Goal: Task Accomplishment & Management: Manage account settings

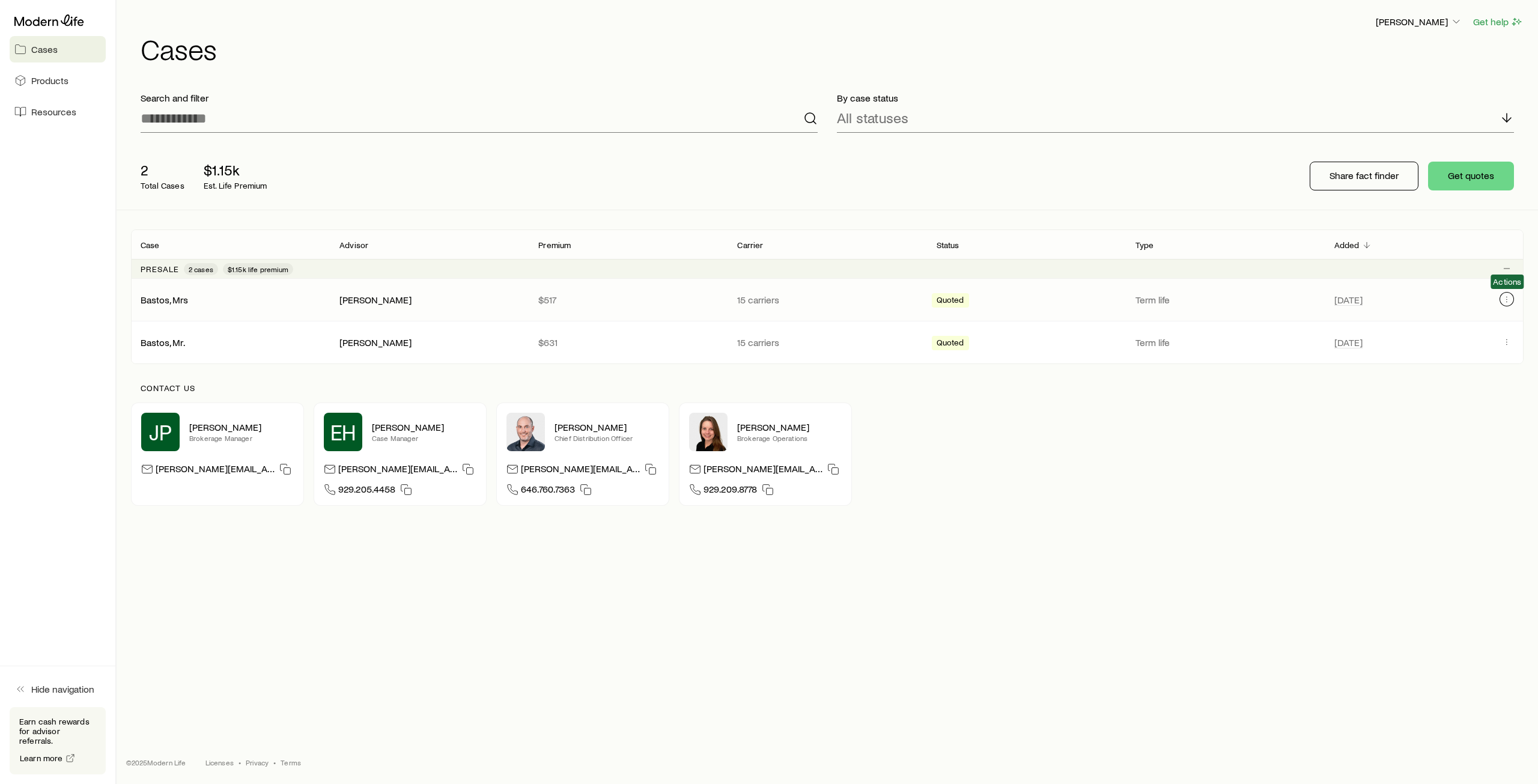
click at [1508, 299] on icon "Client cases" at bounding box center [1506, 299] width 10 height 10
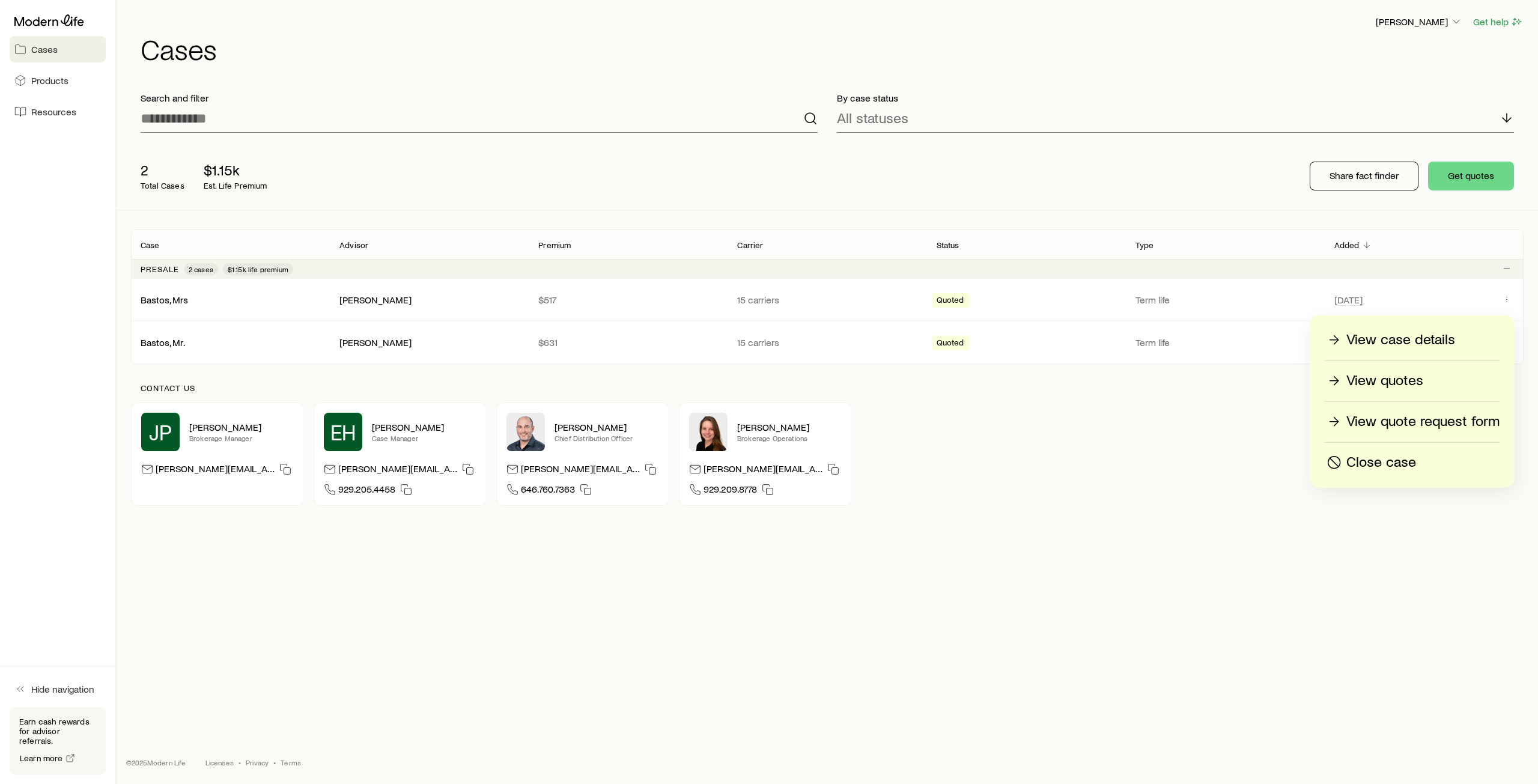
click at [1391, 338] on p "View case details" at bounding box center [1400, 340] width 109 height 19
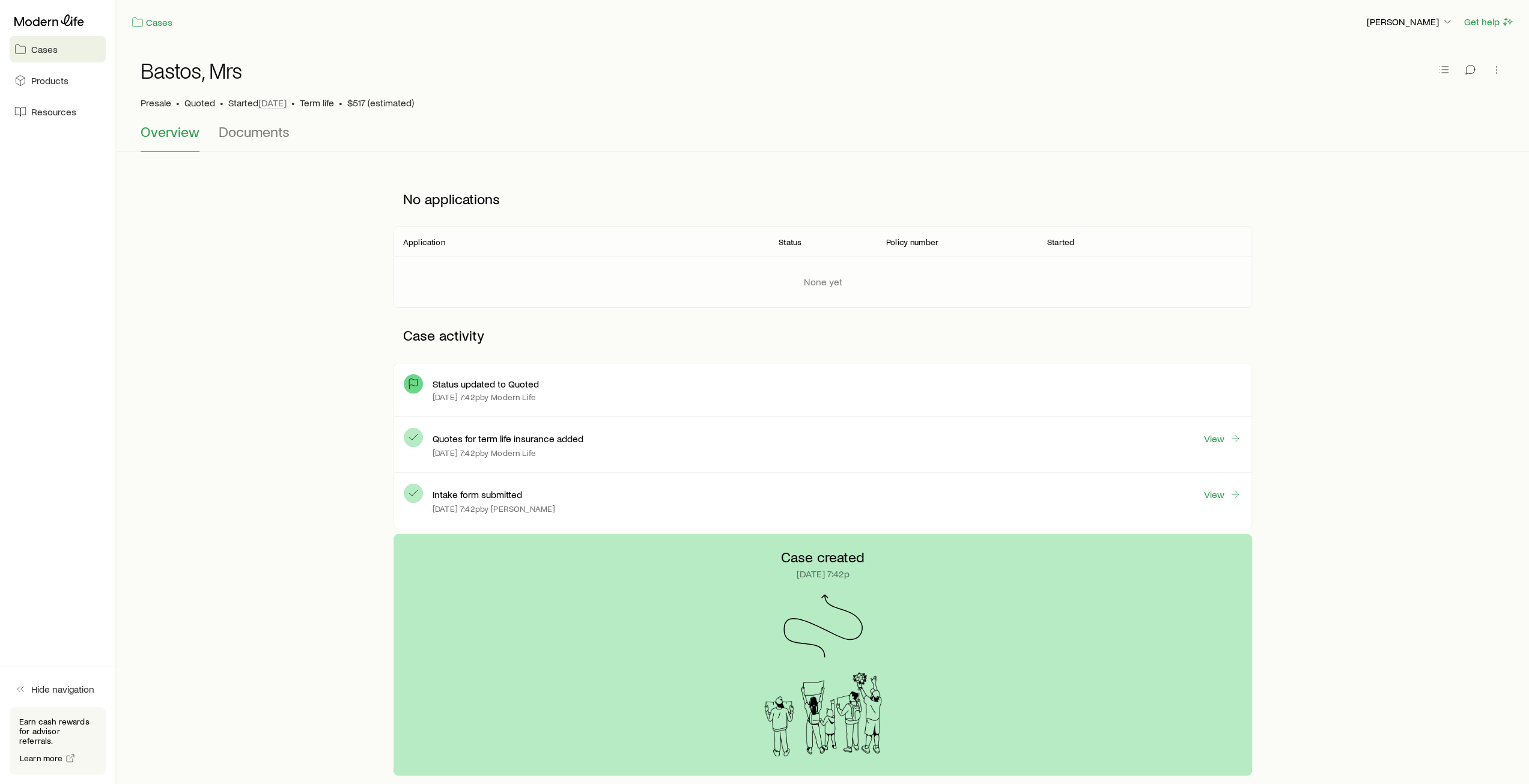
click at [43, 50] on span "Cases" at bounding box center [44, 49] width 27 height 12
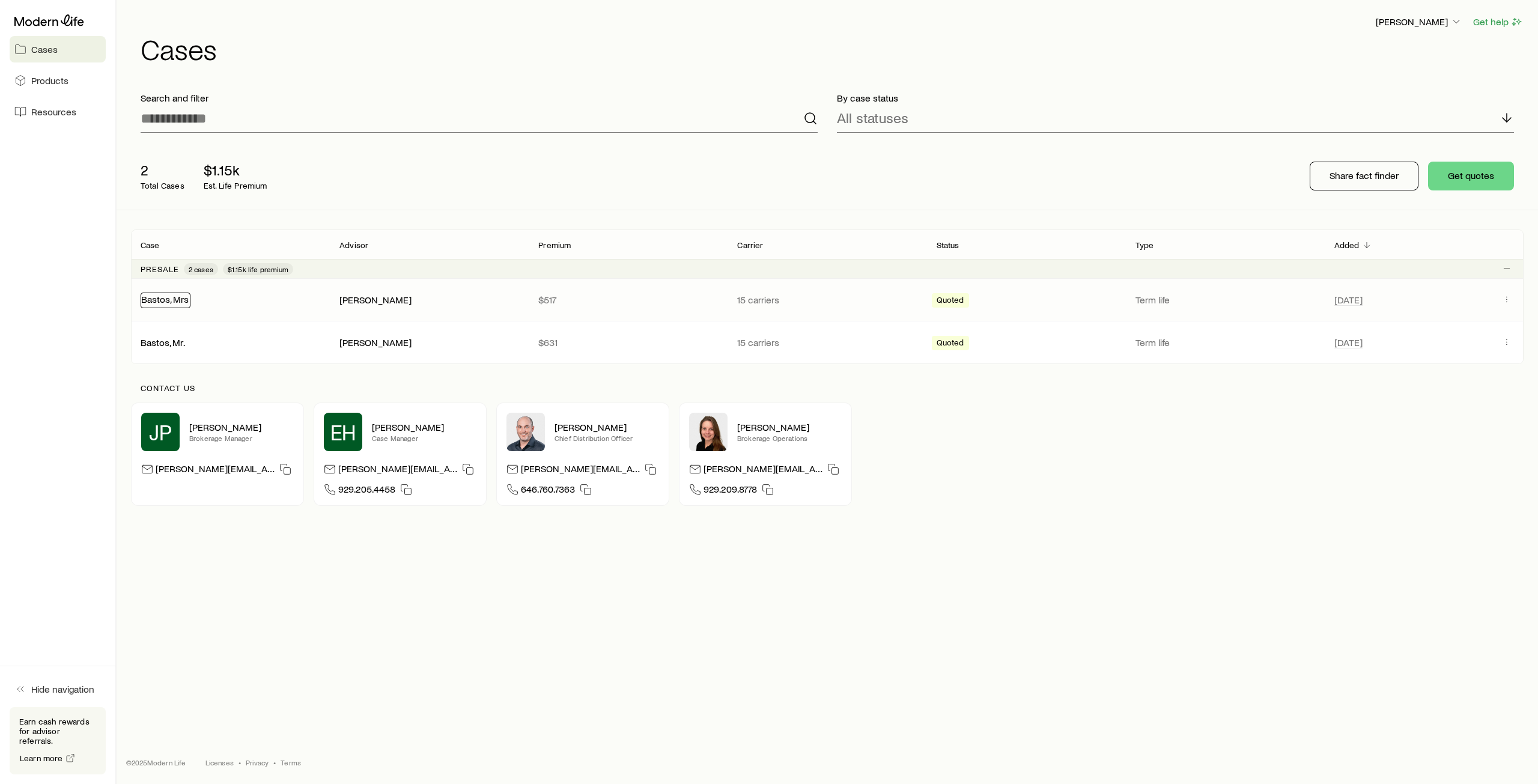
click at [156, 296] on link "Bastos, Mrs" at bounding box center [165, 299] width 47 height 11
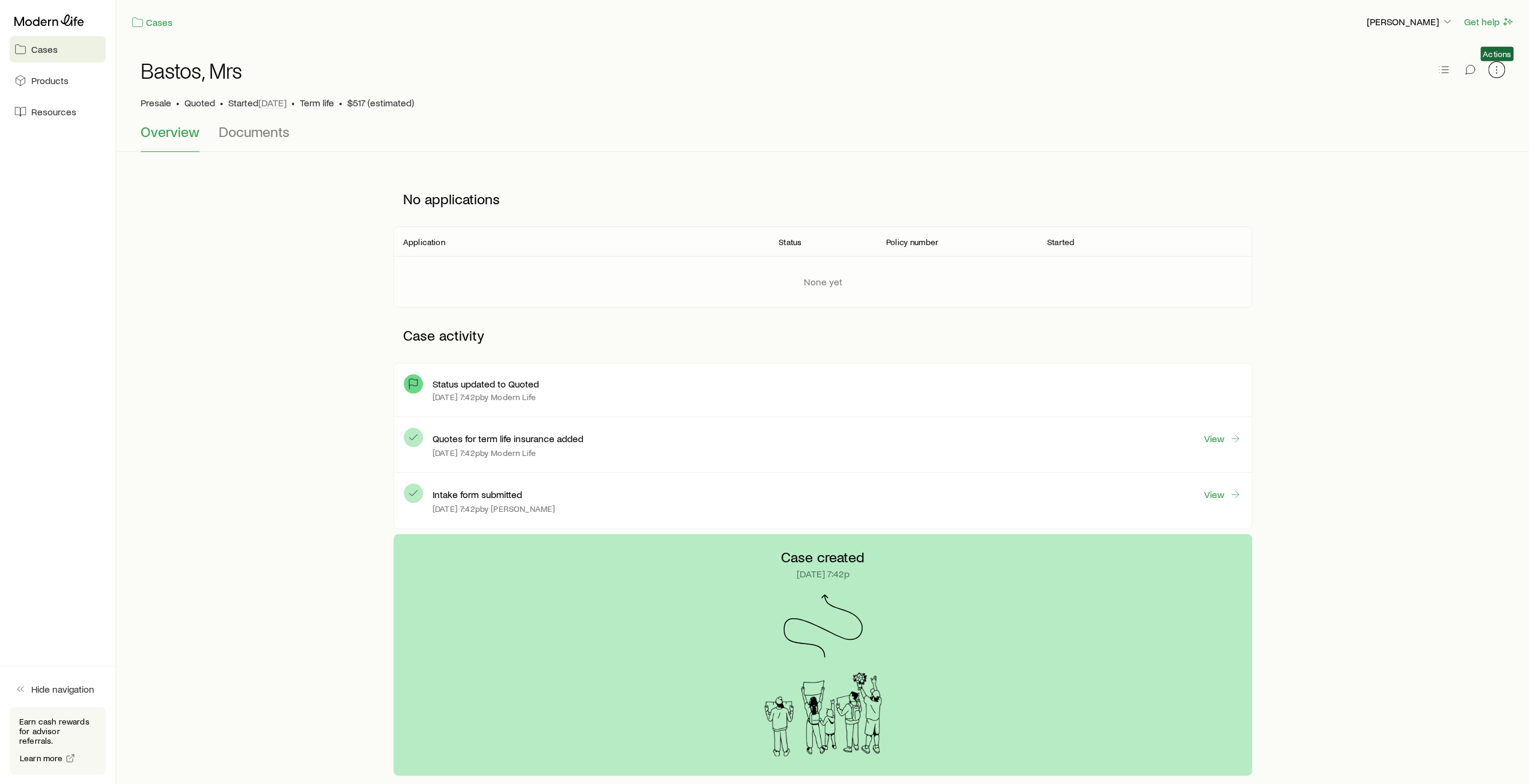
click at [1494, 70] on icon "button" at bounding box center [1496, 70] width 12 height 12
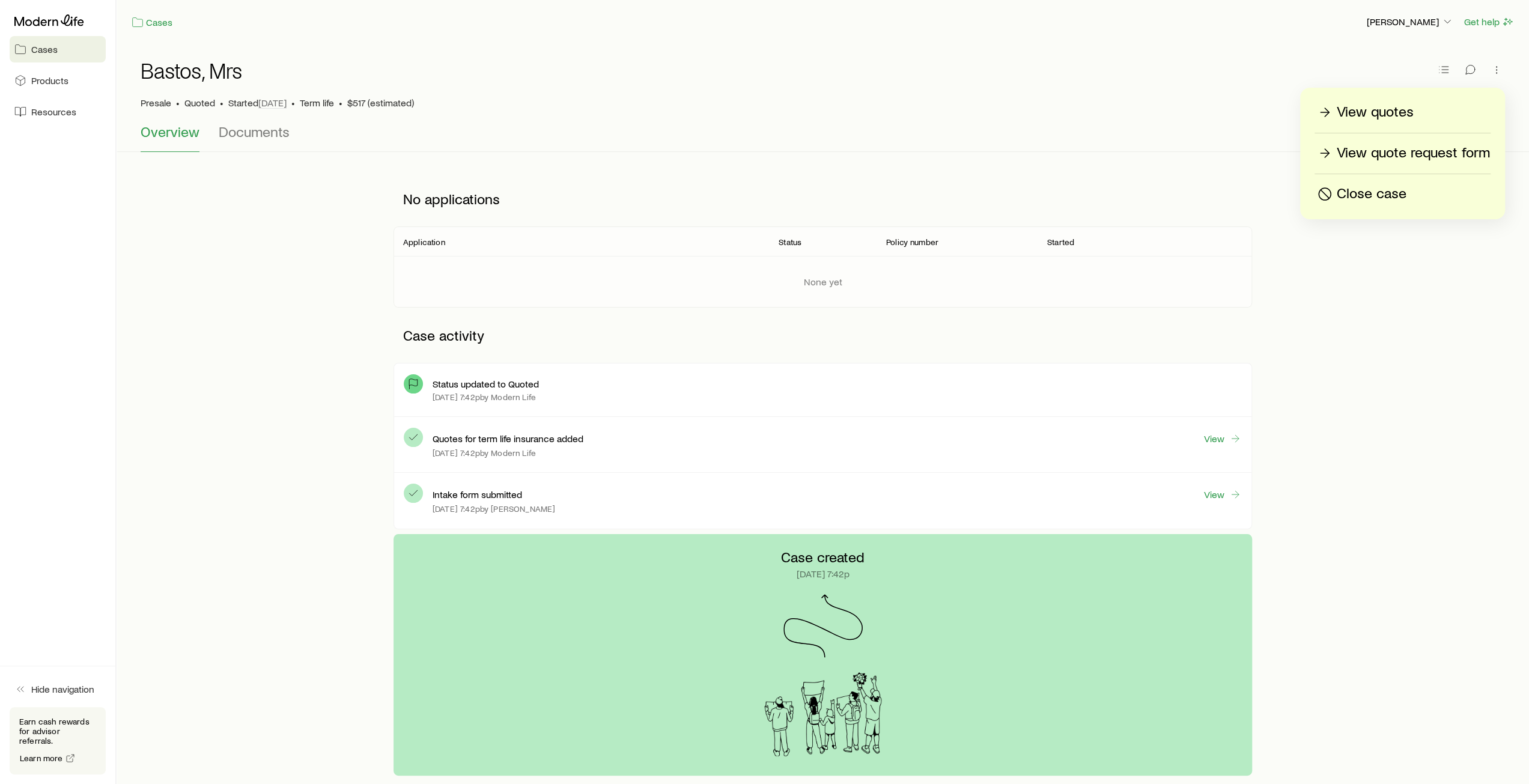
click at [1228, 124] on div "Overview Documents" at bounding box center [823, 137] width 1364 height 29
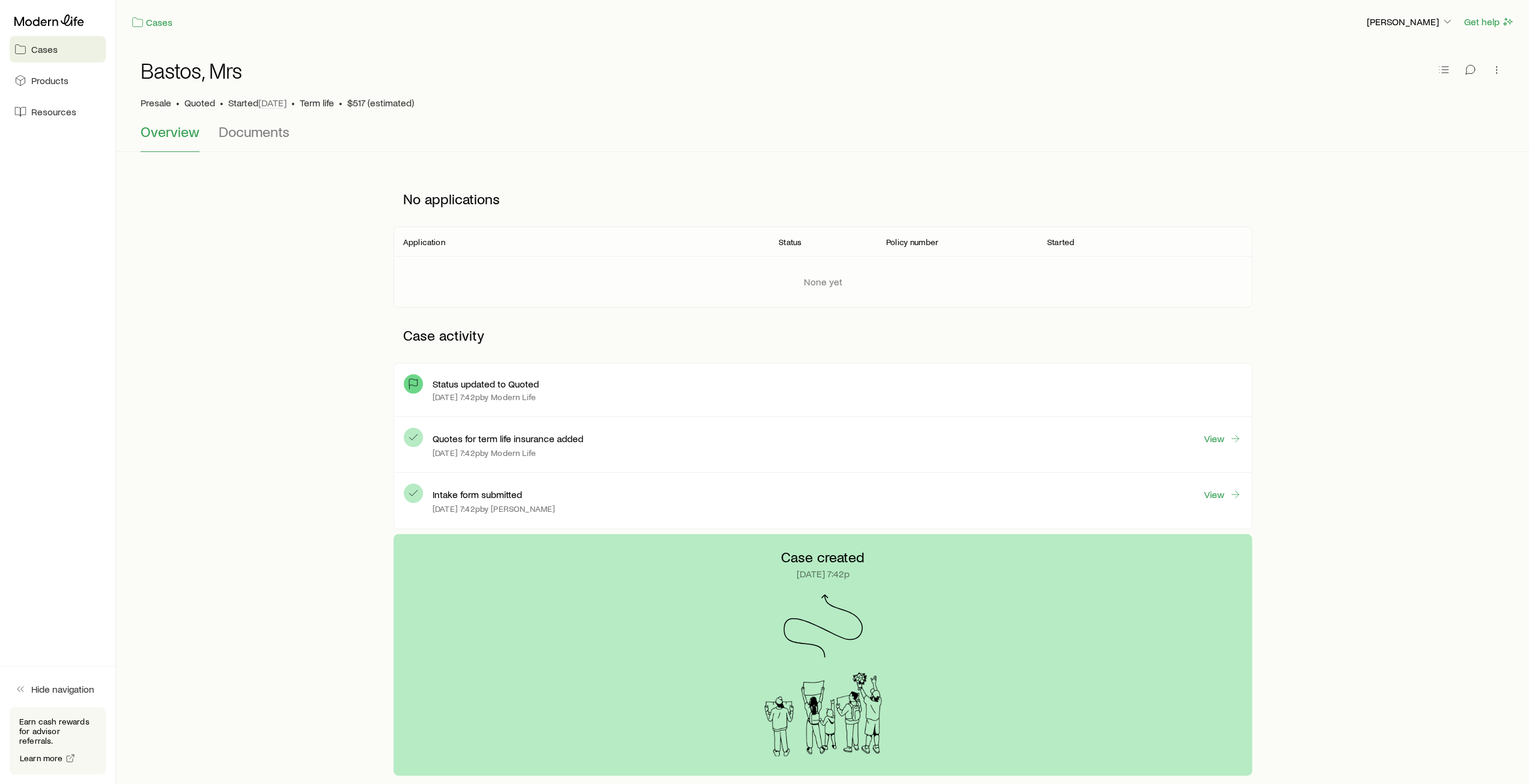
click at [33, 53] on span "Cases" at bounding box center [44, 49] width 27 height 12
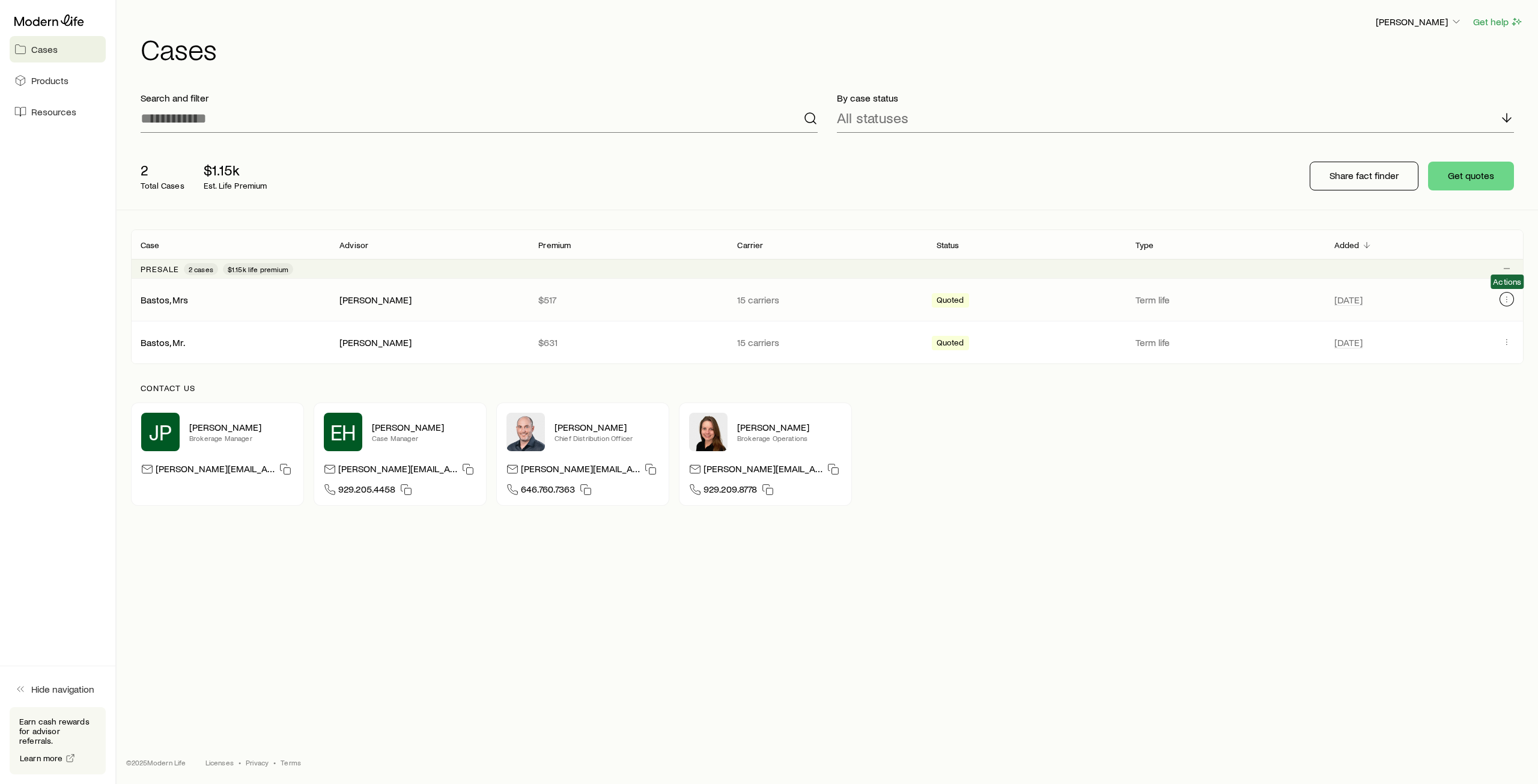
click at [1507, 302] on icon "Client cases" at bounding box center [1506, 302] width 1 height 1
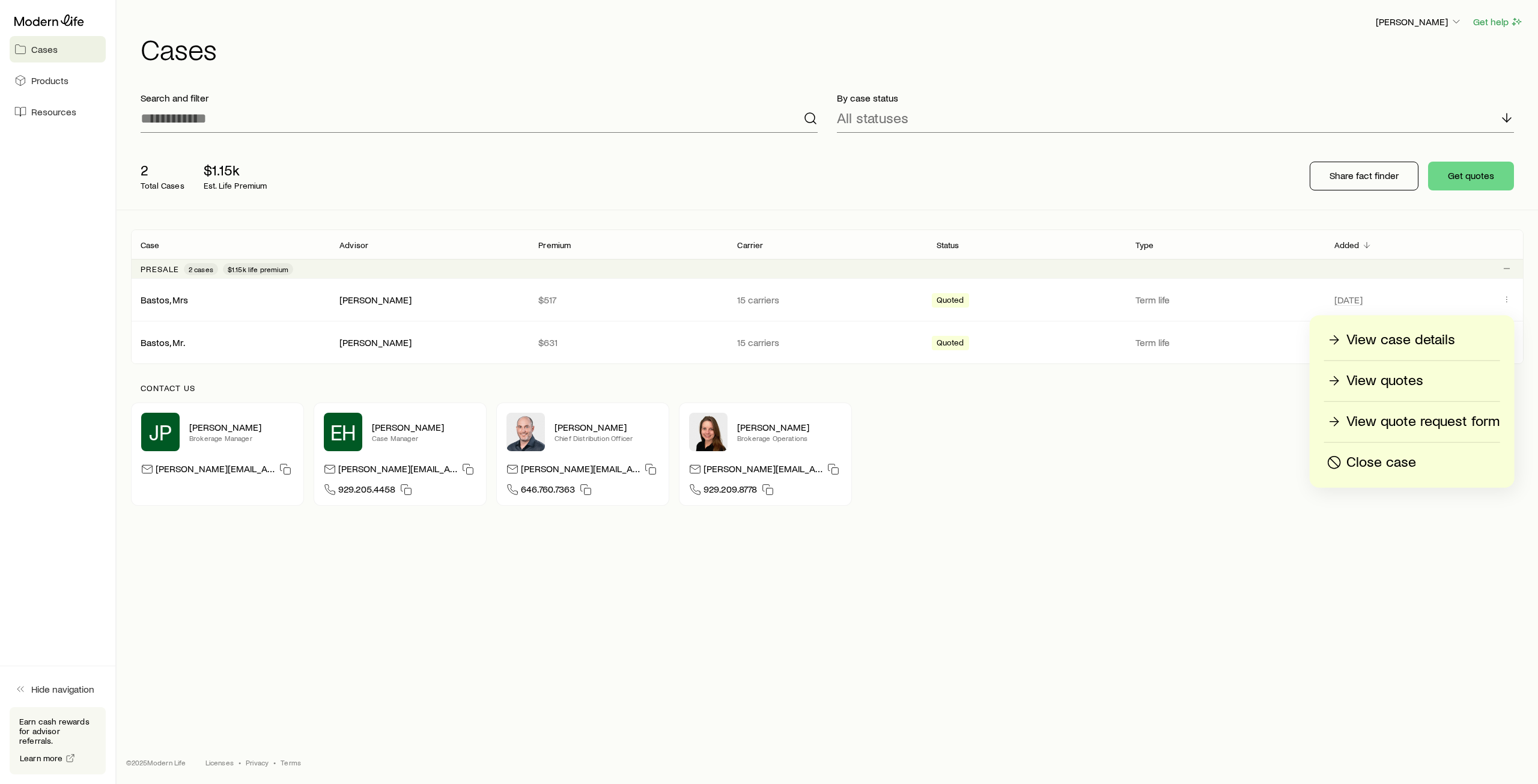
click at [1442, 338] on p "View case details" at bounding box center [1400, 340] width 109 height 19
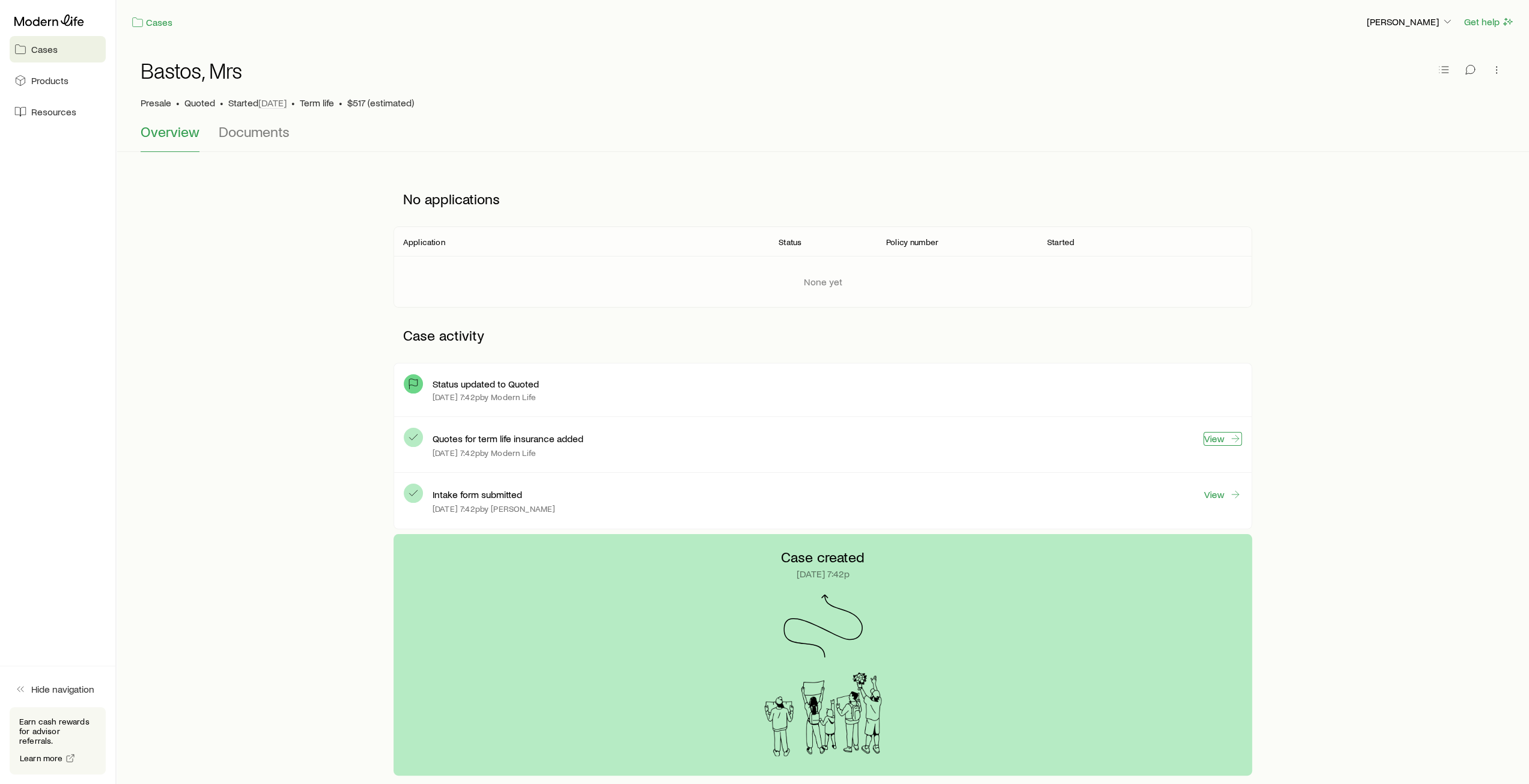
click at [1218, 436] on link "View" at bounding box center [1222, 439] width 39 height 14
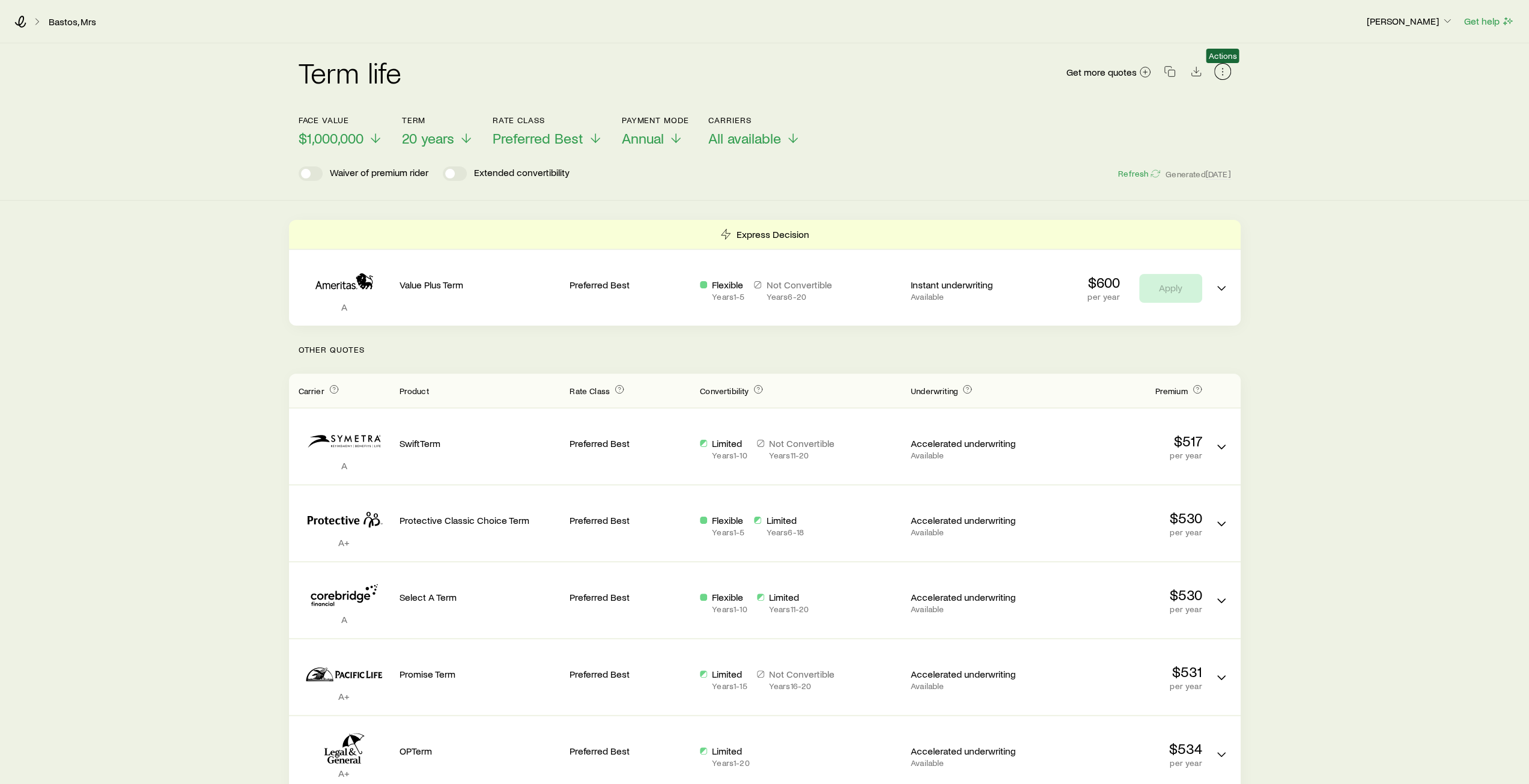
click at [1226, 73] on icon "button" at bounding box center [1222, 71] width 12 height 12
click at [1293, 93] on div "Term life Get more quotes Face value $1,000,000 Term 20 years Rate Class Prefer…" at bounding box center [764, 122] width 1529 height 157
click at [60, 23] on link "Bastos, Mrs" at bounding box center [73, 21] width 49 height 11
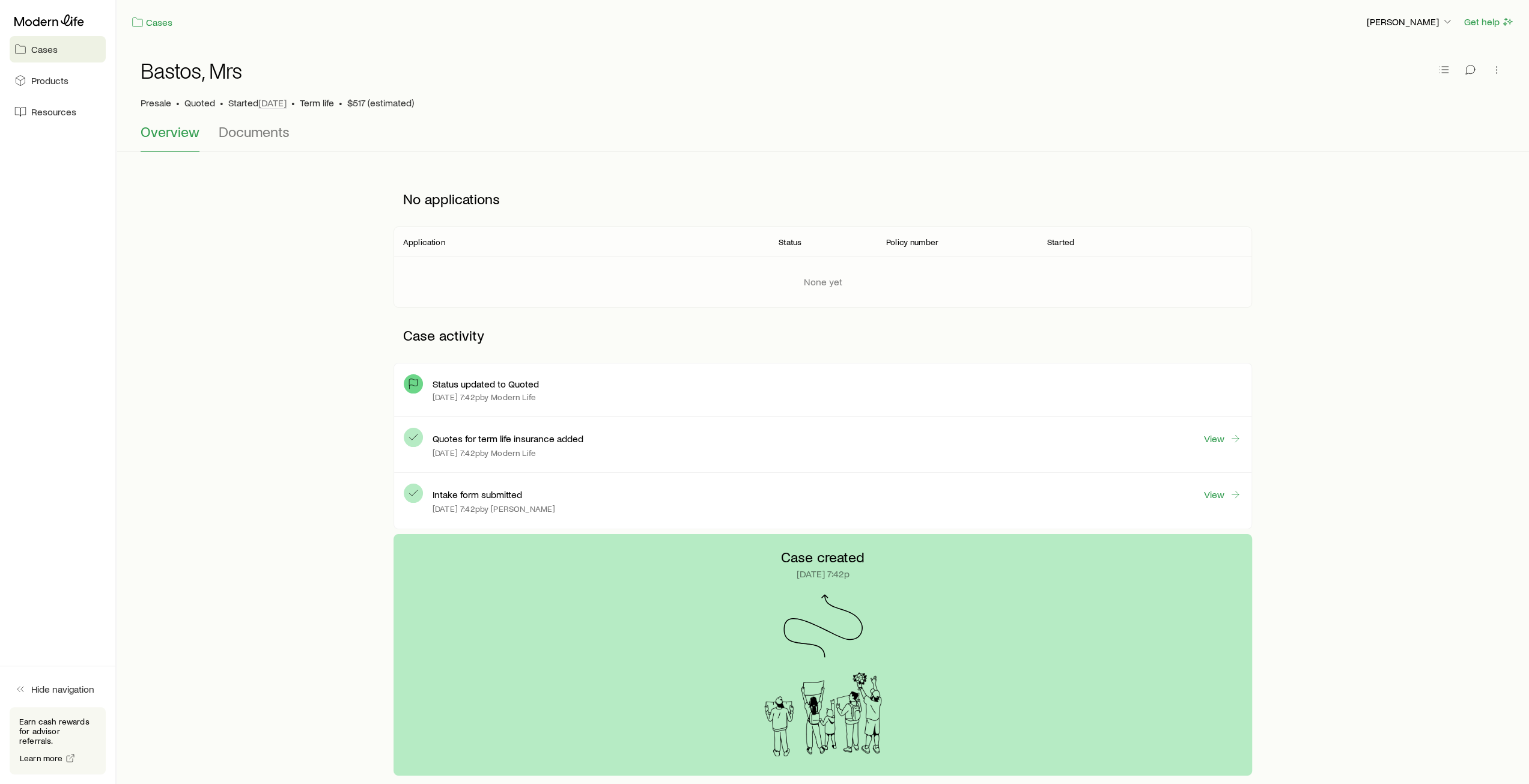
click at [44, 49] on span "Cases" at bounding box center [44, 49] width 27 height 12
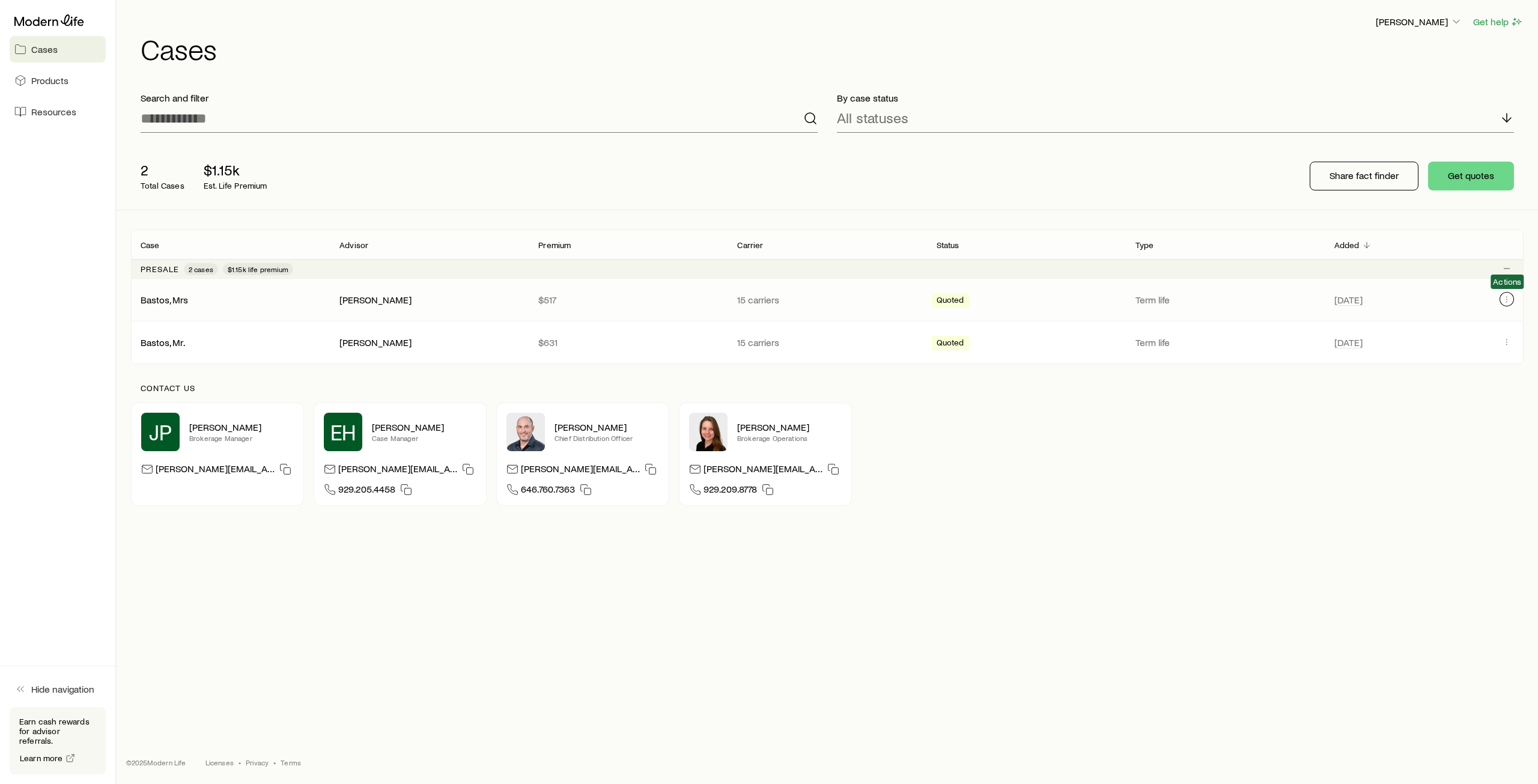
click at [1511, 297] on icon "Client cases" at bounding box center [1506, 299] width 10 height 10
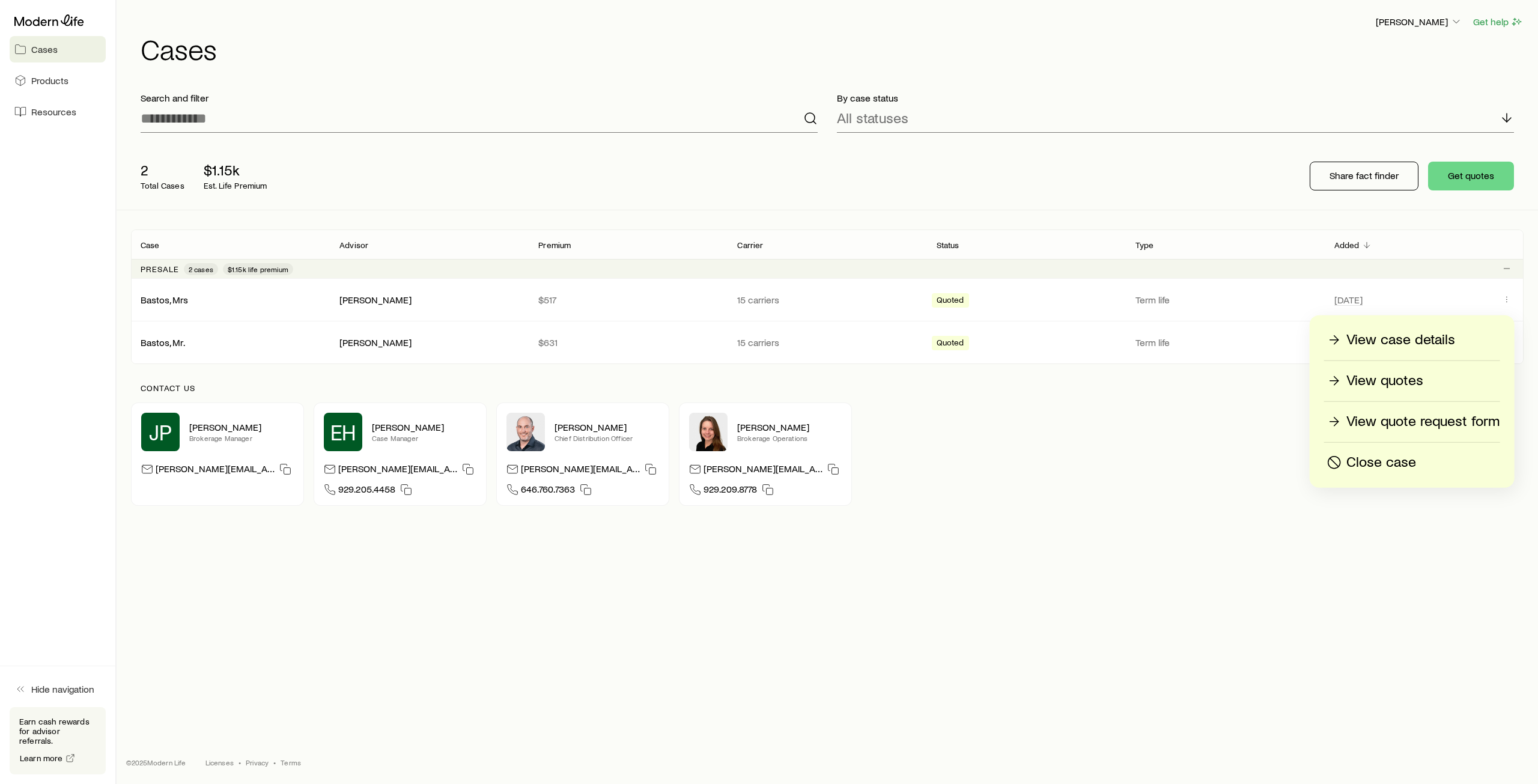
click at [1449, 415] on p "View quote request form" at bounding box center [1422, 422] width 153 height 19
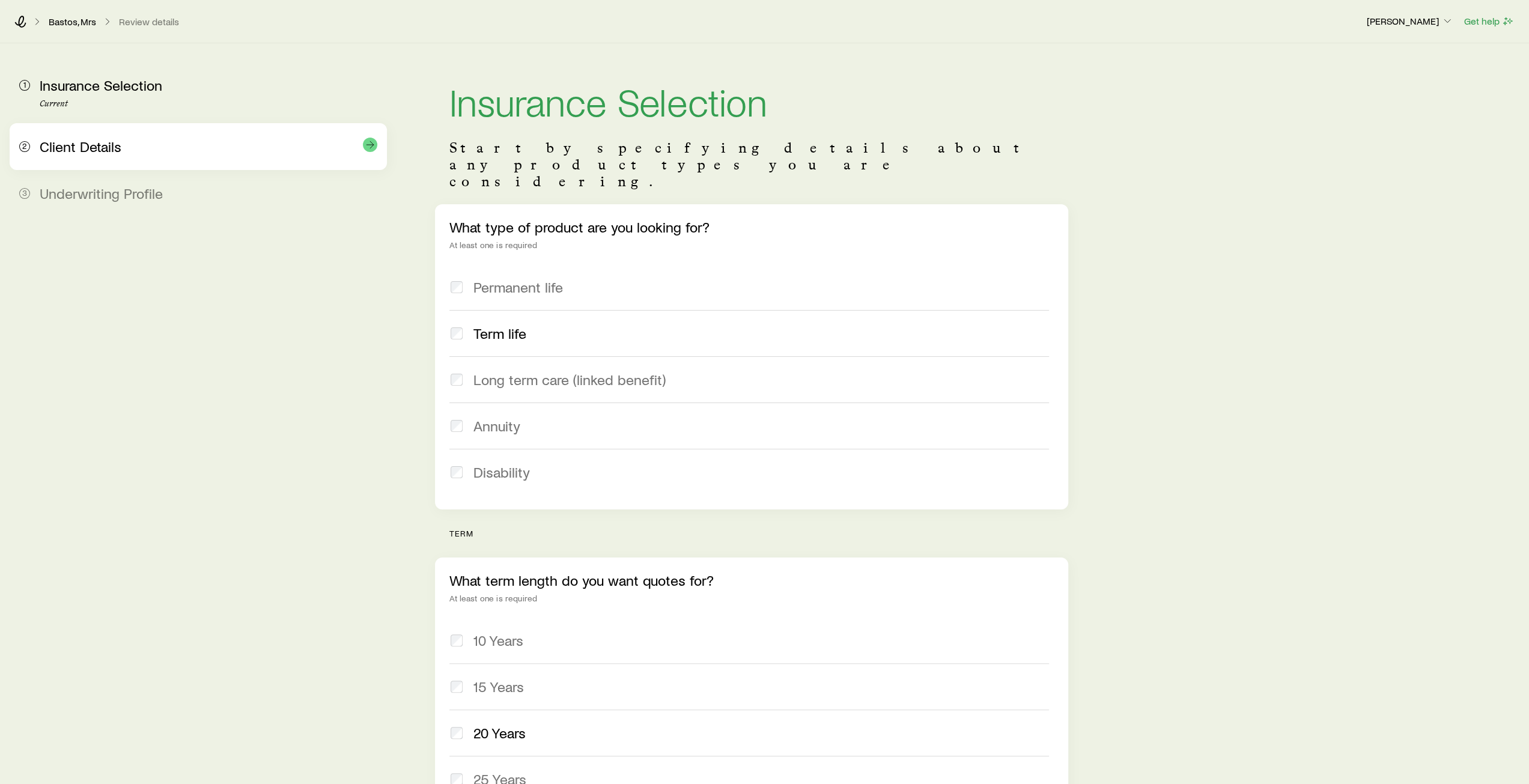
click at [116, 153] on span "Client Details" at bounding box center [80, 147] width 82 height 18
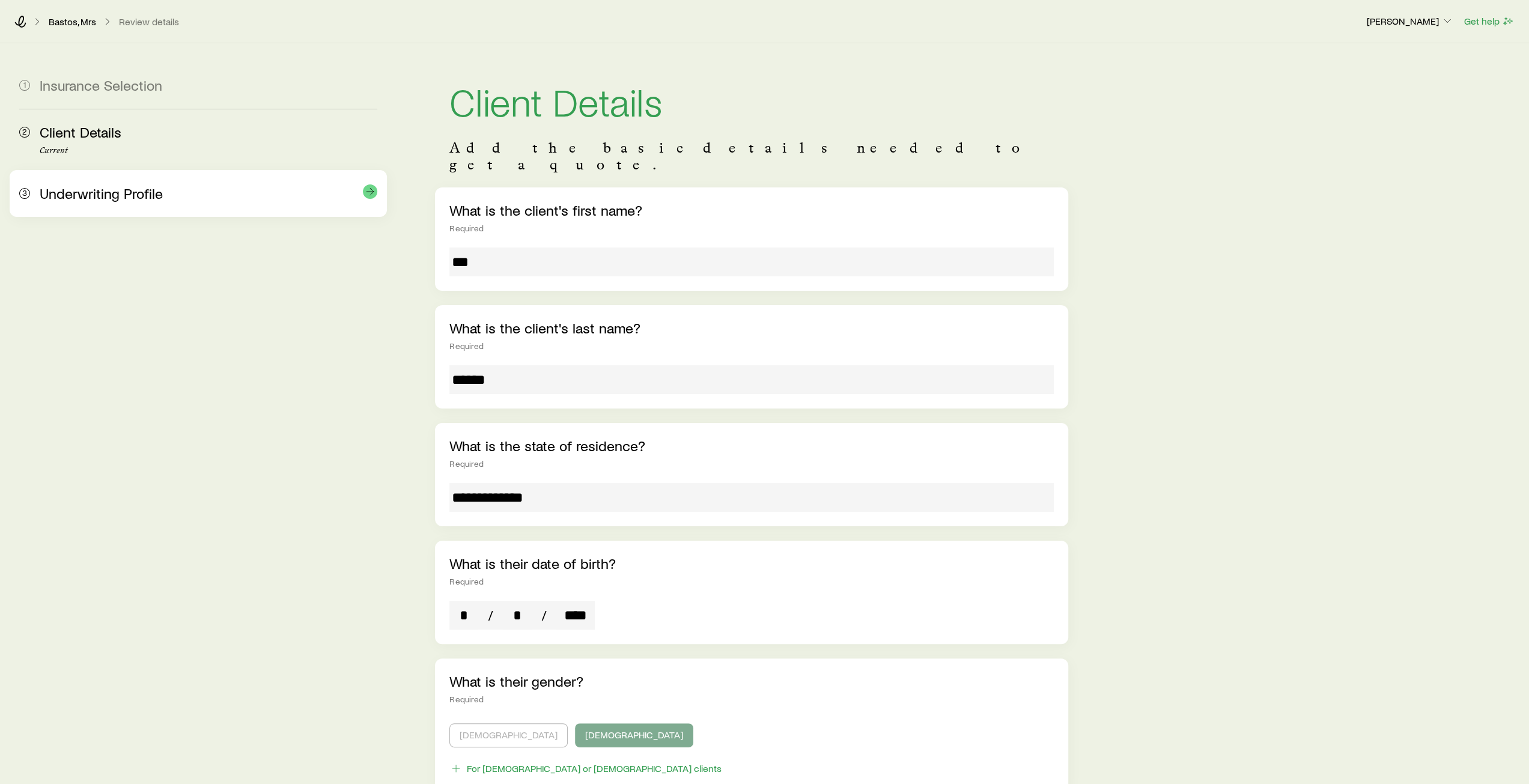
click at [79, 192] on span "Underwriting Profile" at bounding box center [101, 193] width 123 height 18
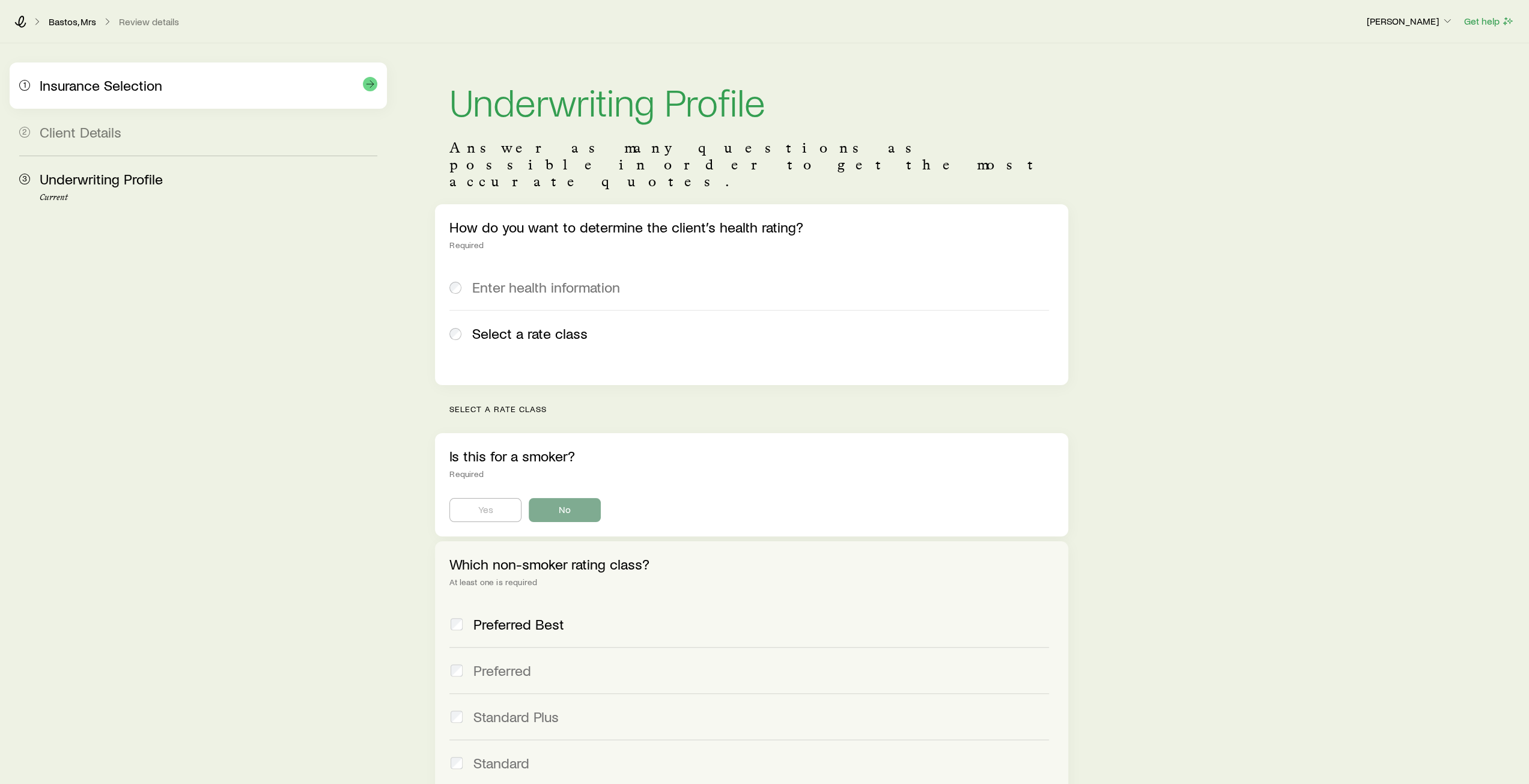
click at [99, 88] on span "Insurance Selection" at bounding box center [100, 85] width 122 height 18
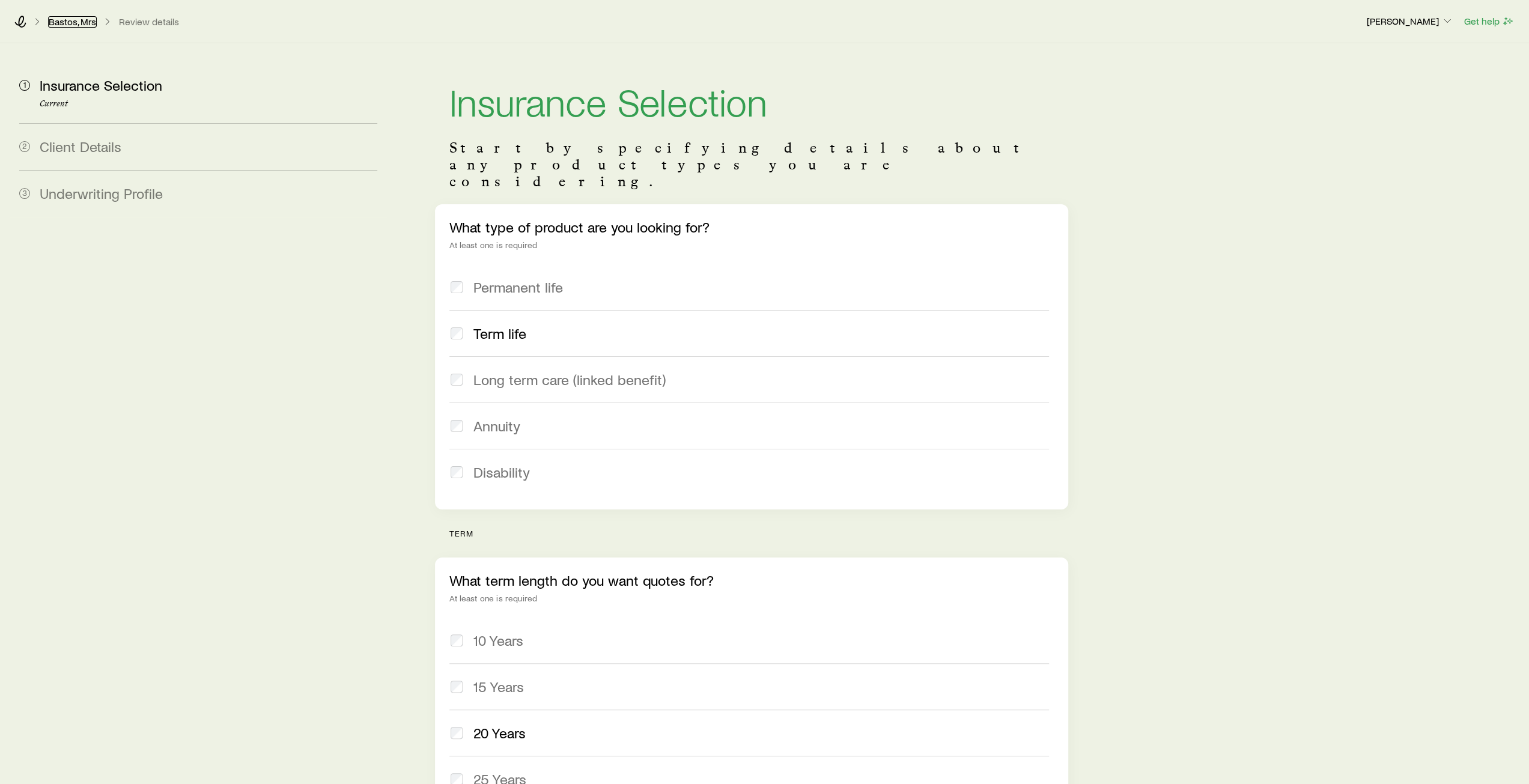
click at [70, 21] on link "Bastos, Mrs" at bounding box center [73, 21] width 49 height 11
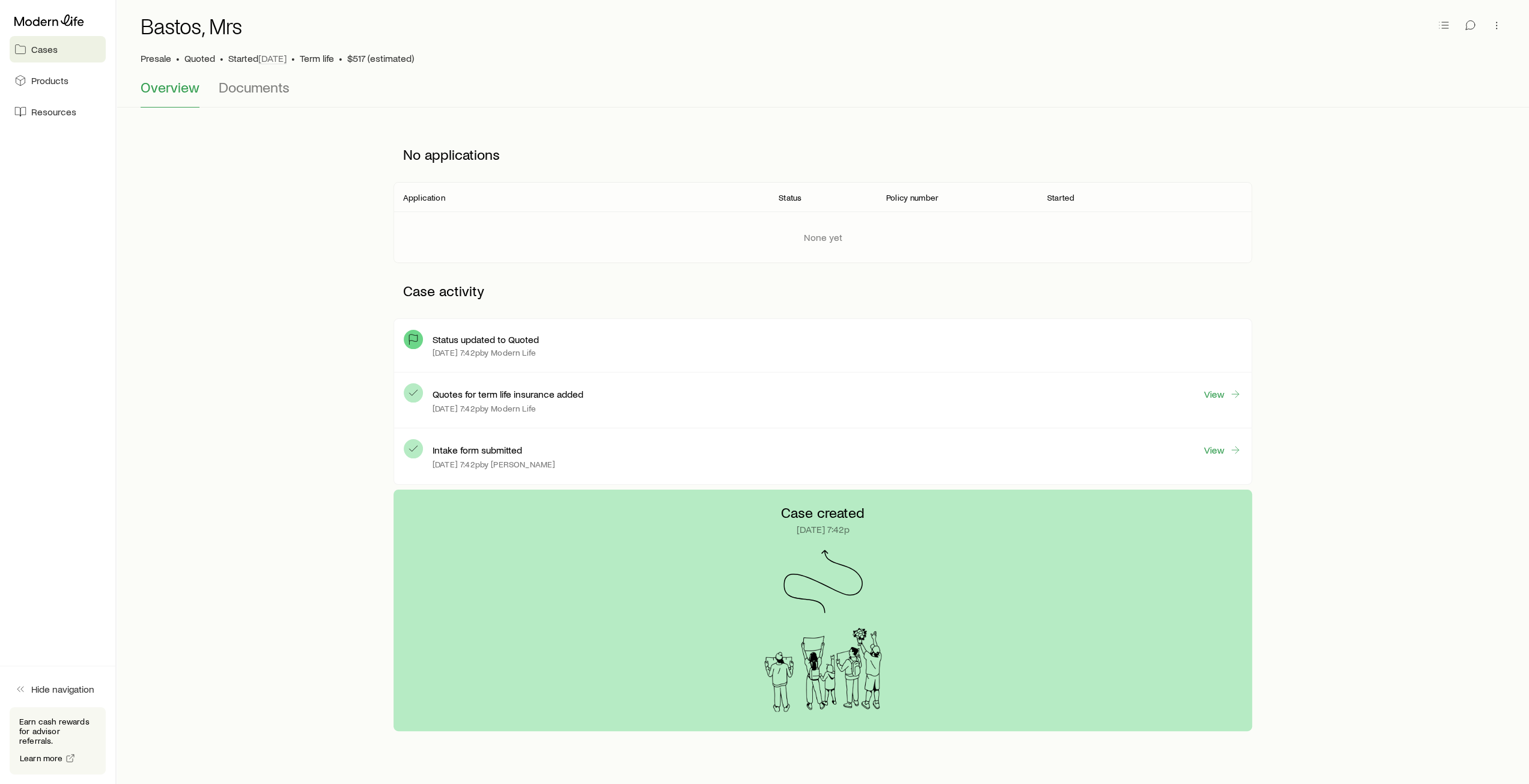
scroll to position [90, 0]
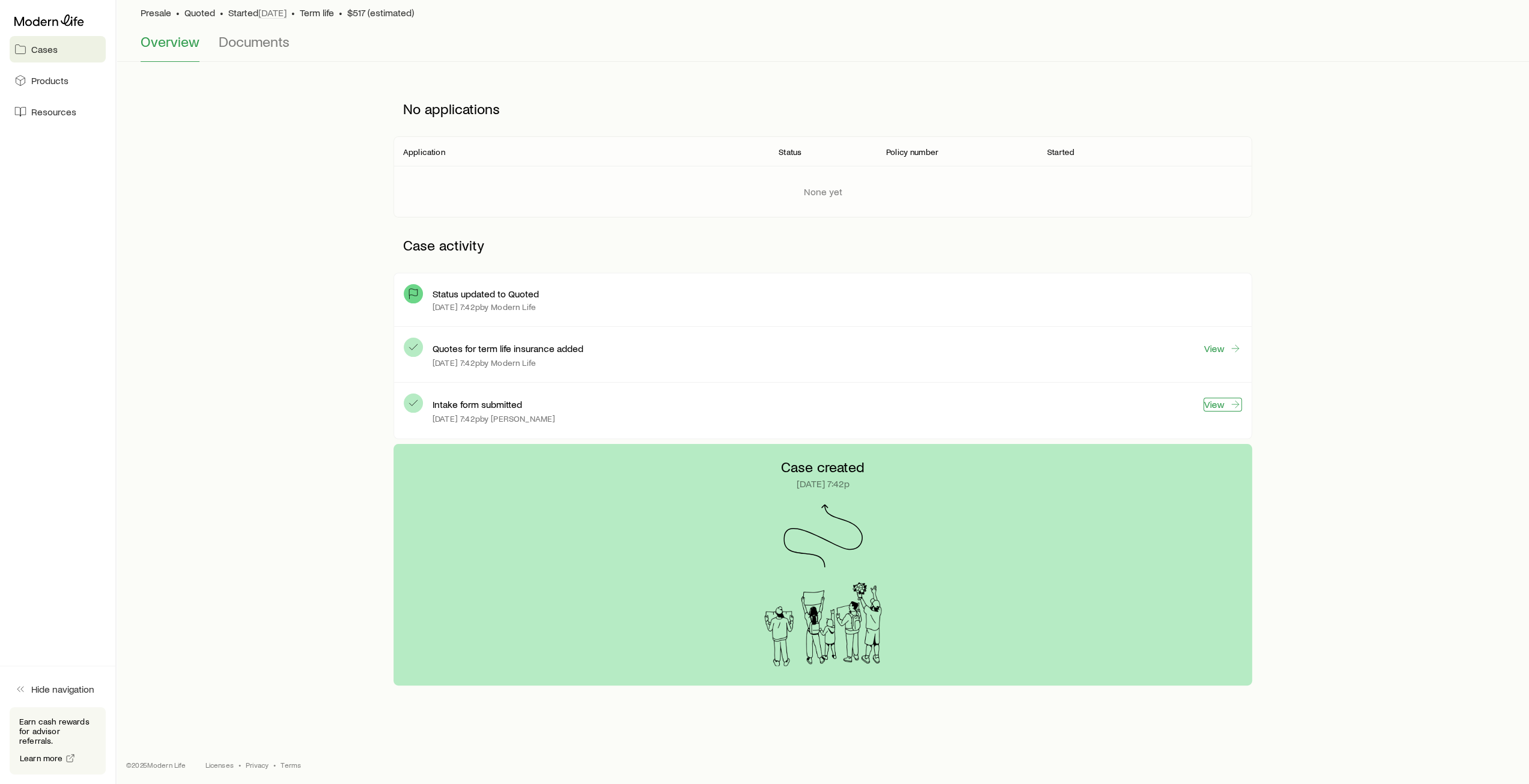
click at [1225, 405] on link "View" at bounding box center [1222, 405] width 39 height 14
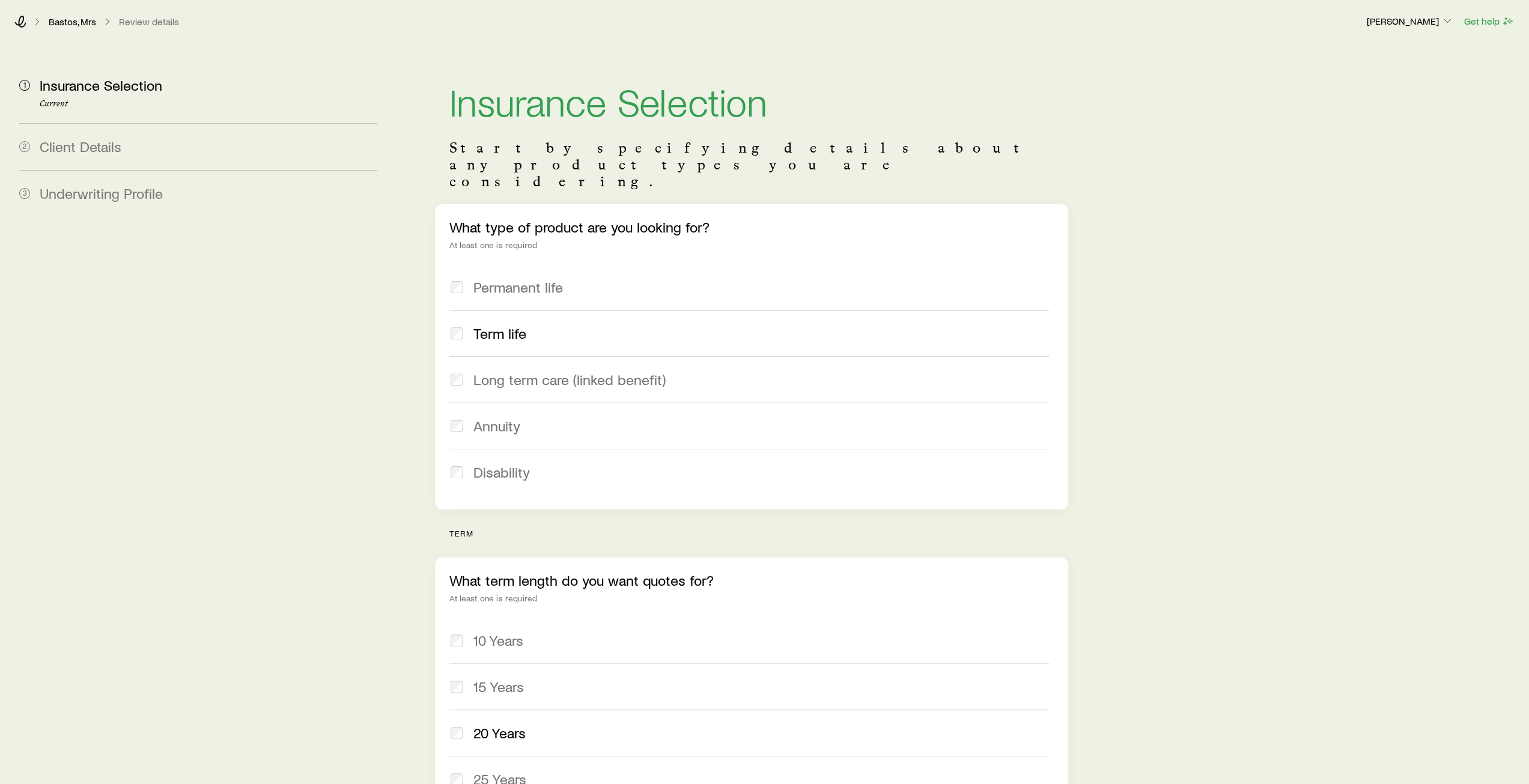
click at [28, 20] on div "Bastos, Mrs Review details" at bounding box center [685, 21] width 1342 height 12
click at [60, 20] on link "Bastos, Mrs" at bounding box center [73, 21] width 49 height 11
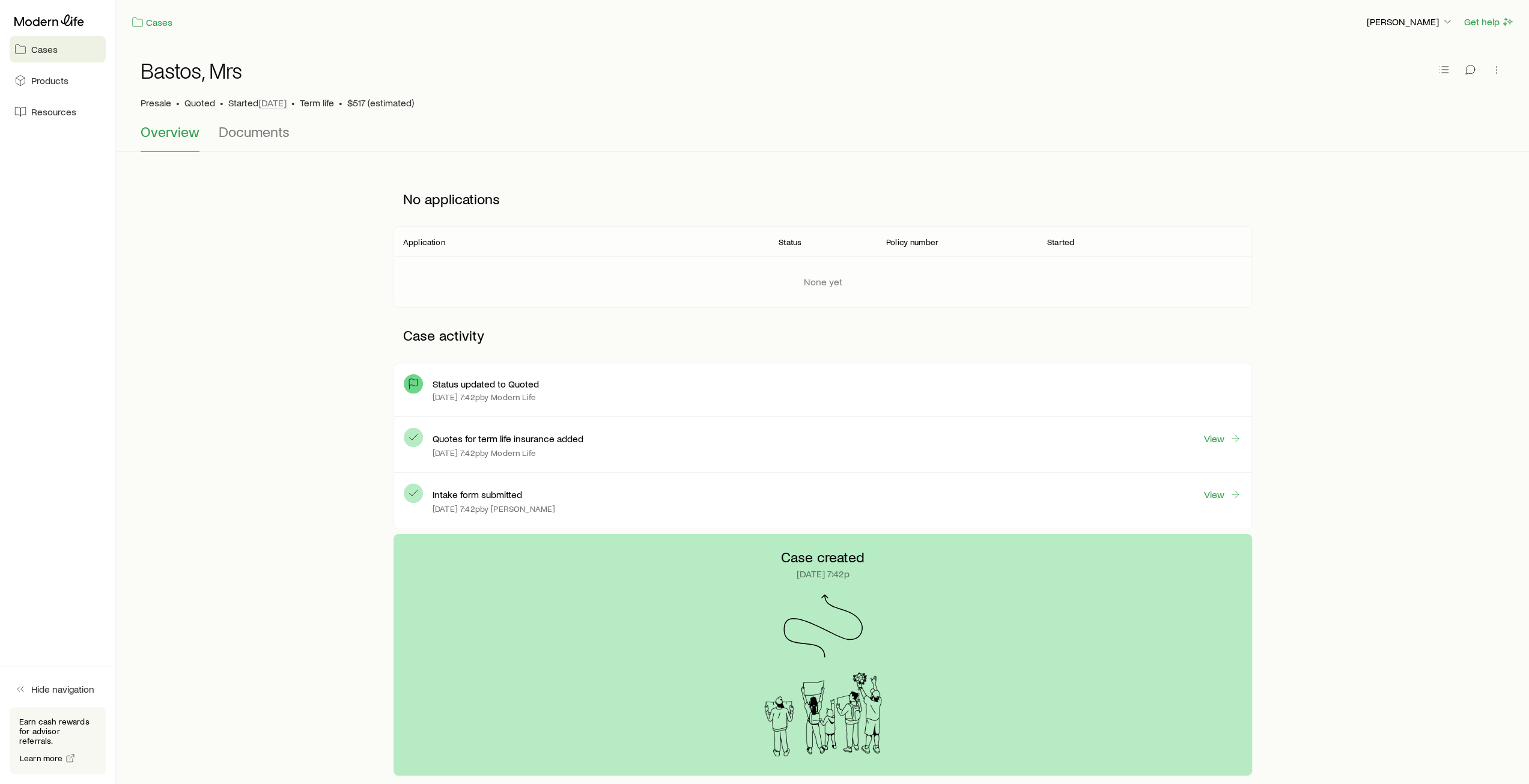
click at [1451, 70] on div at bounding box center [1470, 70] width 70 height 24
click at [1443, 71] on icon "button" at bounding box center [1443, 70] width 12 height 12
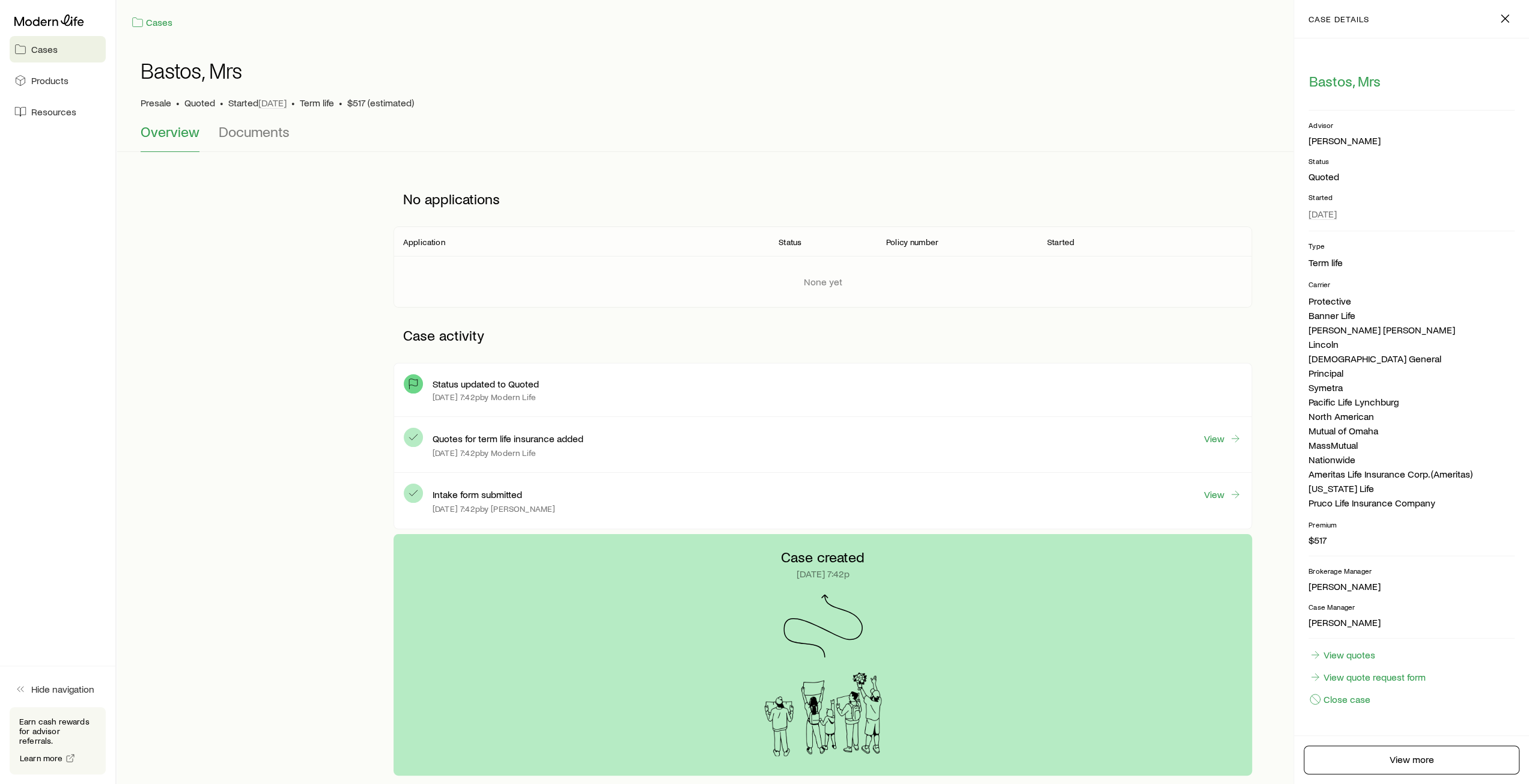
click at [1360, 139] on div "[PERSON_NAME]" at bounding box center [1411, 141] width 206 height 13
click at [1333, 140] on div "[PERSON_NAME]" at bounding box center [1344, 141] width 72 height 13
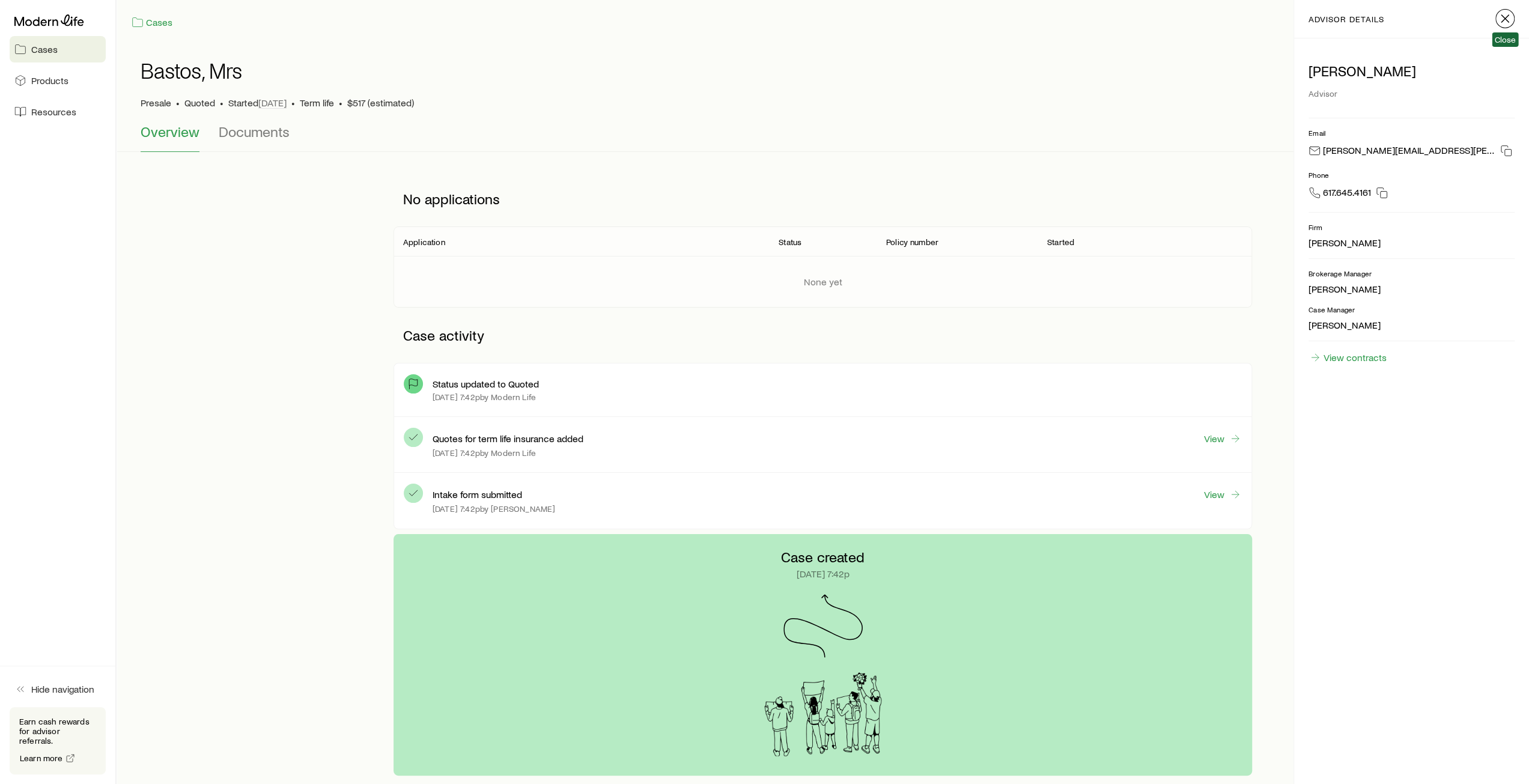
click at [1502, 21] on line "button" at bounding box center [1505, 19] width 7 height 7
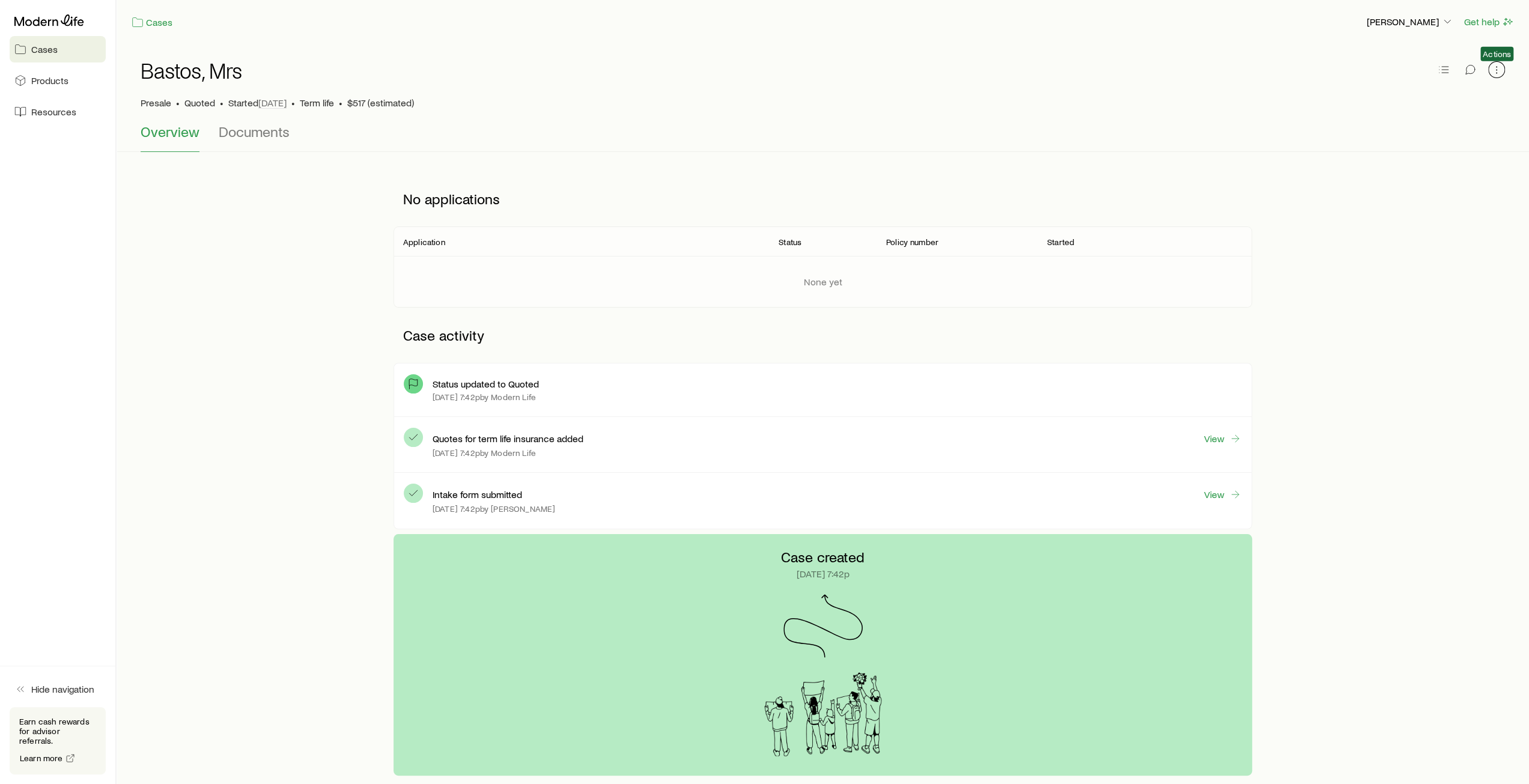
click at [1494, 69] on icon "button" at bounding box center [1496, 70] width 12 height 12
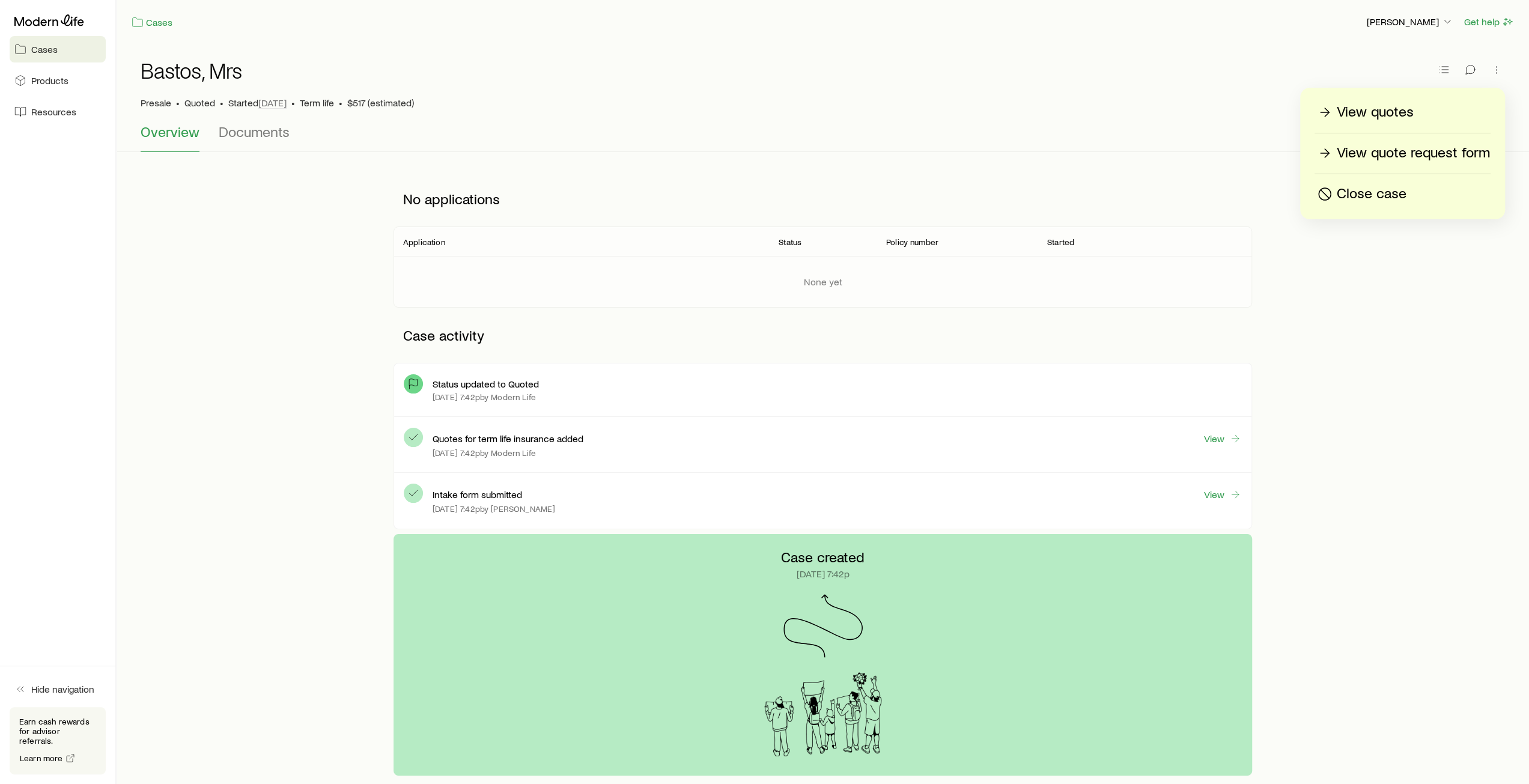
click at [1372, 152] on p "View quote request form" at bounding box center [1413, 153] width 153 height 19
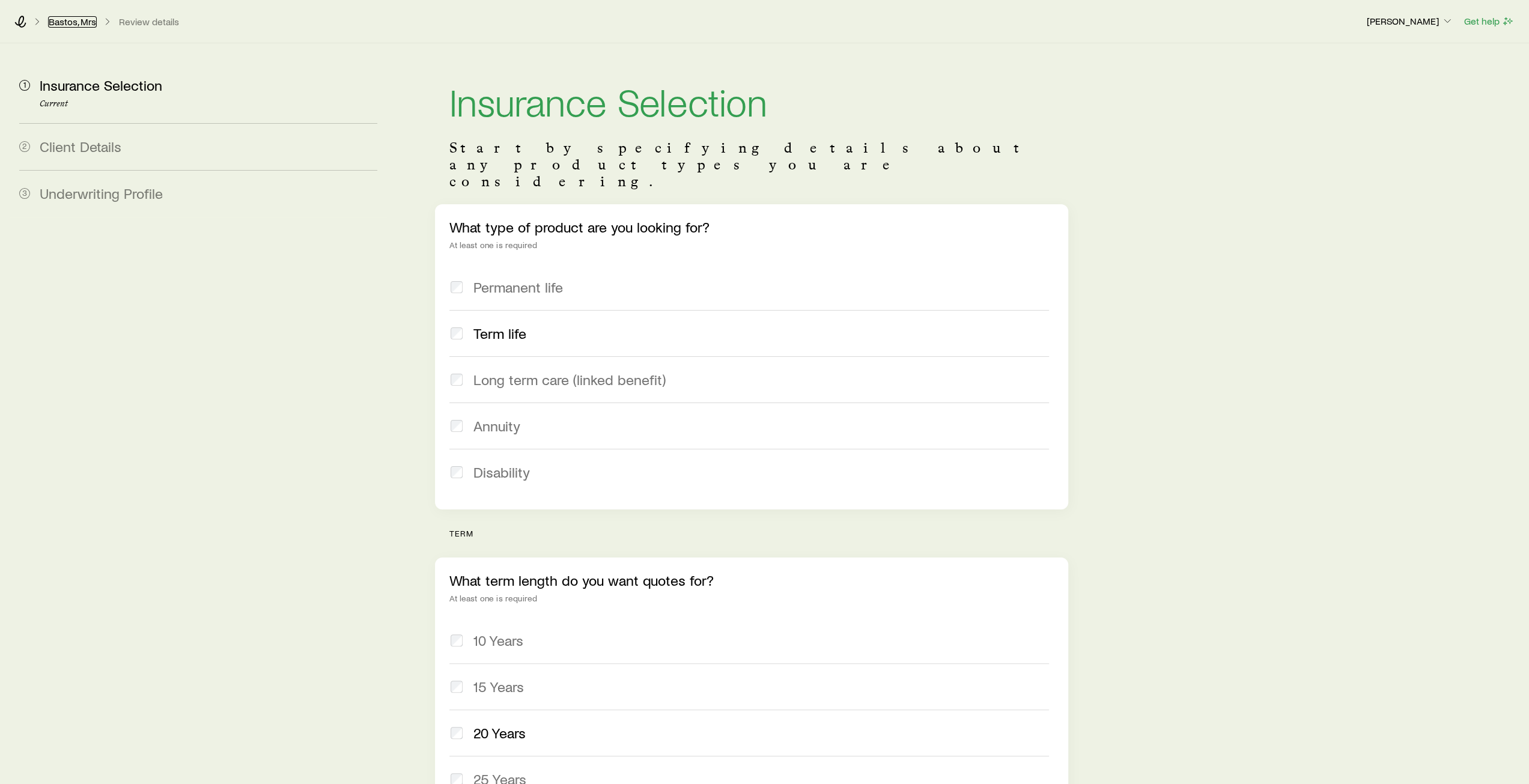
click at [65, 18] on link "Bastos, Mrs" at bounding box center [73, 21] width 49 height 11
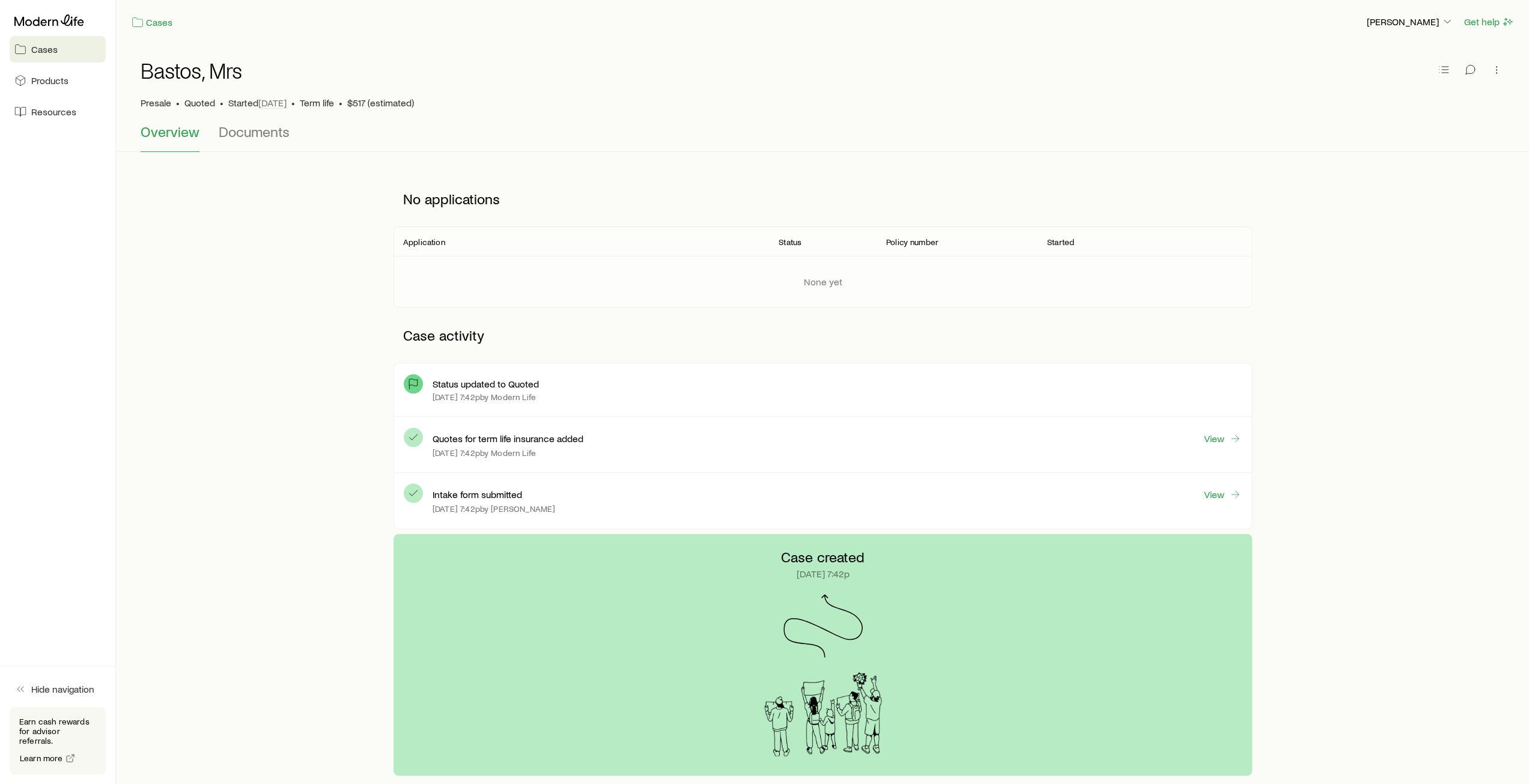
click at [43, 46] on span "Cases" at bounding box center [44, 49] width 27 height 12
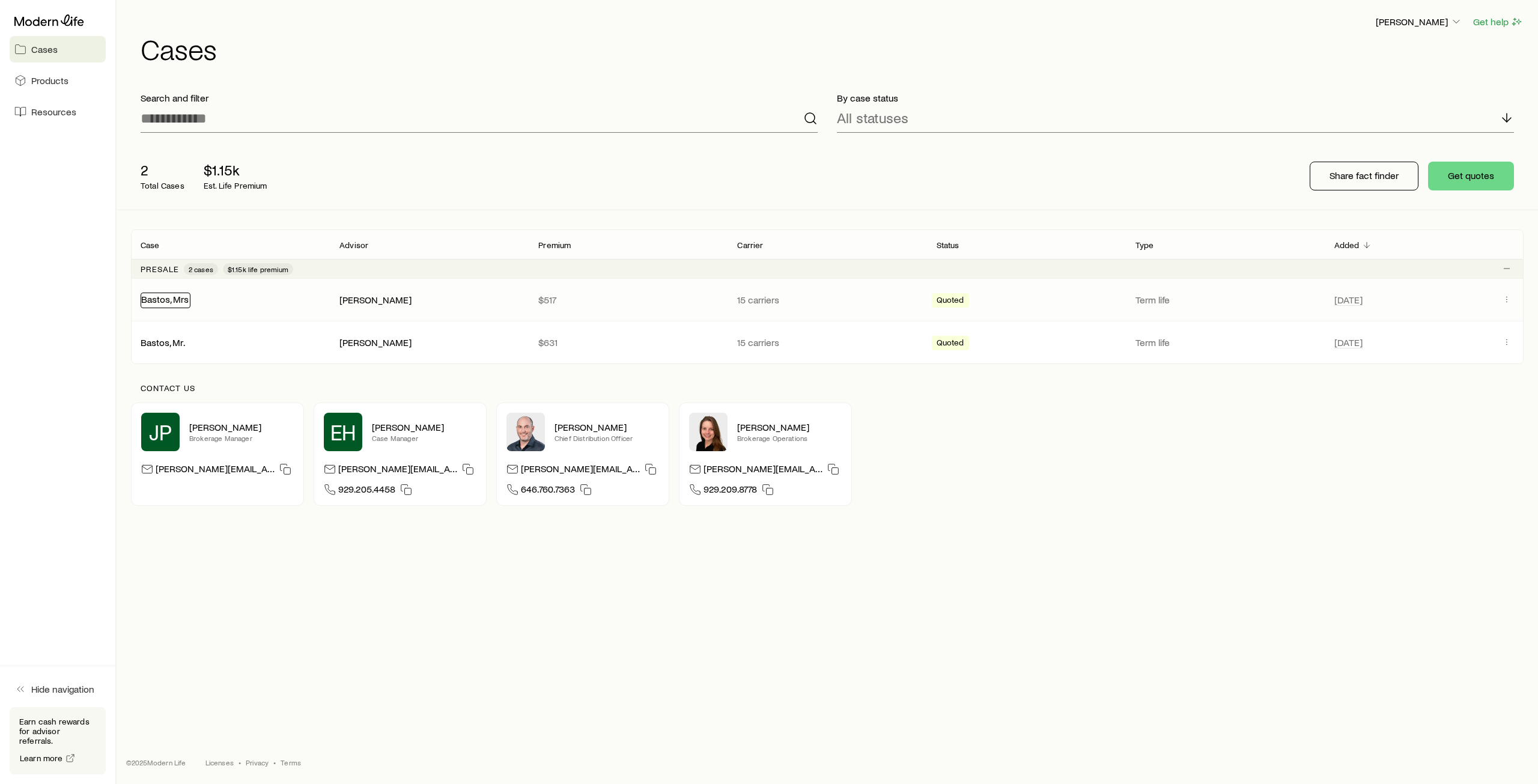
click at [147, 299] on link "Bastos, Mrs" at bounding box center [165, 299] width 47 height 11
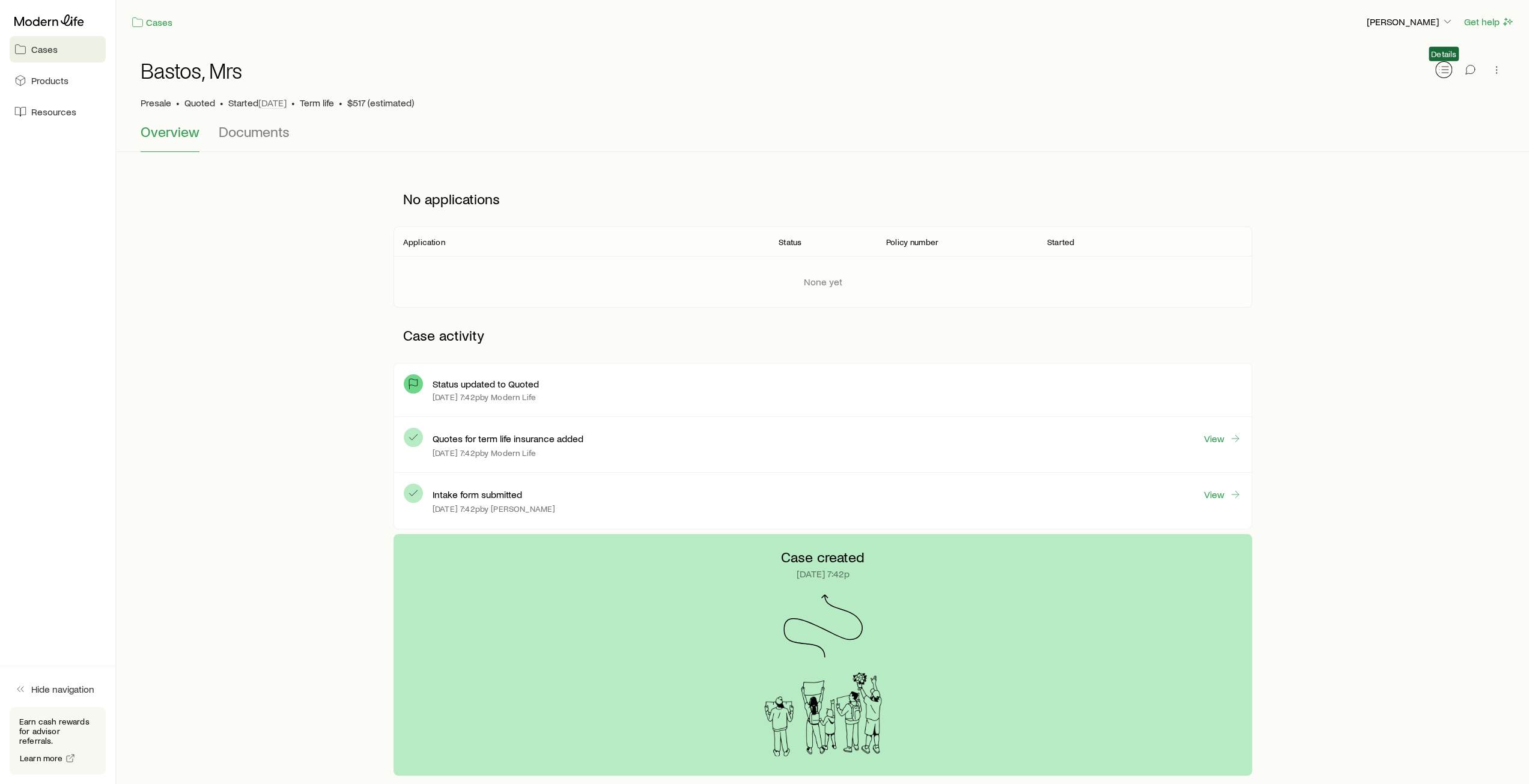
click at [1444, 71] on icon "button" at bounding box center [1443, 70] width 12 height 12
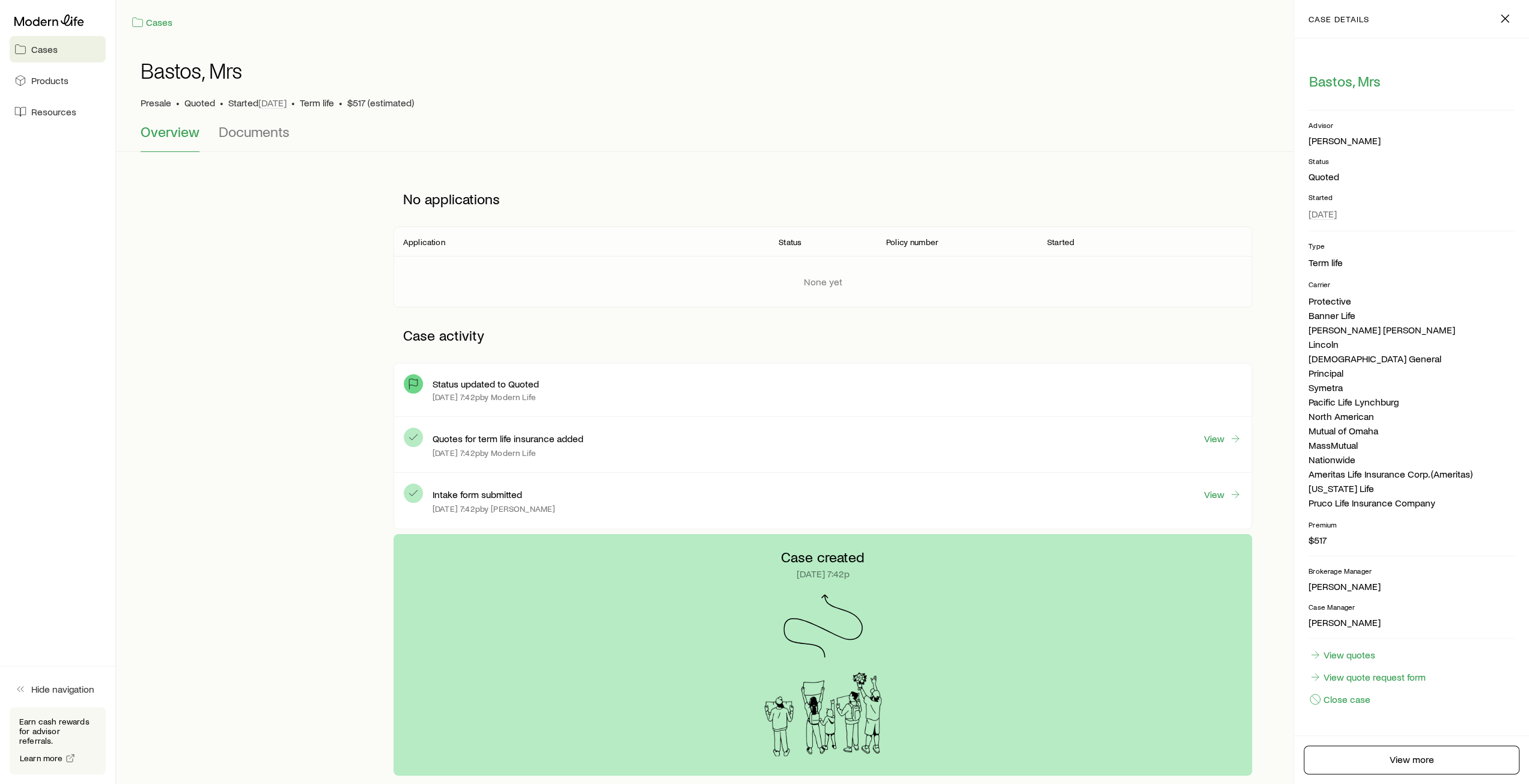
click at [1361, 584] on p "[PERSON_NAME]" at bounding box center [1411, 586] width 206 height 12
click at [1350, 583] on p "[PERSON_NAME]" at bounding box center [1411, 586] width 206 height 12
click at [1434, 519] on p "Premium" at bounding box center [1411, 524] width 206 height 10
click at [1344, 138] on div "[PERSON_NAME]" at bounding box center [1344, 141] width 72 height 13
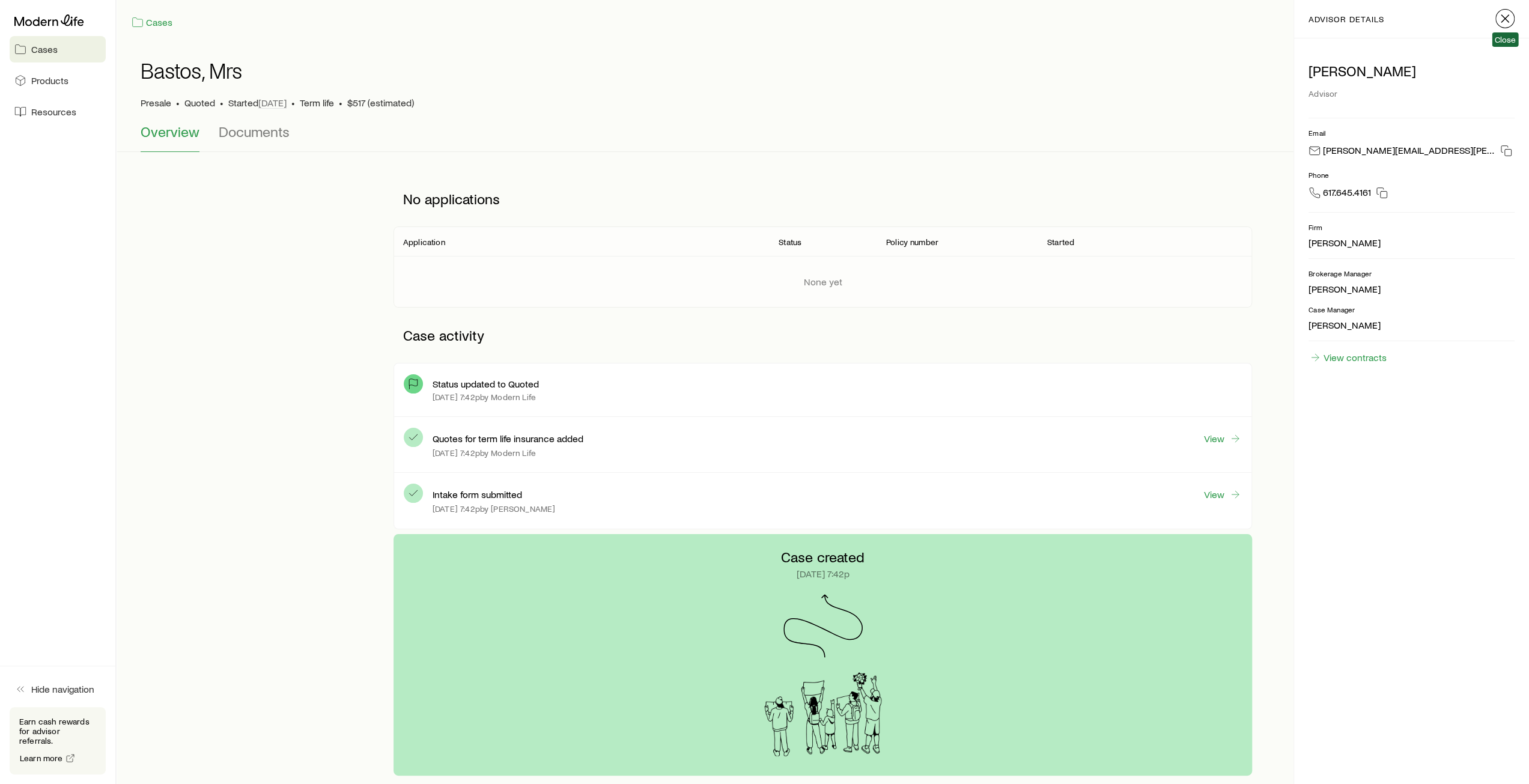
click at [1504, 20] on icon "button" at bounding box center [1505, 18] width 14 height 14
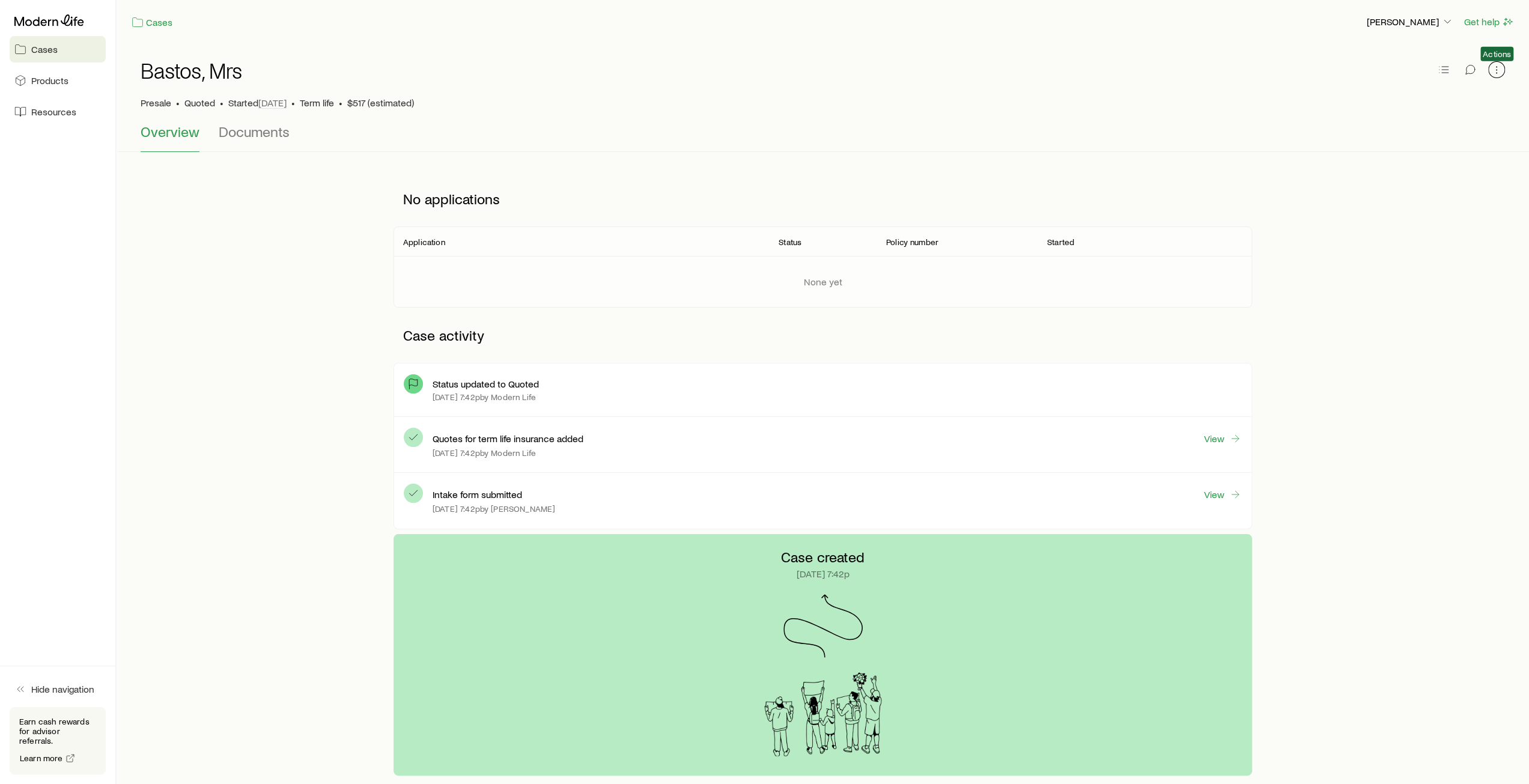
click at [1493, 73] on icon "button" at bounding box center [1496, 70] width 12 height 12
click at [1253, 108] on div "Presale • Quoted • Started Sep 17 • Term life • $517 (estimated)" at bounding box center [823, 102] width 1364 height 12
click at [1445, 73] on line "button" at bounding box center [1445, 73] width 7 height 0
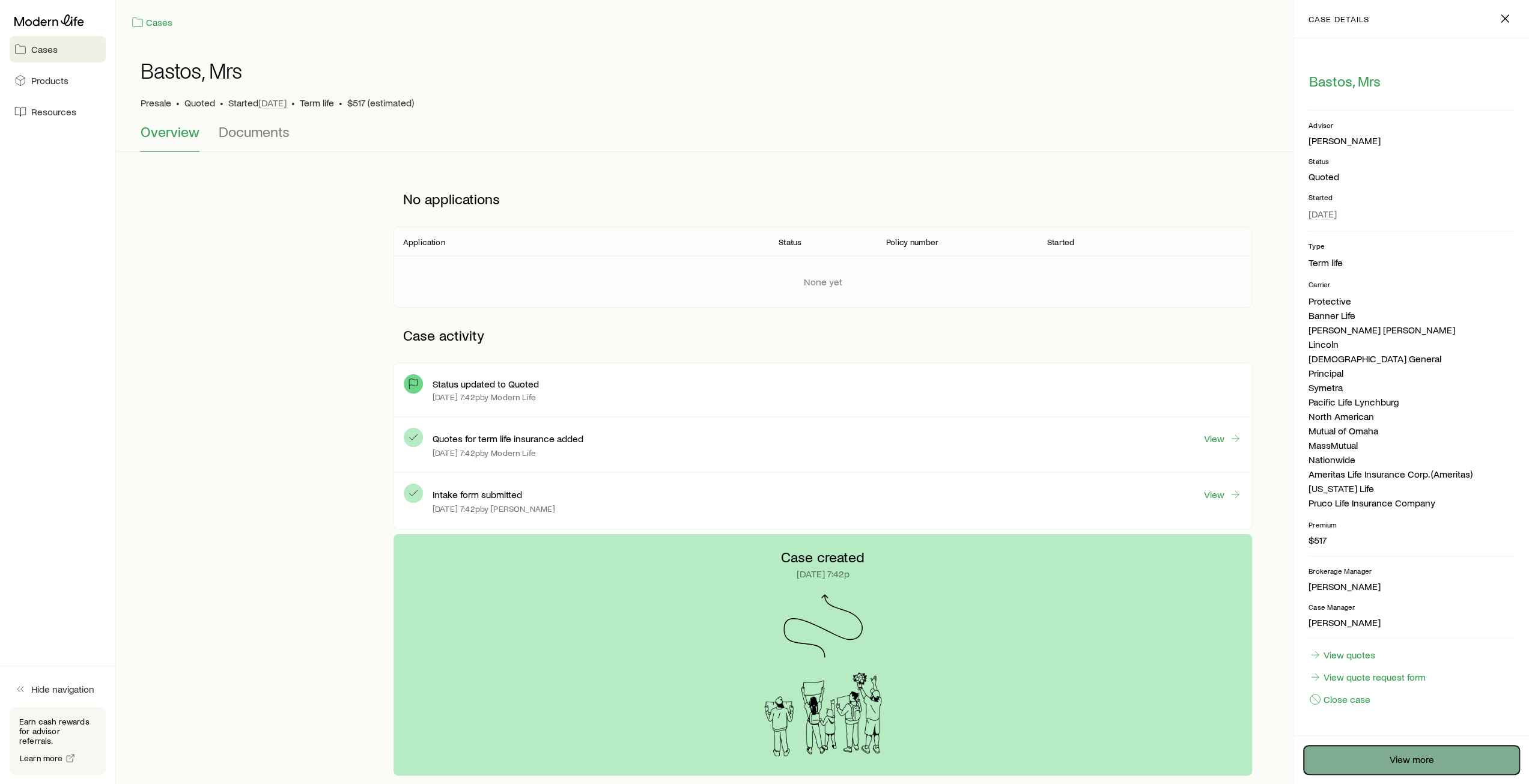
click at [1407, 765] on link "View more" at bounding box center [1411, 760] width 216 height 29
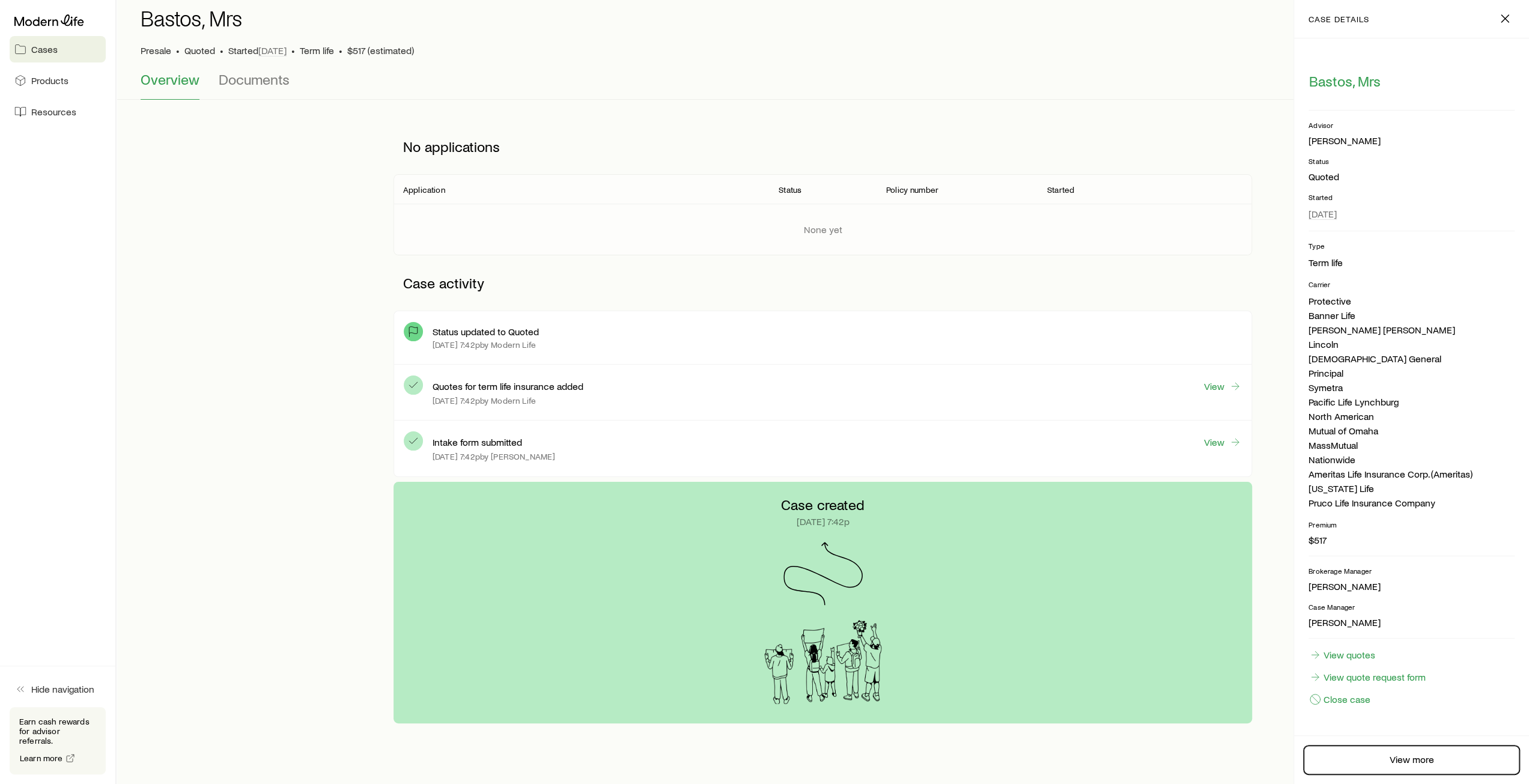
scroll to position [90, 0]
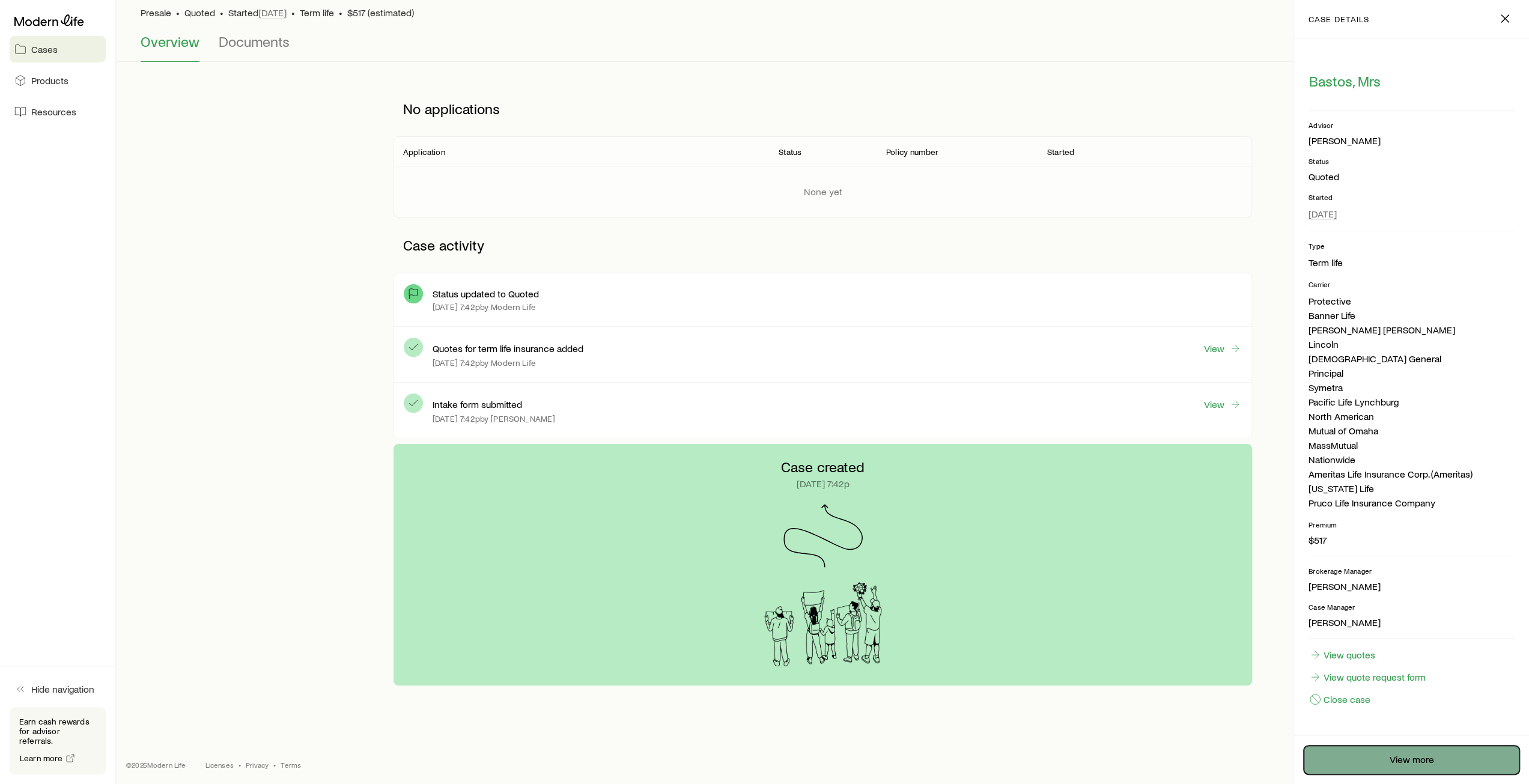
click at [1411, 760] on link "View more" at bounding box center [1411, 760] width 216 height 29
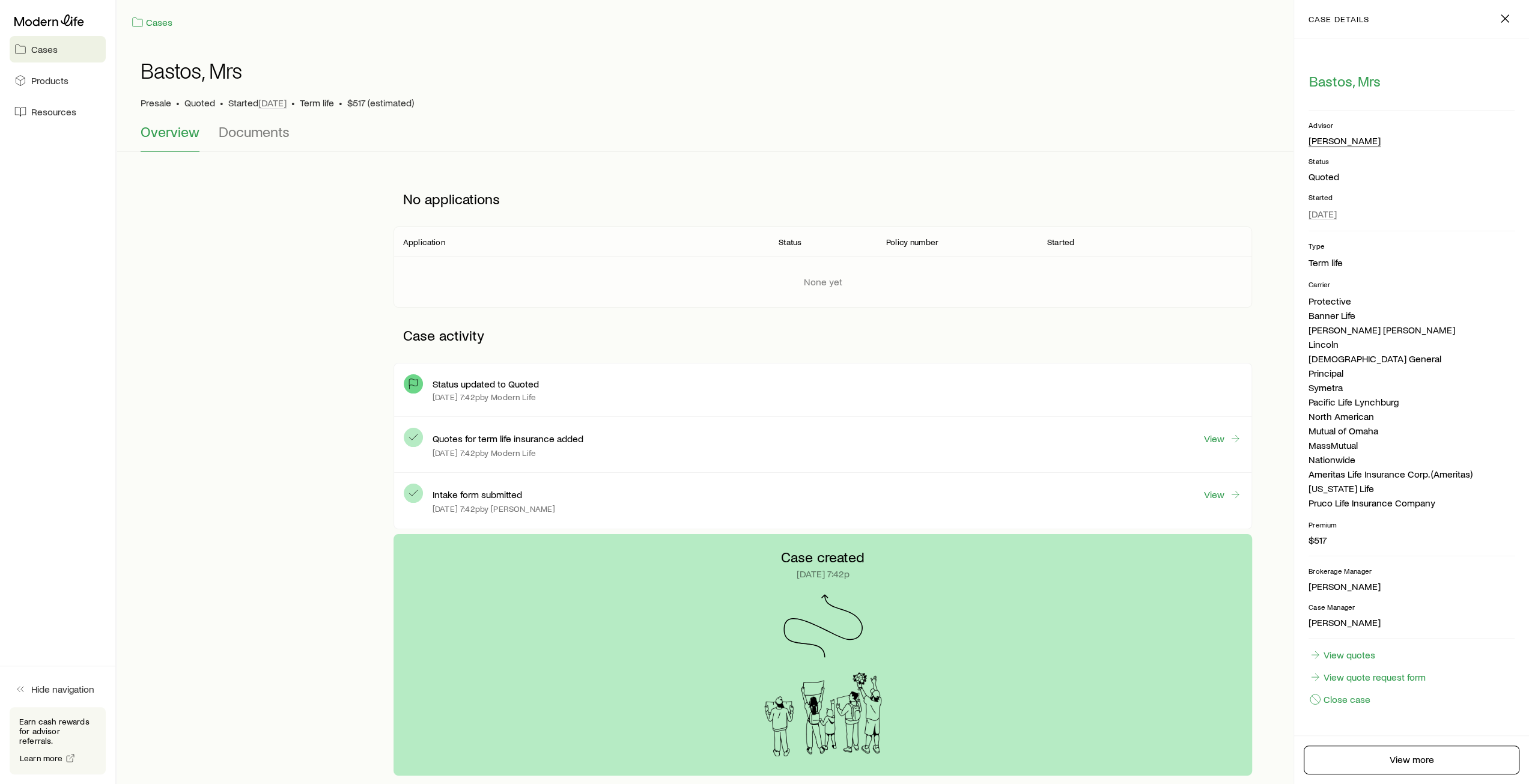
click at [1323, 140] on div "[PERSON_NAME]" at bounding box center [1344, 141] width 72 height 13
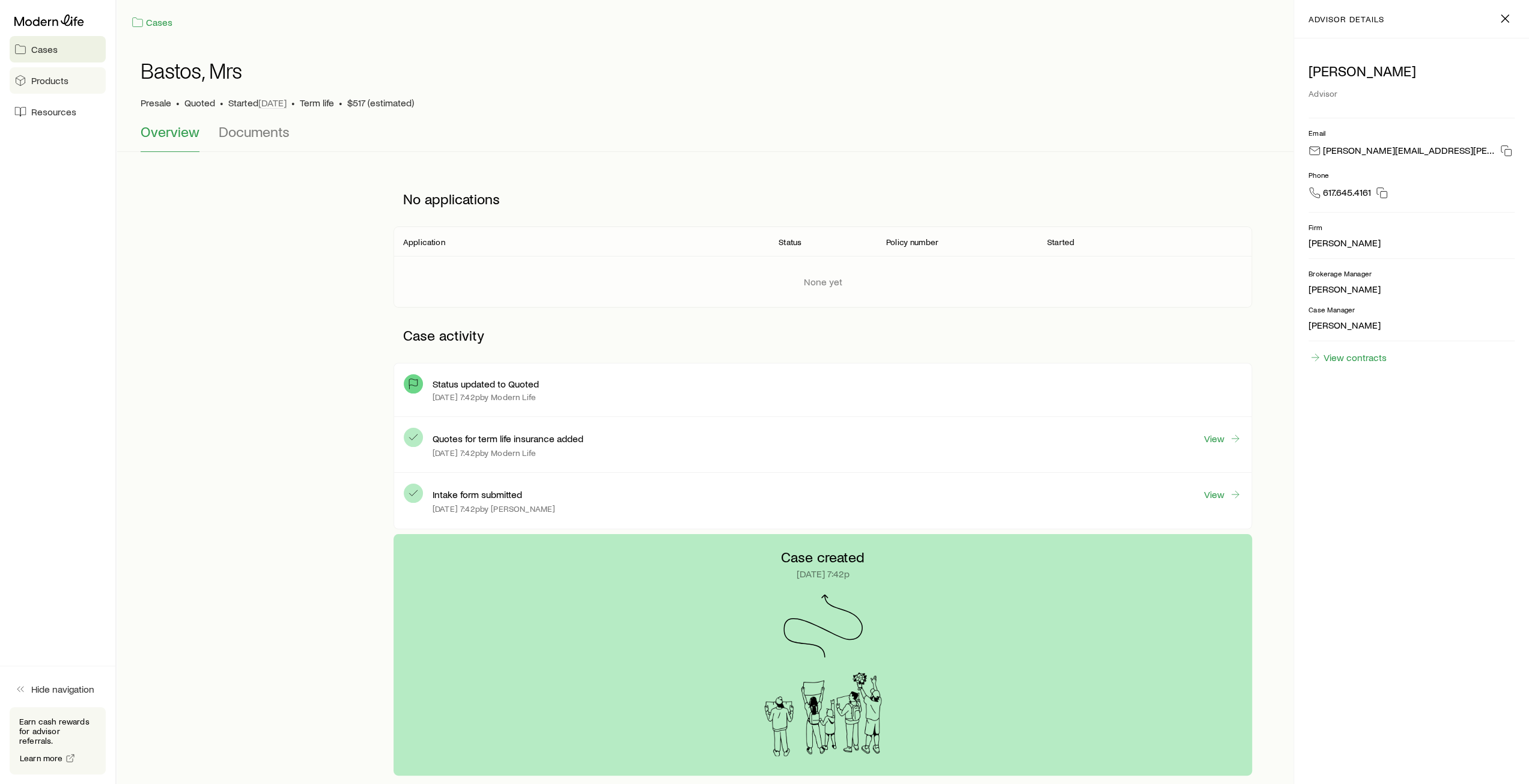
click at [53, 87] on link "Products" at bounding box center [58, 81] width 96 height 27
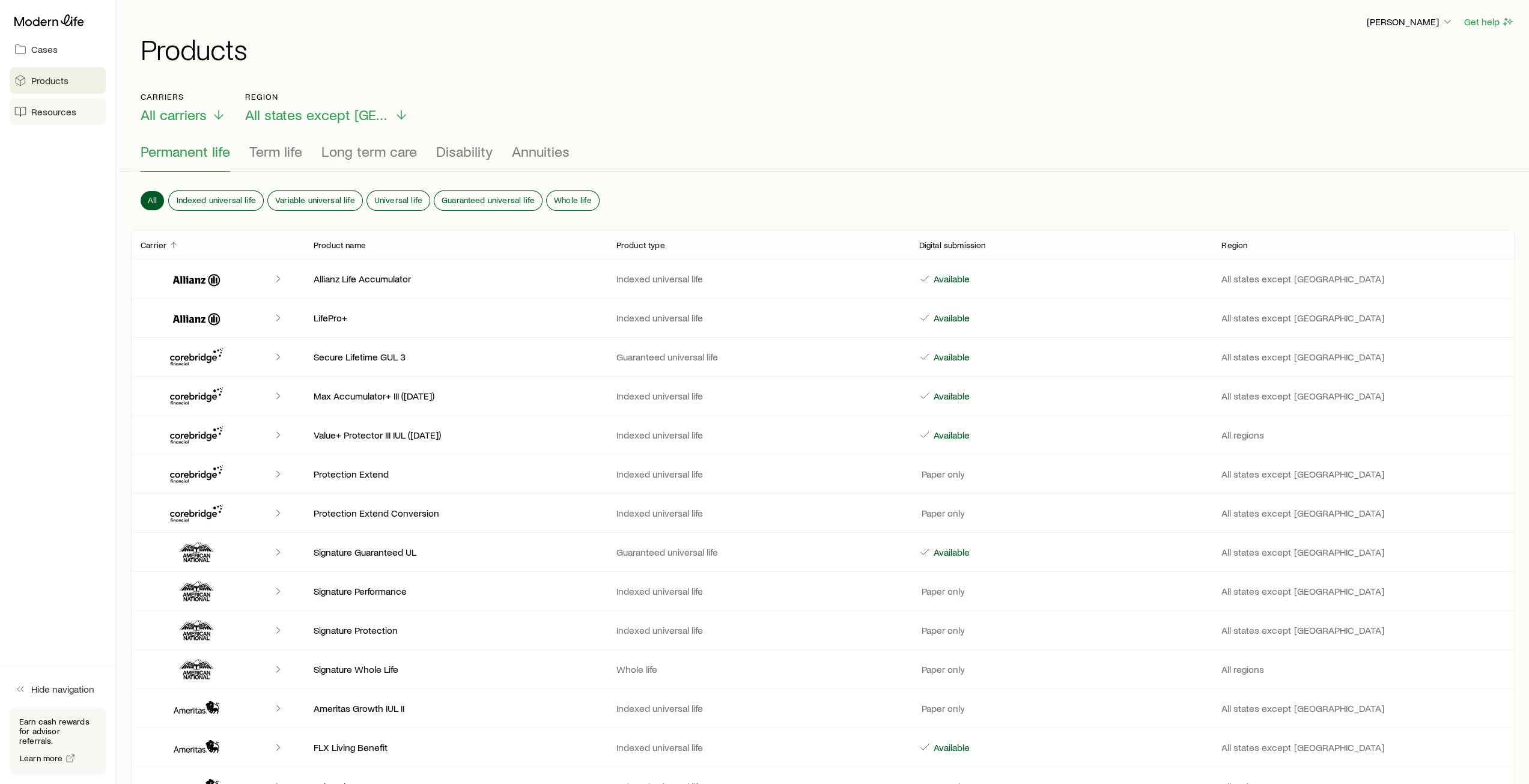
click at [57, 115] on span "Resources" at bounding box center [53, 112] width 45 height 12
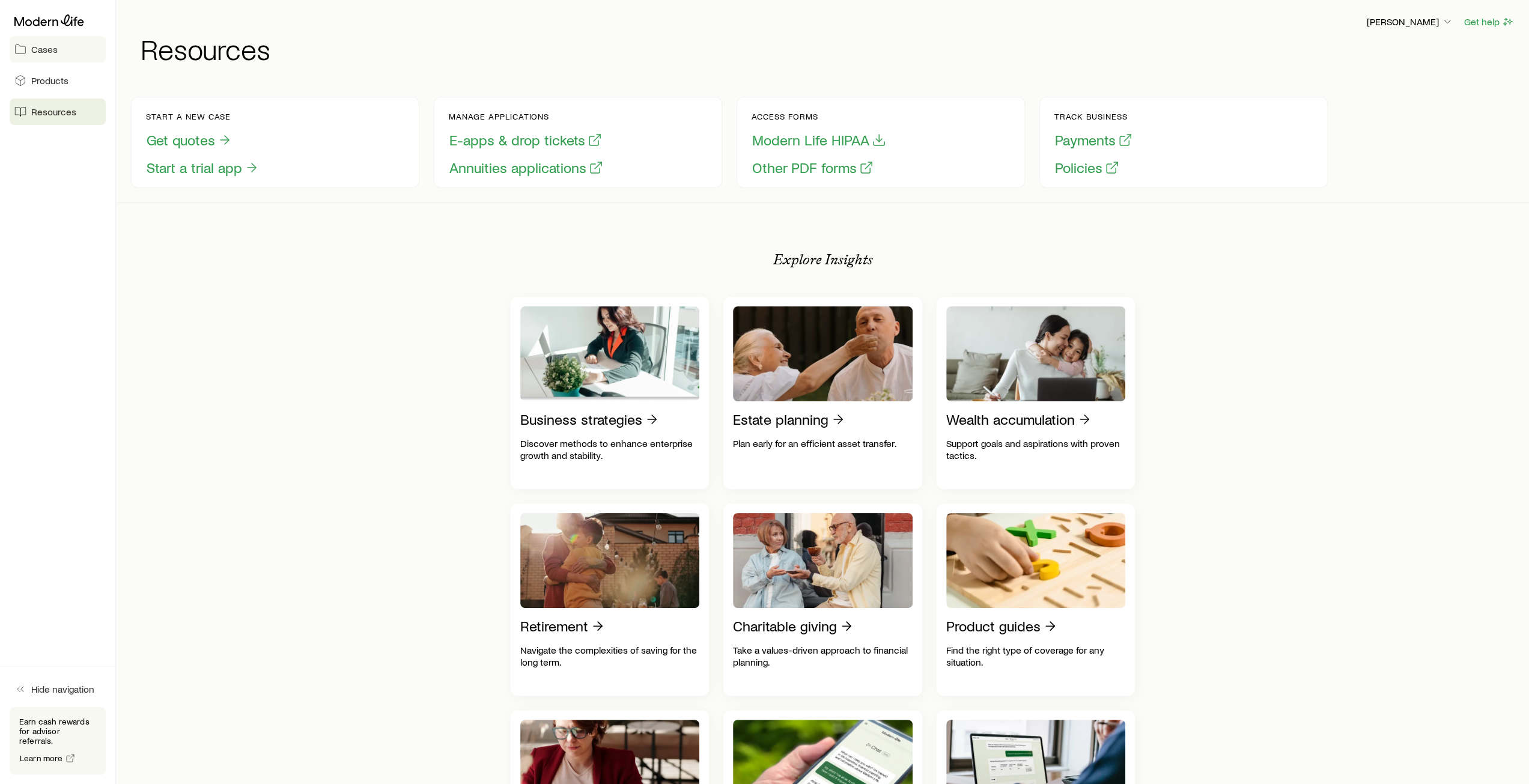
click at [49, 56] on link "Cases" at bounding box center [58, 50] width 96 height 27
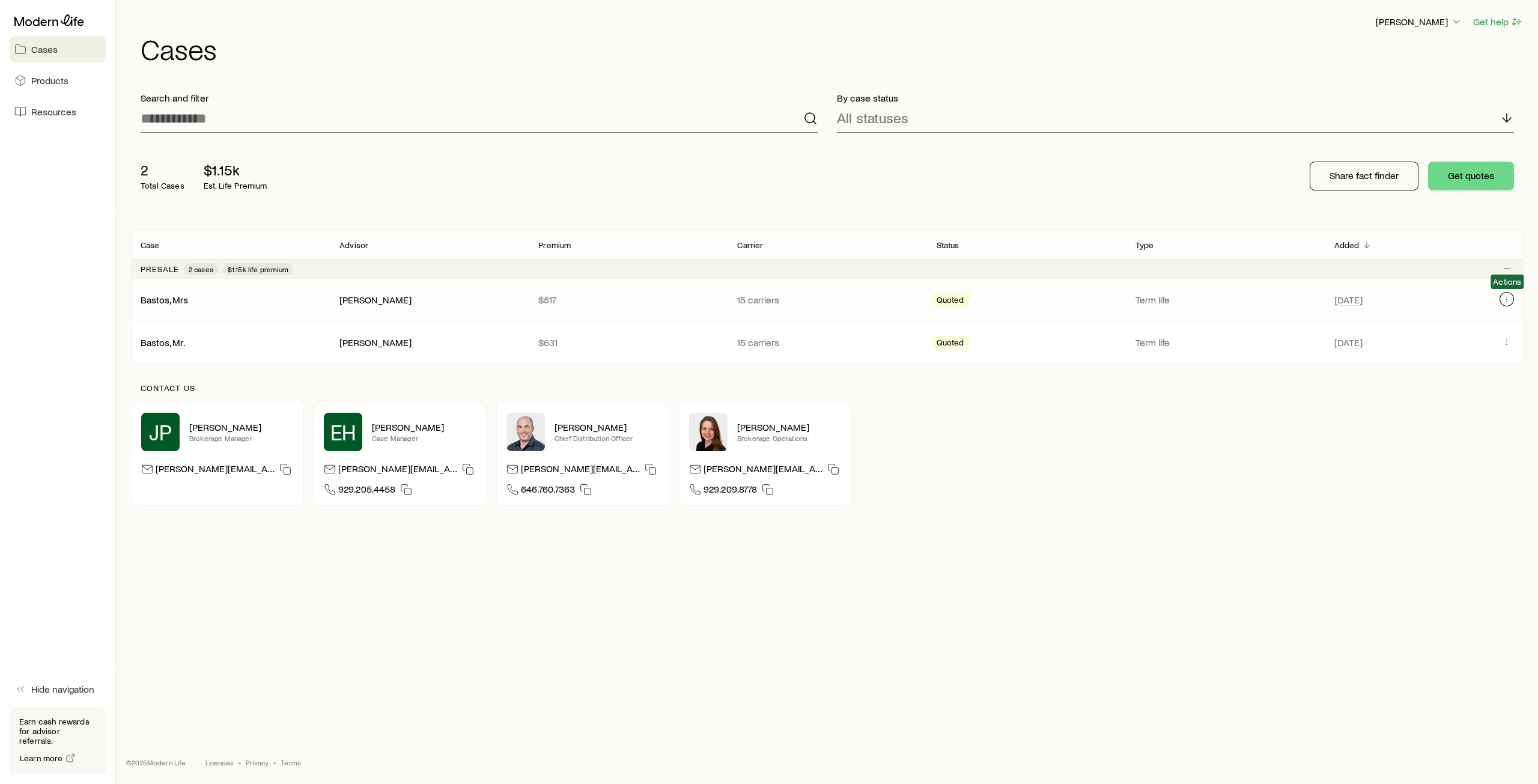
click at [1511, 299] on icon "Client cases" at bounding box center [1506, 299] width 10 height 10
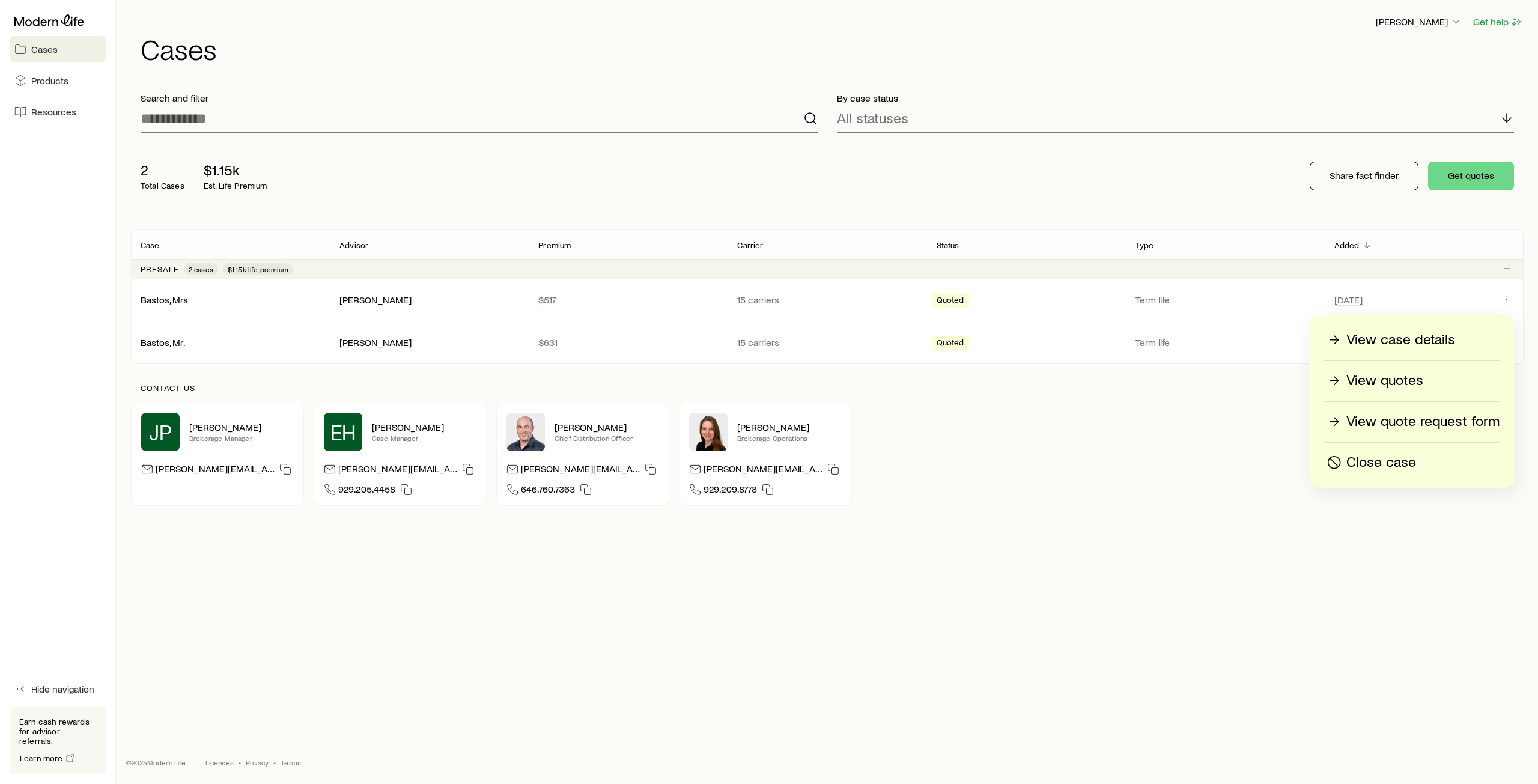
click at [1456, 340] on div "View case details" at bounding box center [1412, 340] width 175 height 19
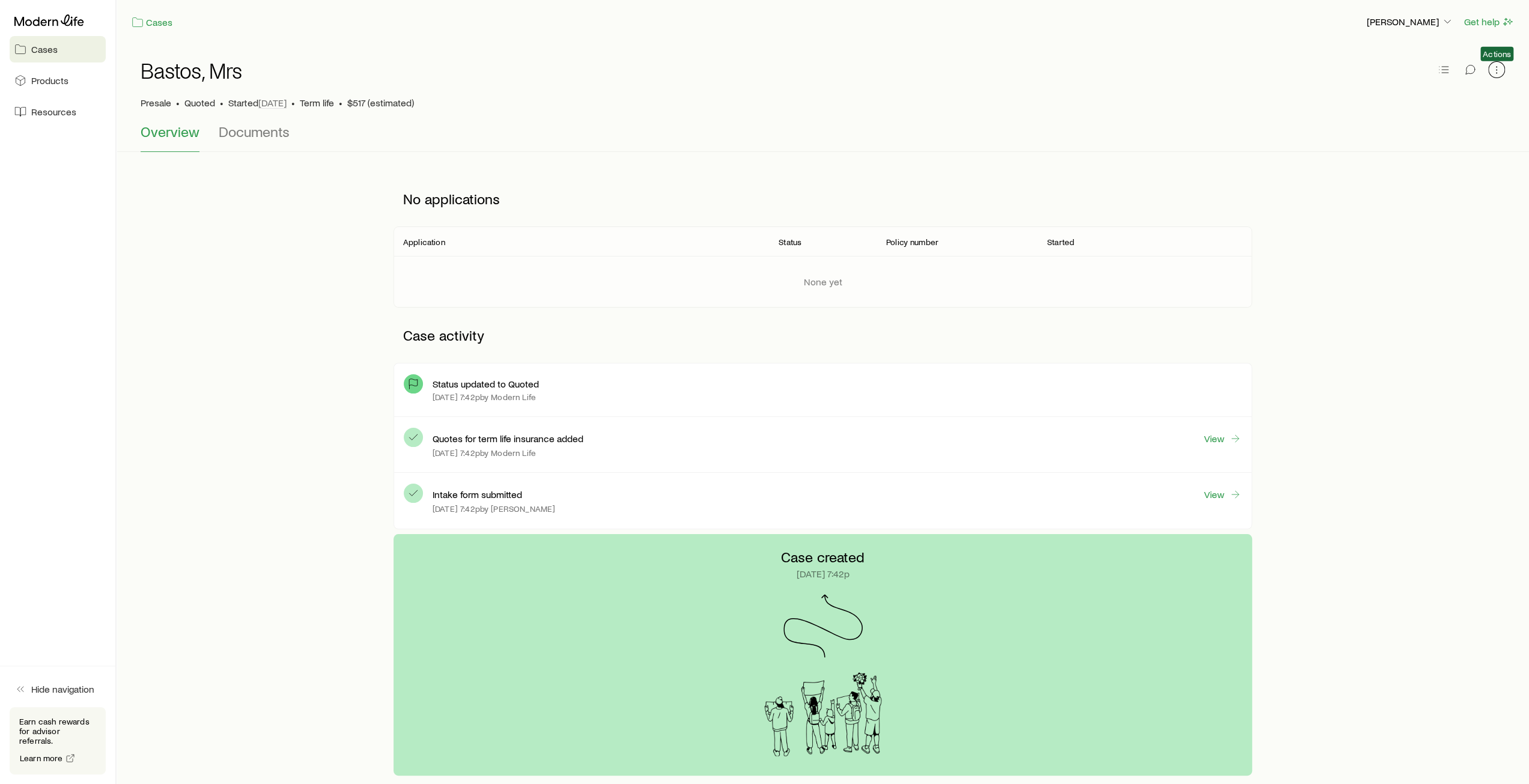
click at [1502, 73] on icon "button" at bounding box center [1496, 70] width 12 height 12
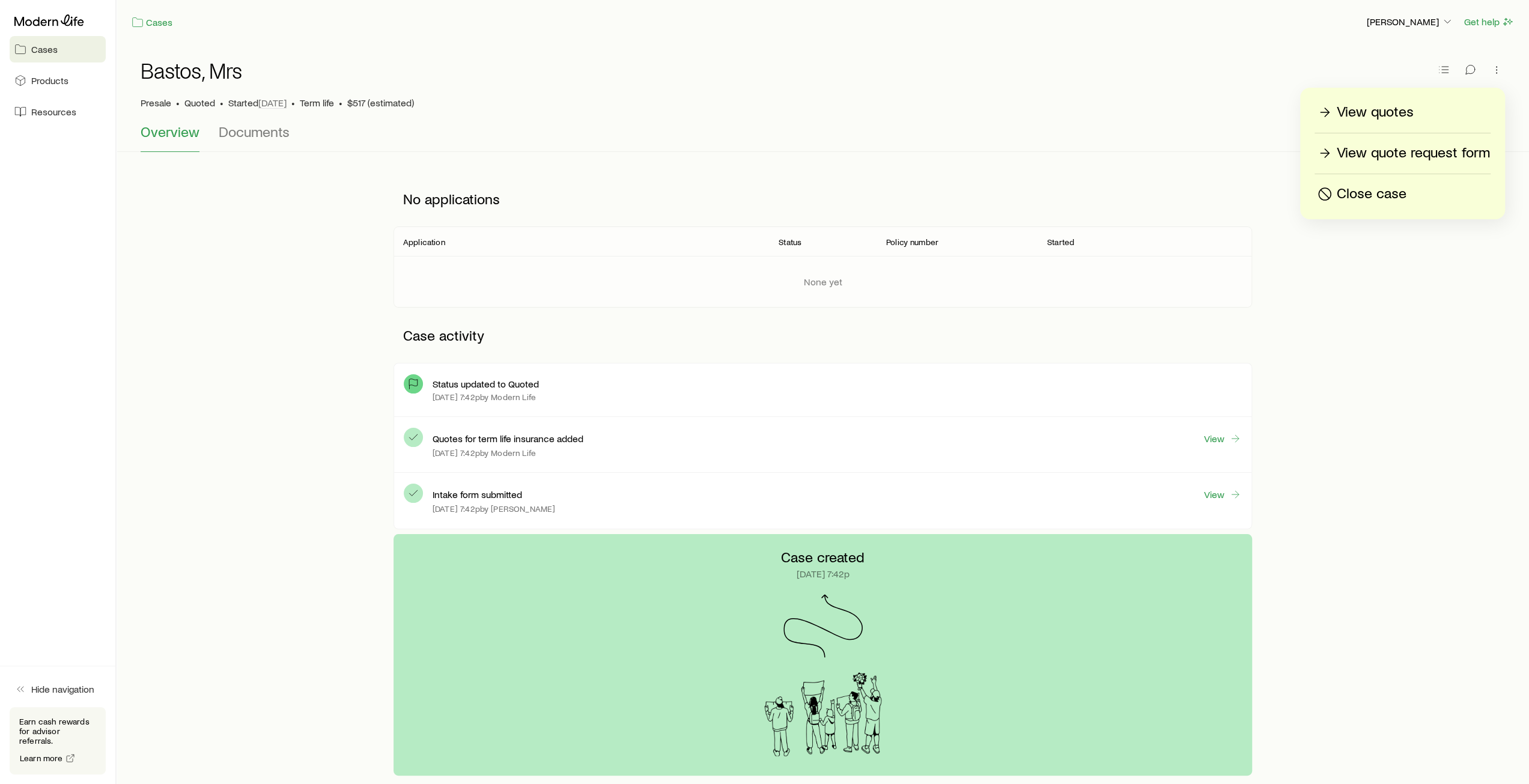
click at [1458, 158] on p "View quote request form" at bounding box center [1413, 153] width 153 height 19
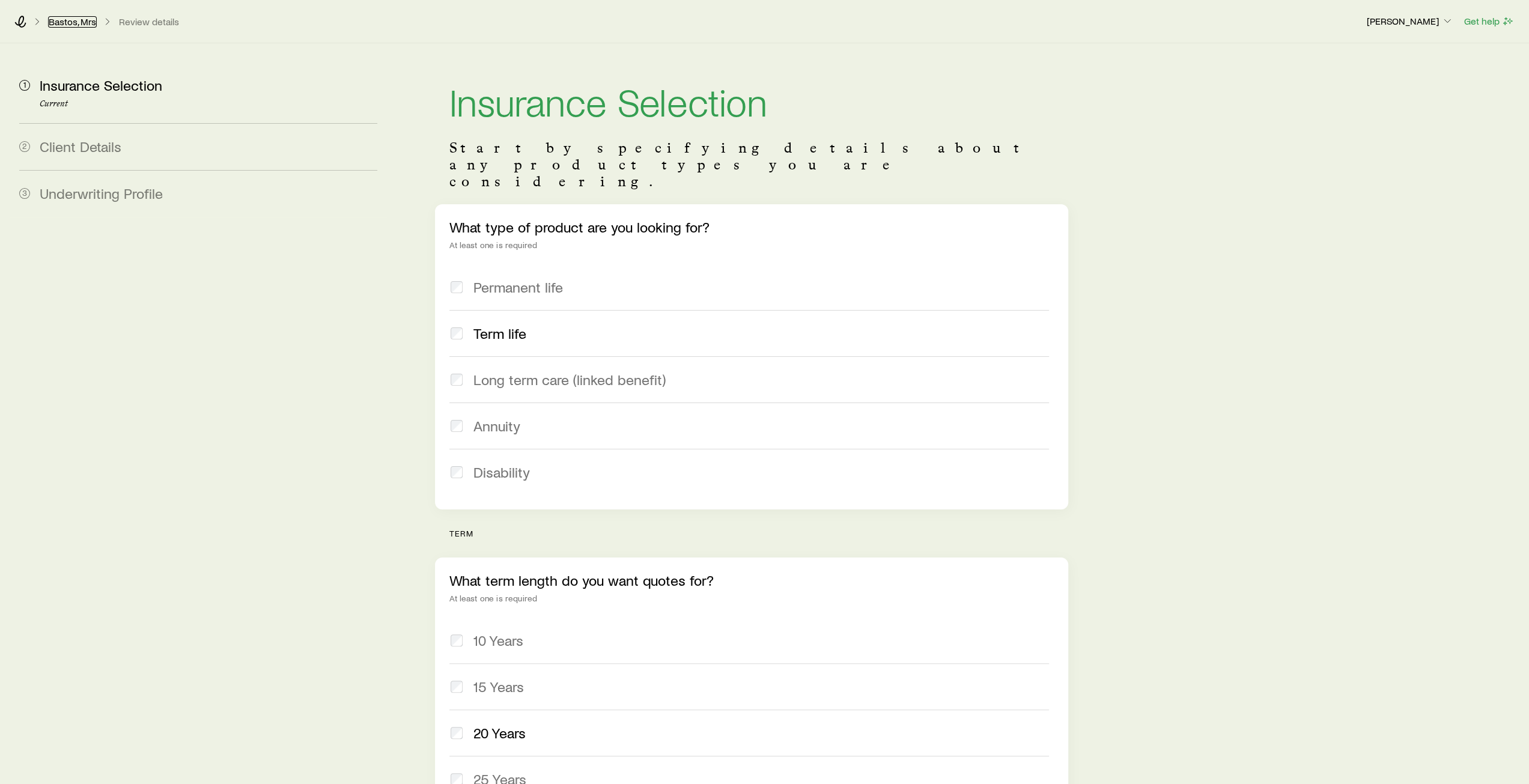
click at [74, 16] on link "Bastos, Mrs" at bounding box center [73, 21] width 49 height 11
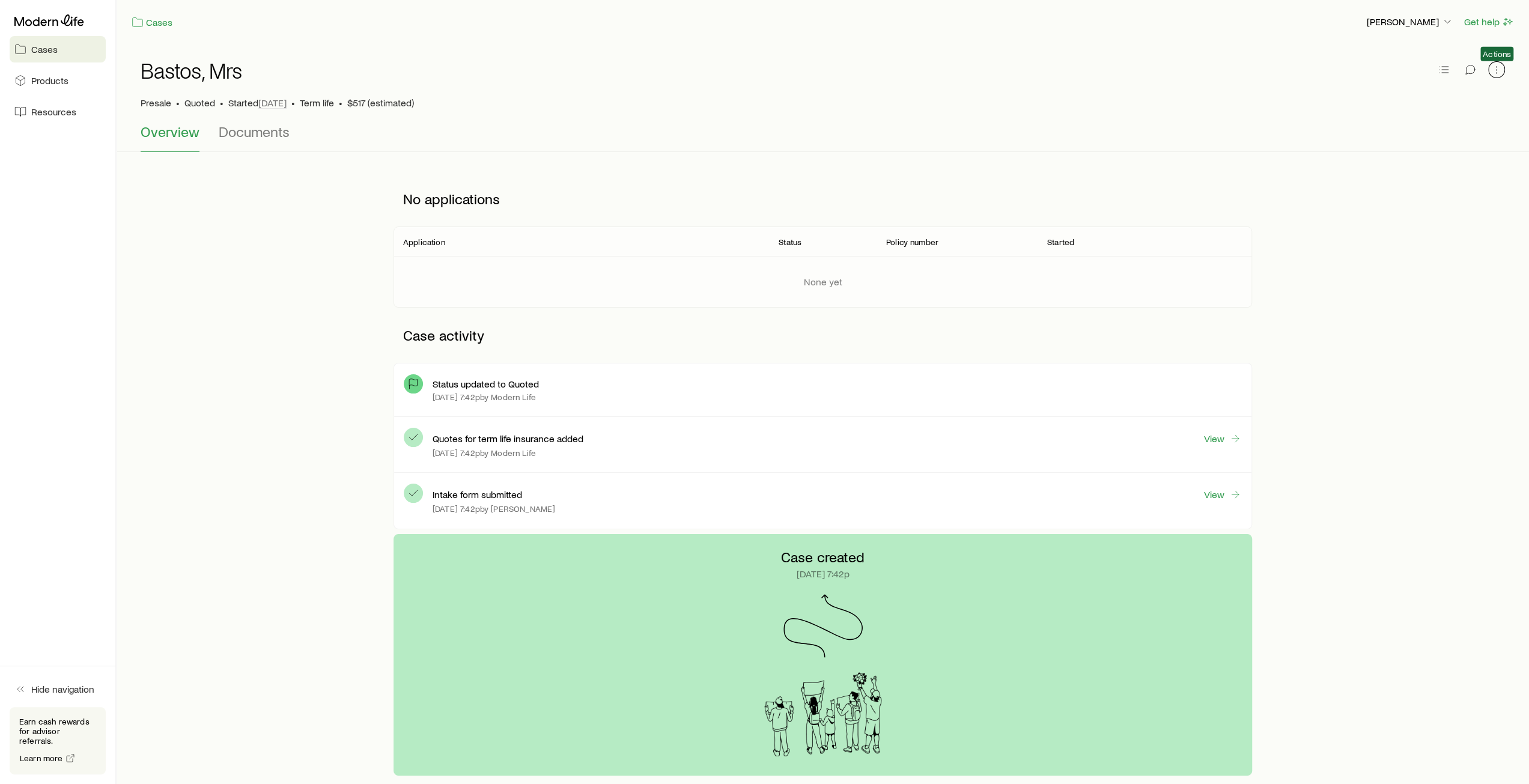
click at [1495, 69] on icon "button" at bounding box center [1496, 70] width 12 height 12
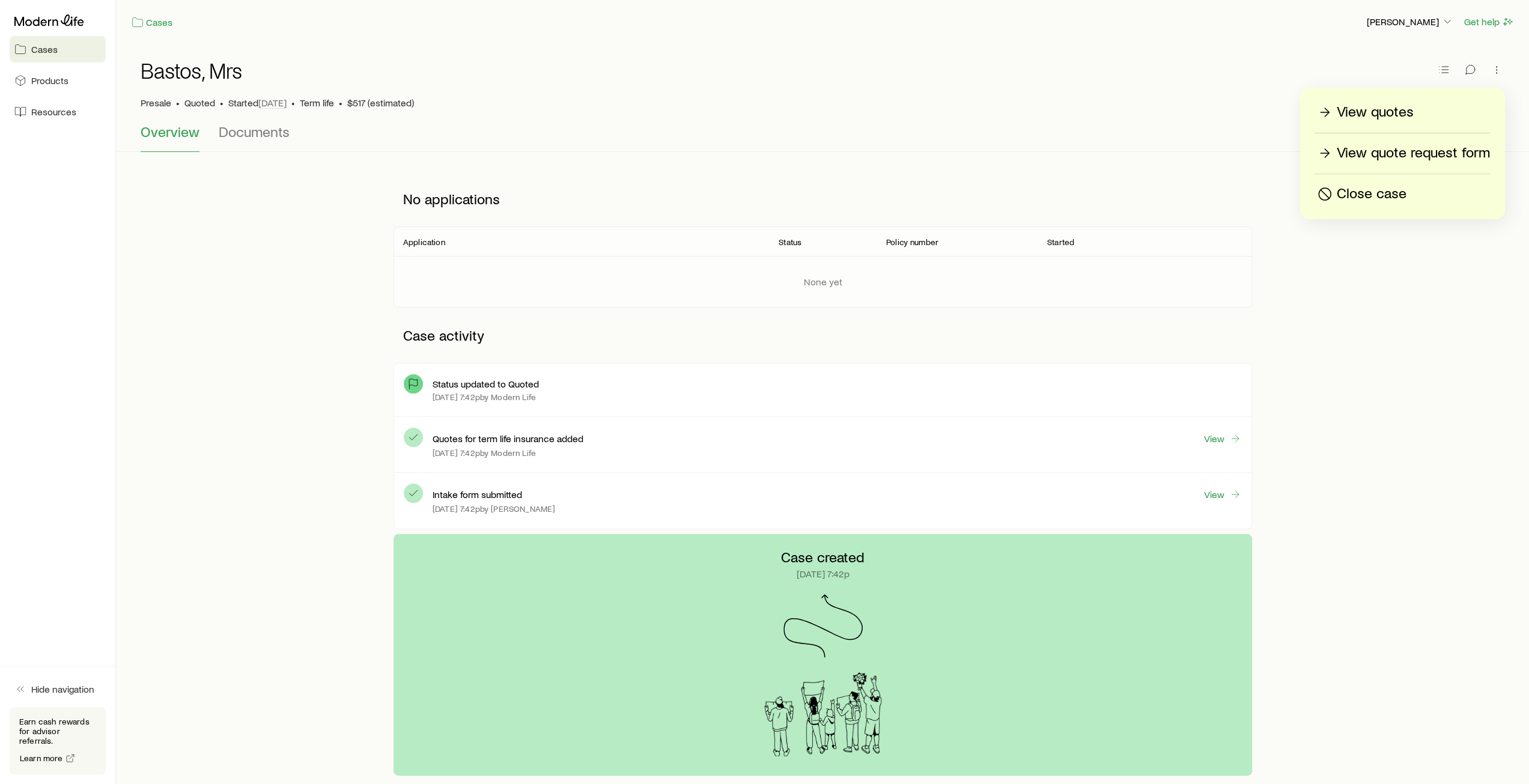
click at [1407, 160] on p "View quote request form" at bounding box center [1413, 153] width 153 height 19
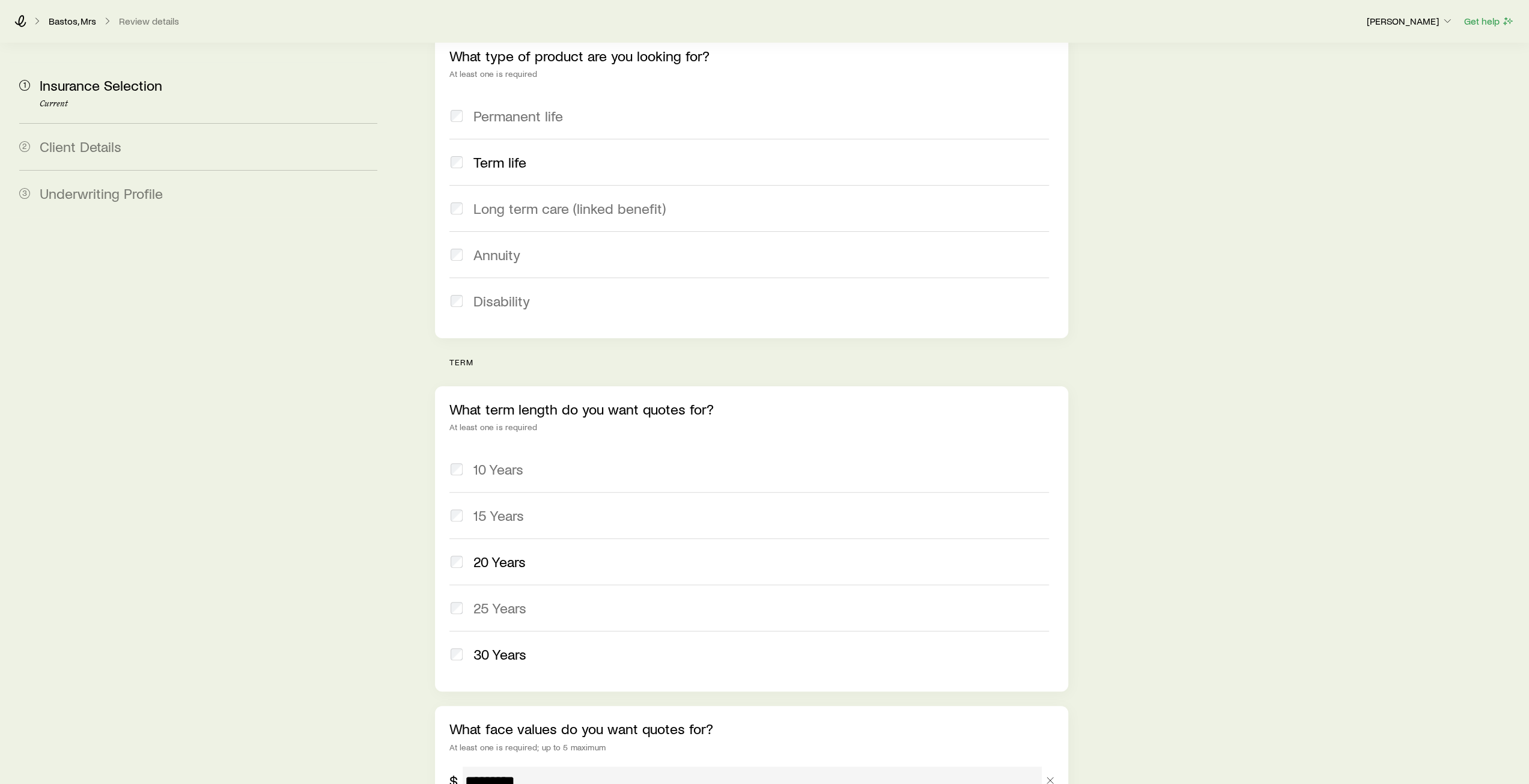
scroll to position [475, 0]
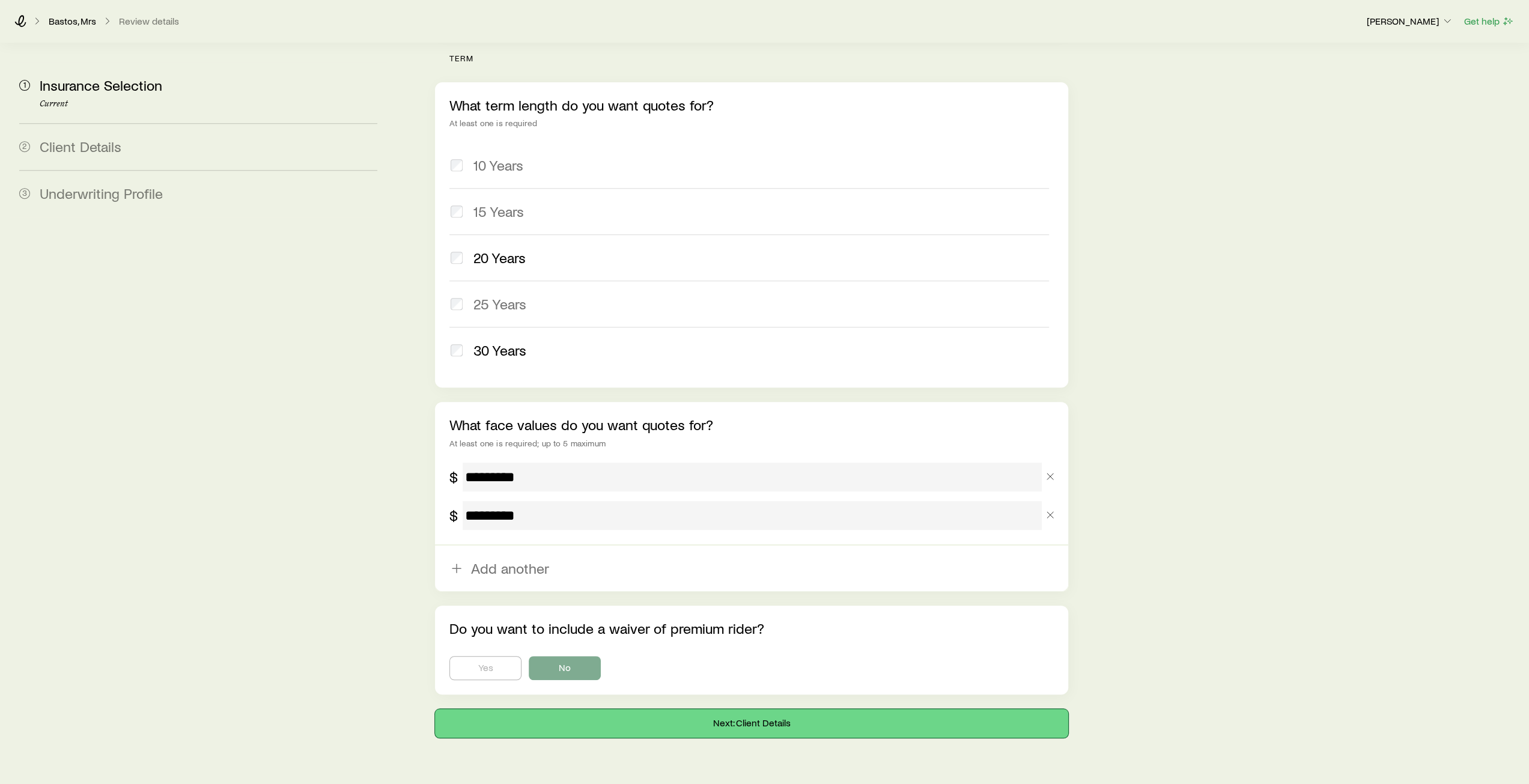
click at [759, 708] on button "Next: Client Details" at bounding box center [751, 722] width 632 height 29
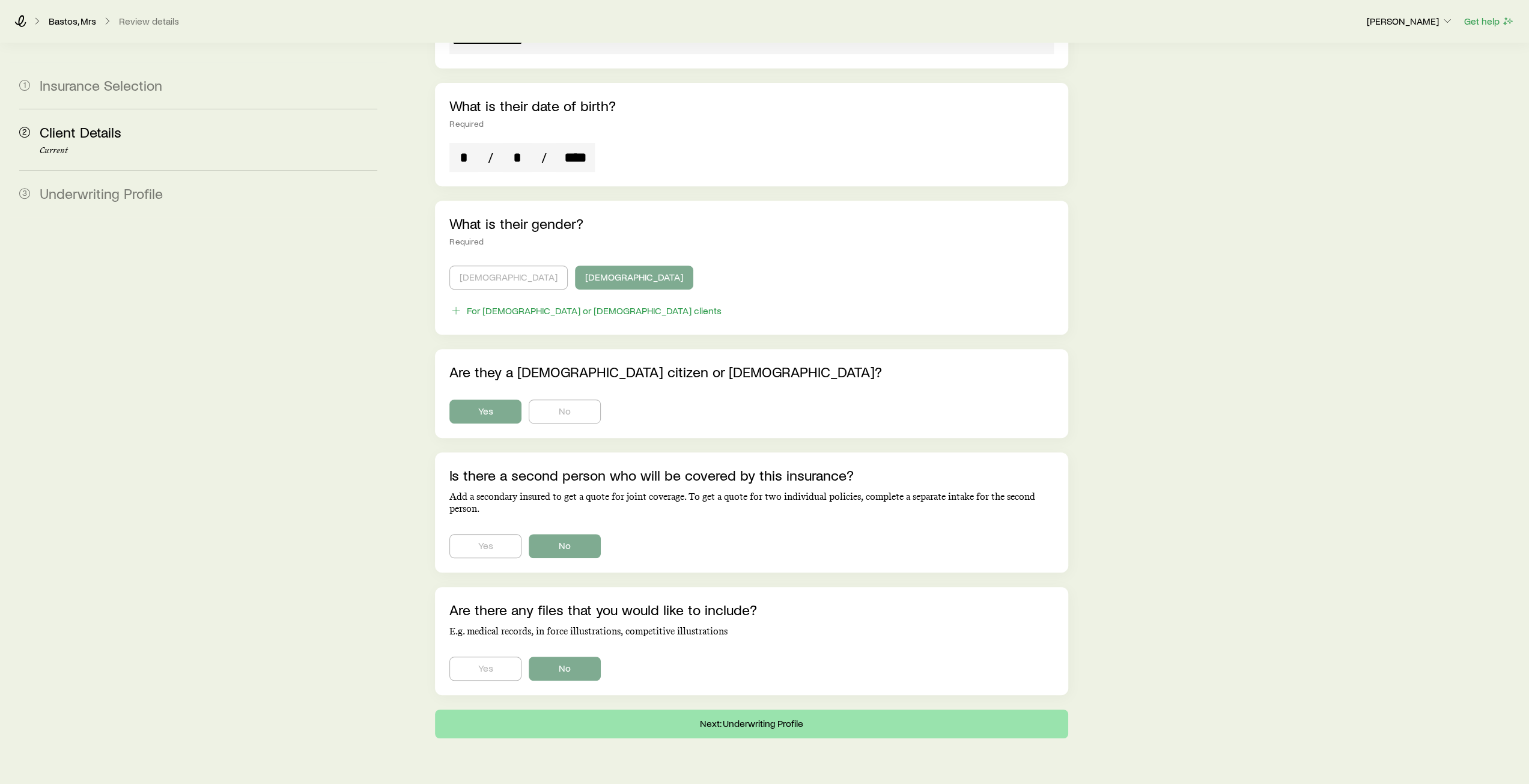
scroll to position [476, 0]
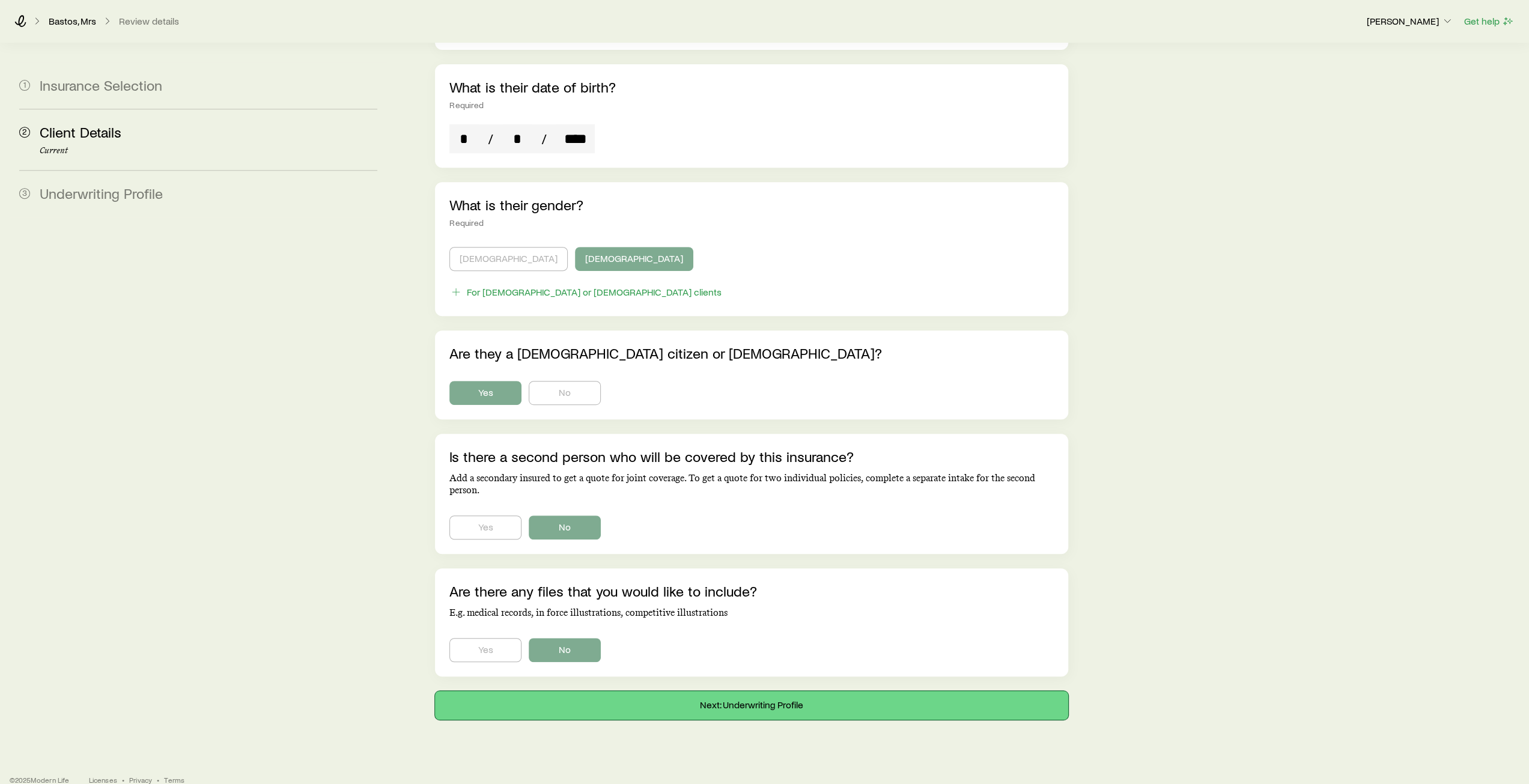
click at [758, 691] on button "Next: Underwriting Profile" at bounding box center [751, 705] width 632 height 29
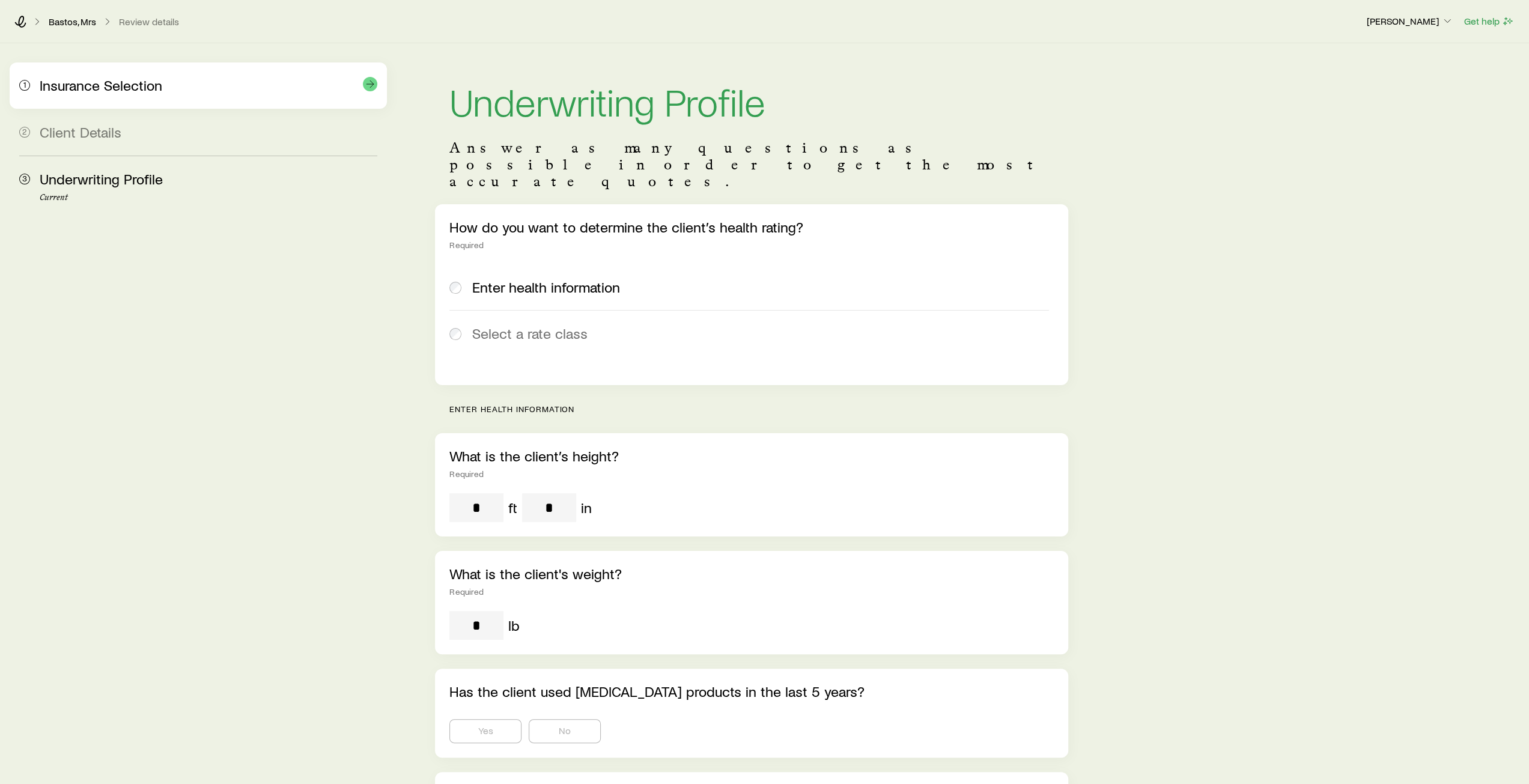
click at [64, 92] on span "Insurance Selection" at bounding box center [100, 85] width 122 height 18
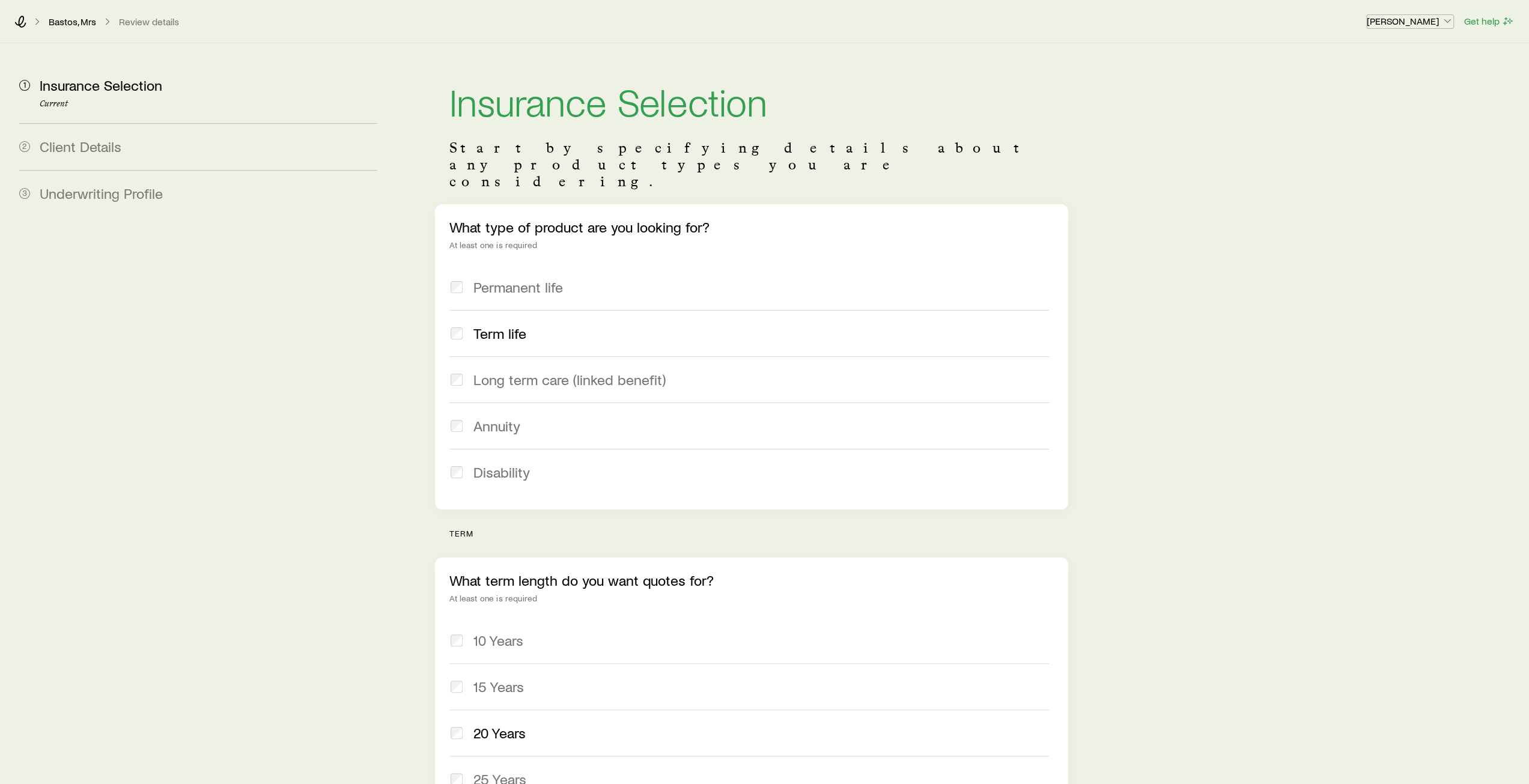
click at [1450, 21] on polyline "button" at bounding box center [1447, 21] width 6 height 3
click at [1222, 67] on div "Insurance Selection Start by specifying details about any product types you are…" at bounding box center [960, 628] width 1118 height 1169
click at [25, 20] on icon at bounding box center [20, 21] width 12 height 12
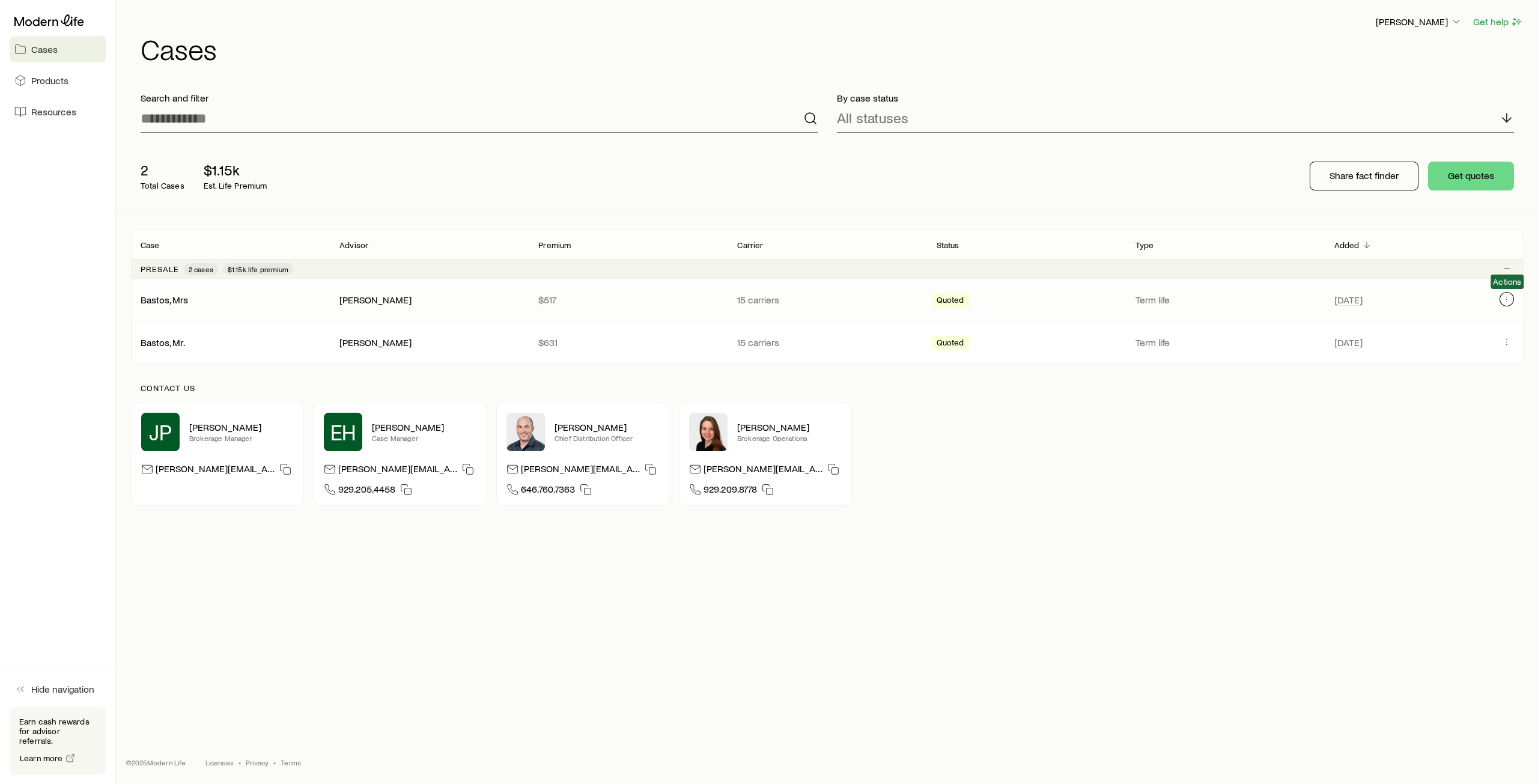
click at [1508, 299] on icon "Client cases" at bounding box center [1506, 299] width 10 height 10
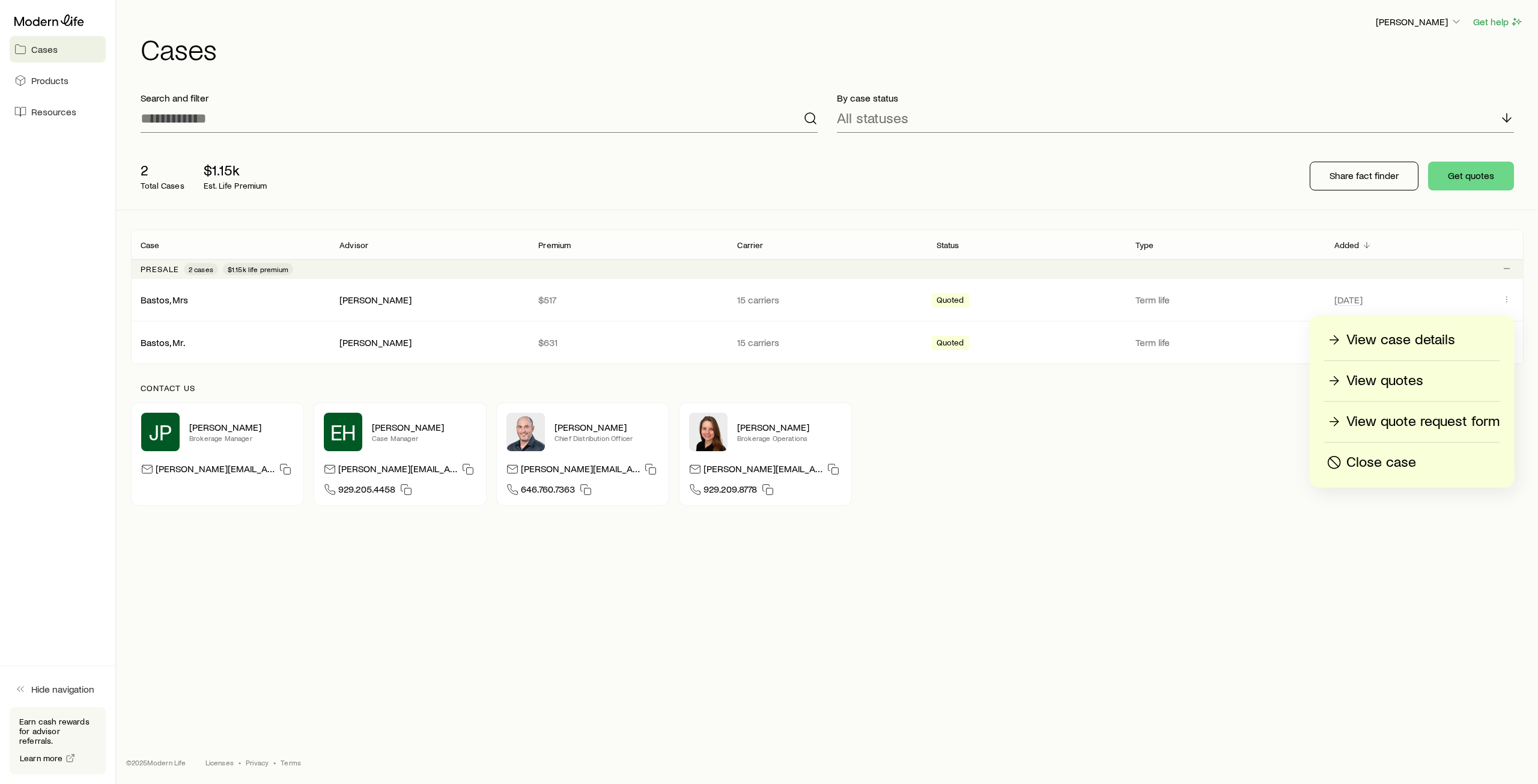
click at [989, 503] on div "JP Jason Pratt Brokerage Manager jason@modernlife.com EH Erin Hinrichs Case Man…" at bounding box center [827, 454] width 1393 height 103
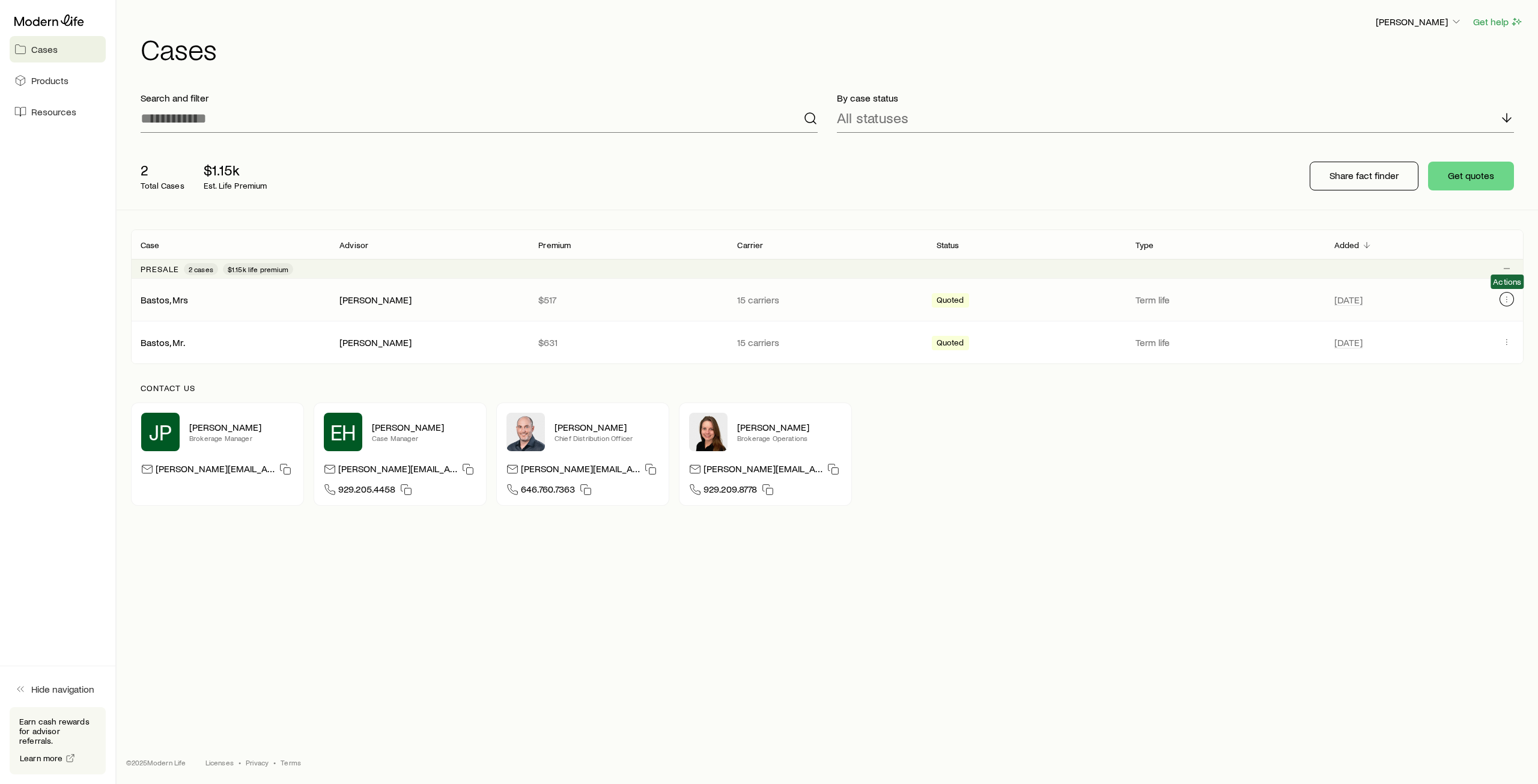
click at [1511, 296] on icon "Client cases" at bounding box center [1506, 299] width 10 height 10
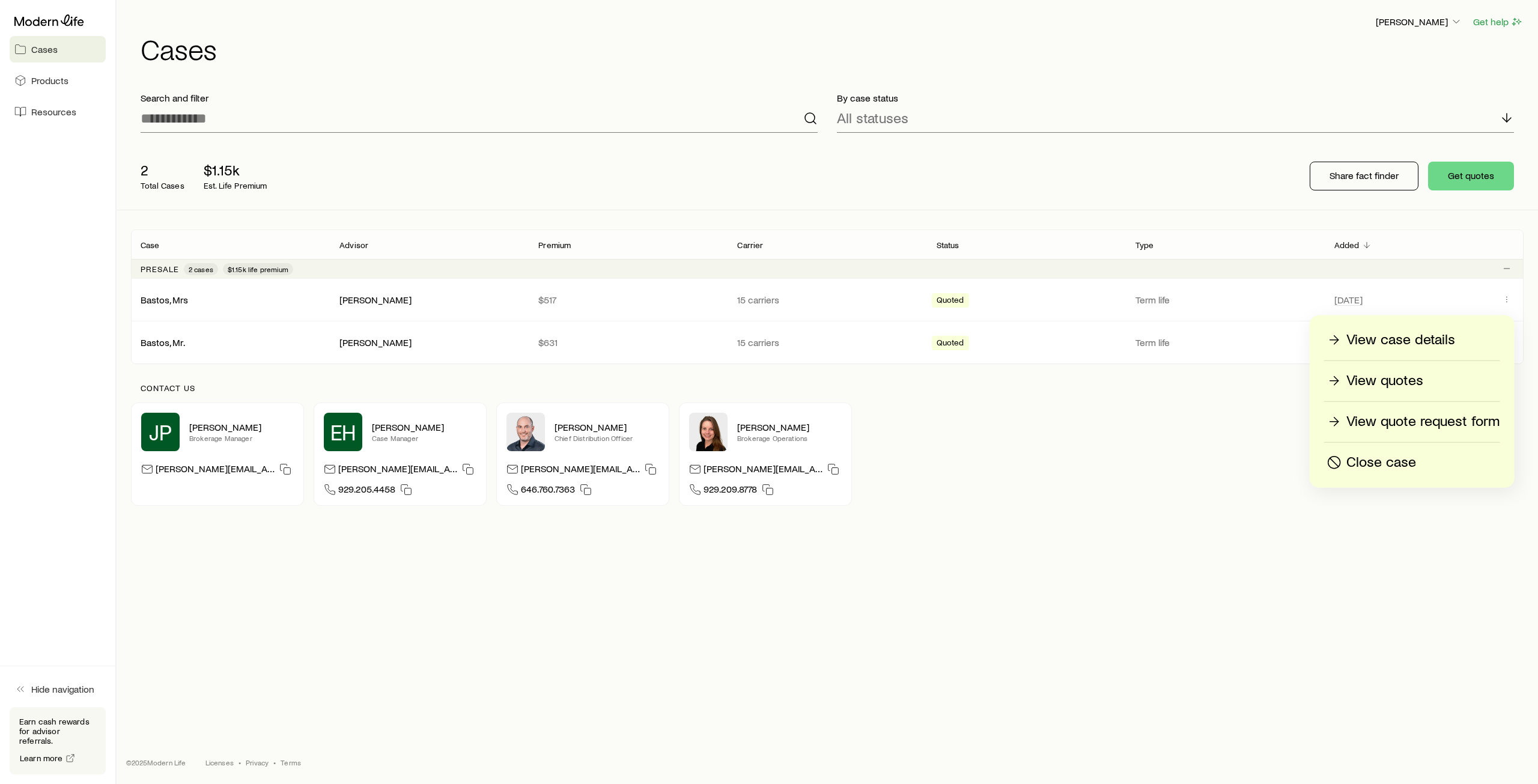
click at [1146, 431] on div "JP Jason Pratt Brokerage Manager jason@modernlife.com EH Erin Hinrichs Case Man…" at bounding box center [827, 454] width 1393 height 103
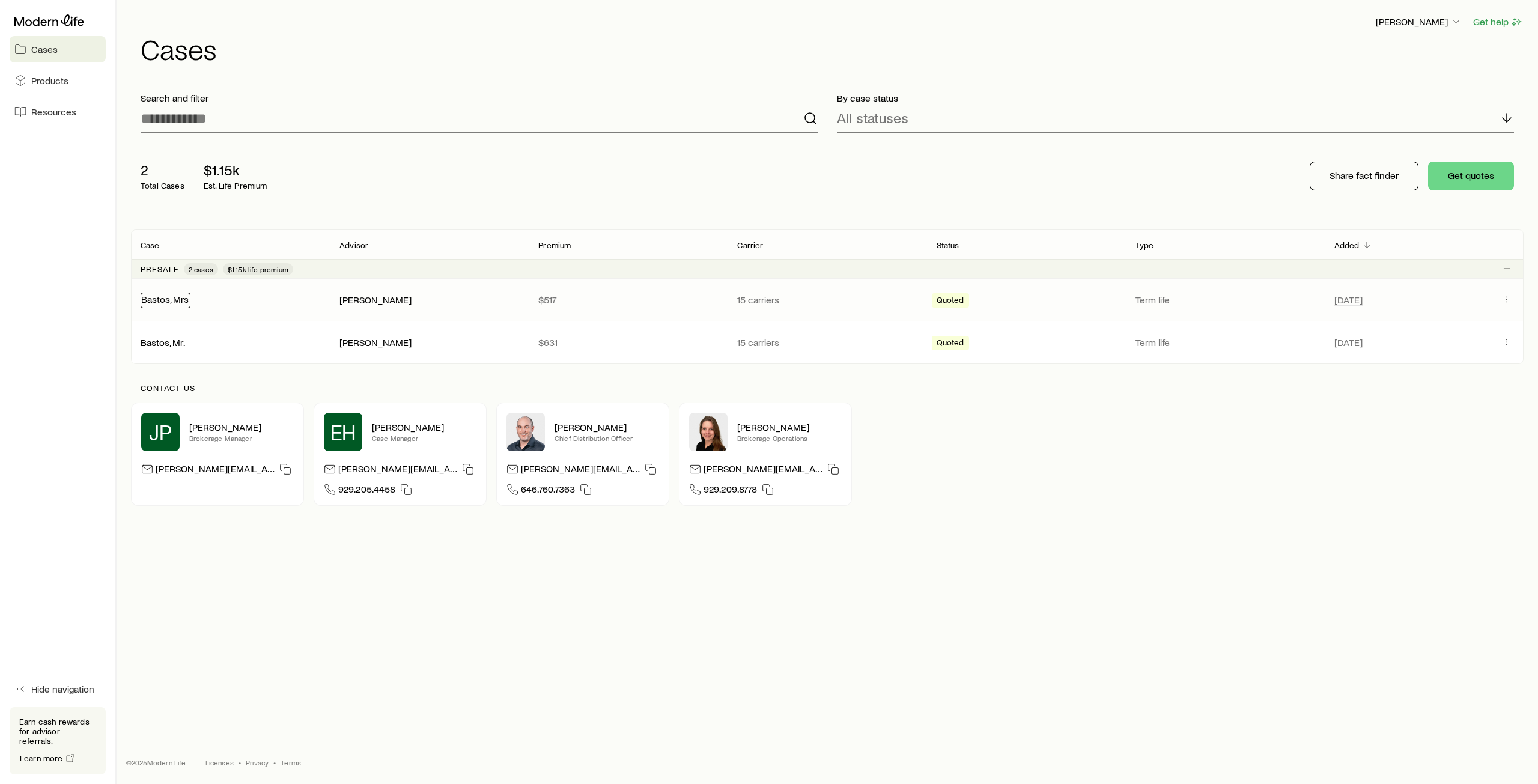
click at [162, 301] on link "Bastos, Mrs" at bounding box center [165, 299] width 47 height 11
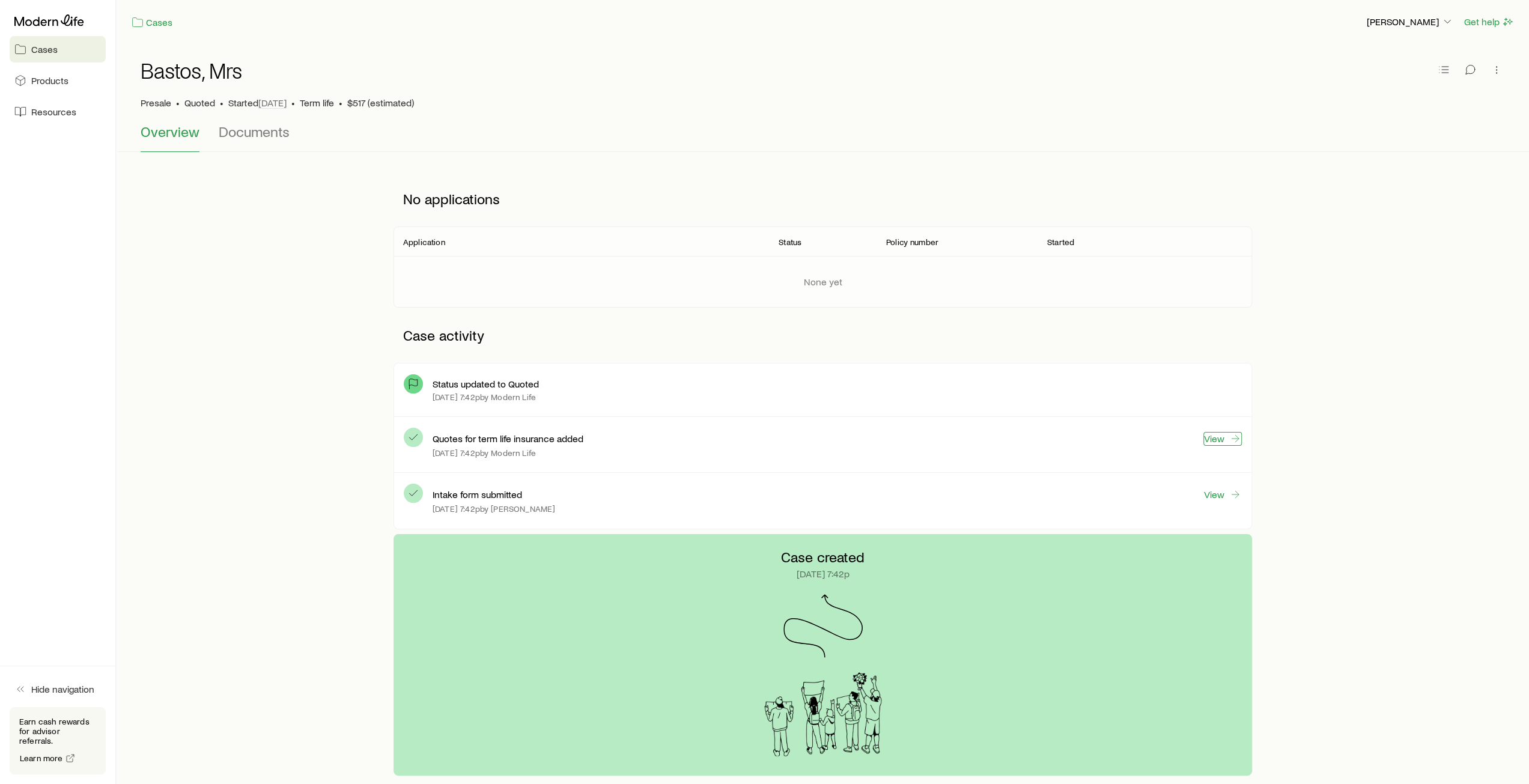
click at [1209, 438] on link "View" at bounding box center [1222, 439] width 39 height 14
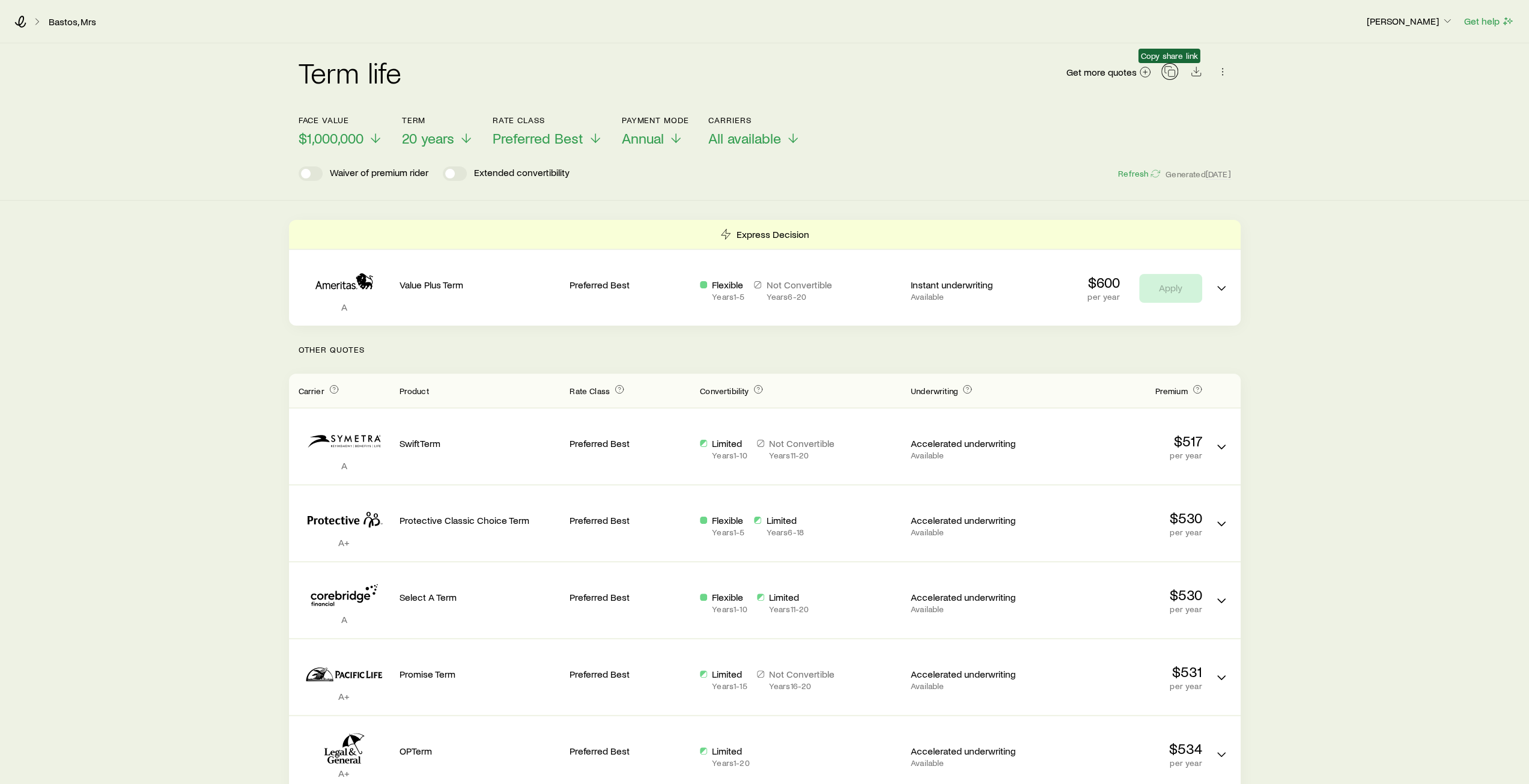
click at [1174, 74] on icon "button" at bounding box center [1170, 71] width 12 height 12
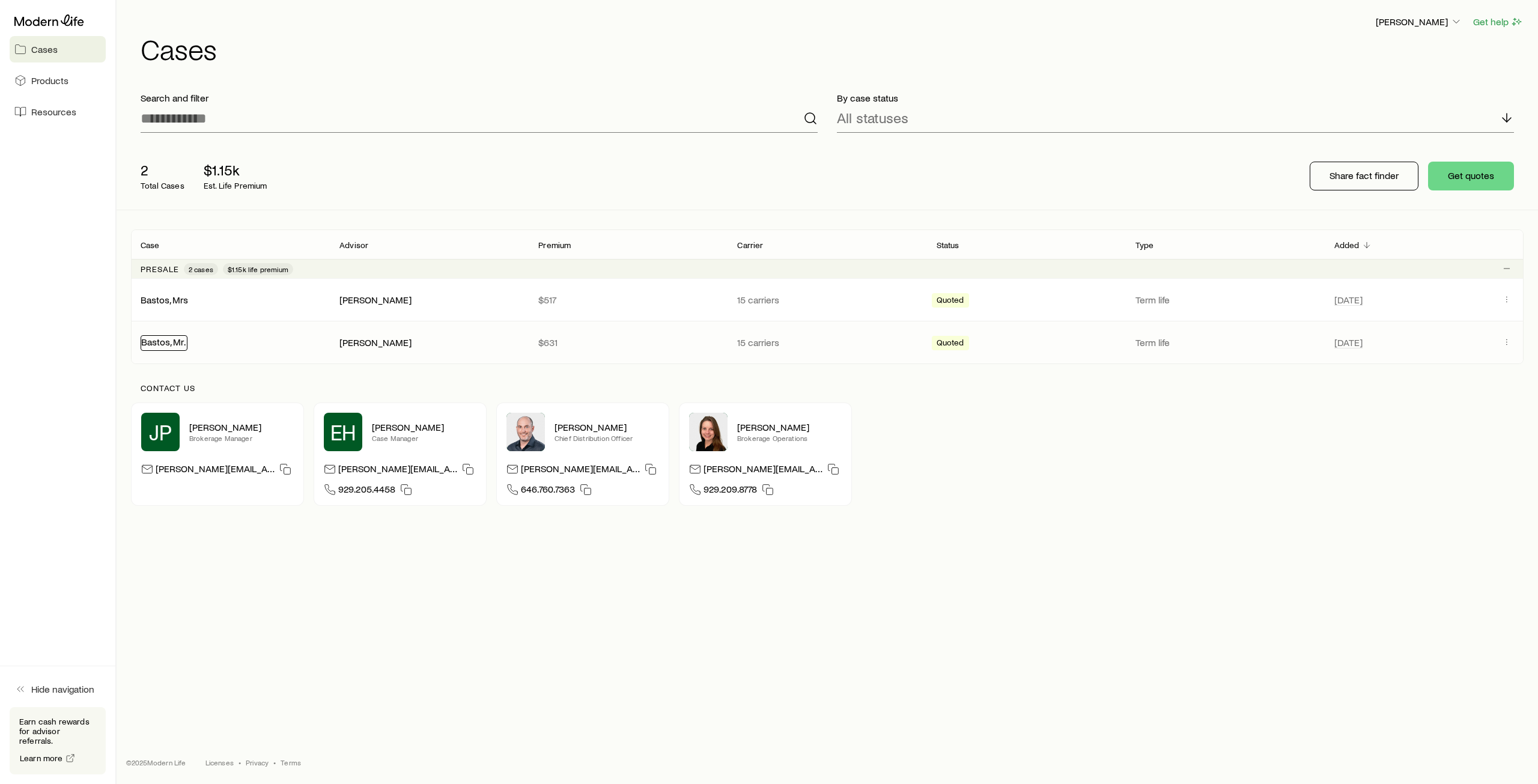
click at [172, 341] on link "Bastos, Mr." at bounding box center [163, 341] width 44 height 11
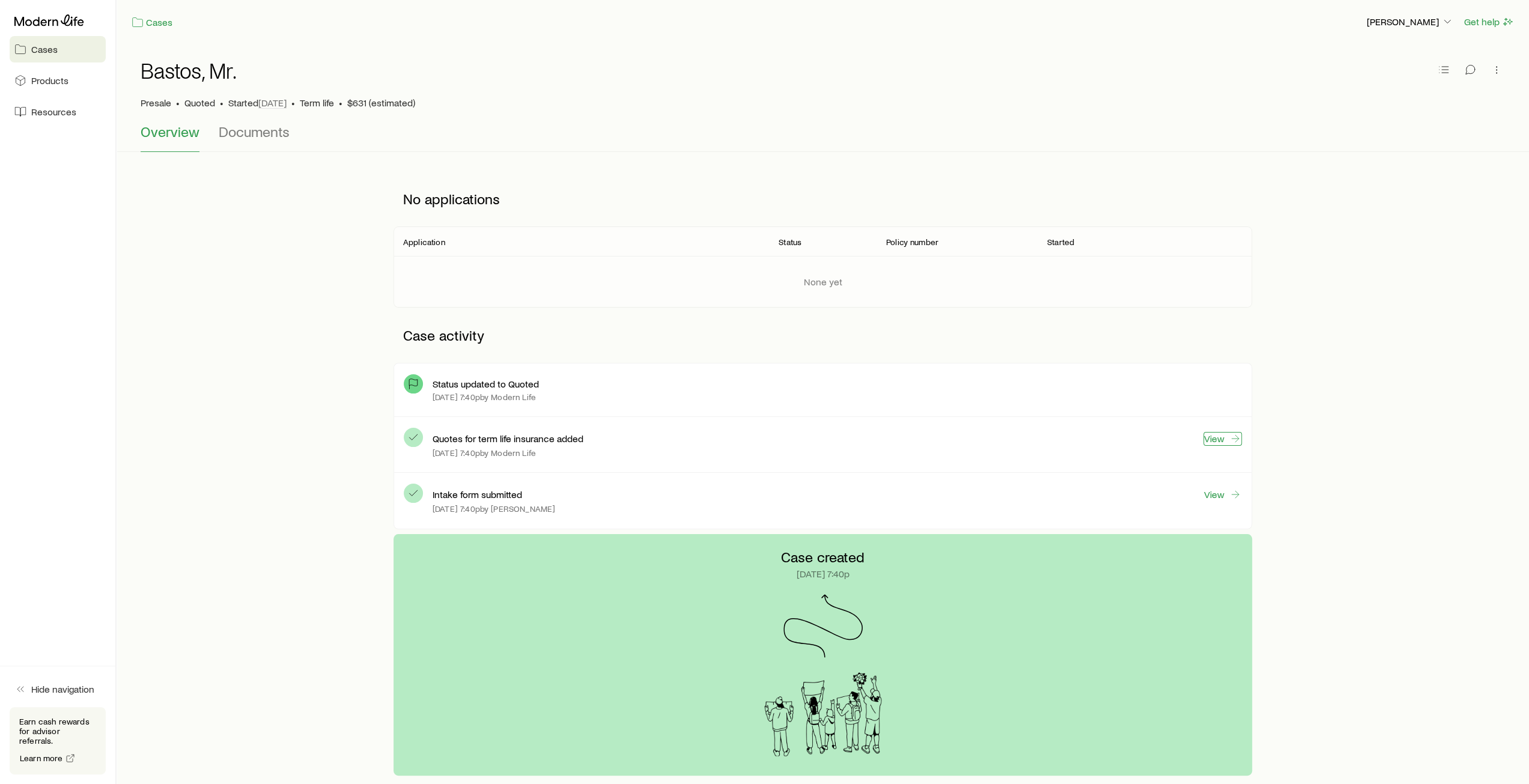
click at [1215, 439] on link "View" at bounding box center [1222, 439] width 39 height 14
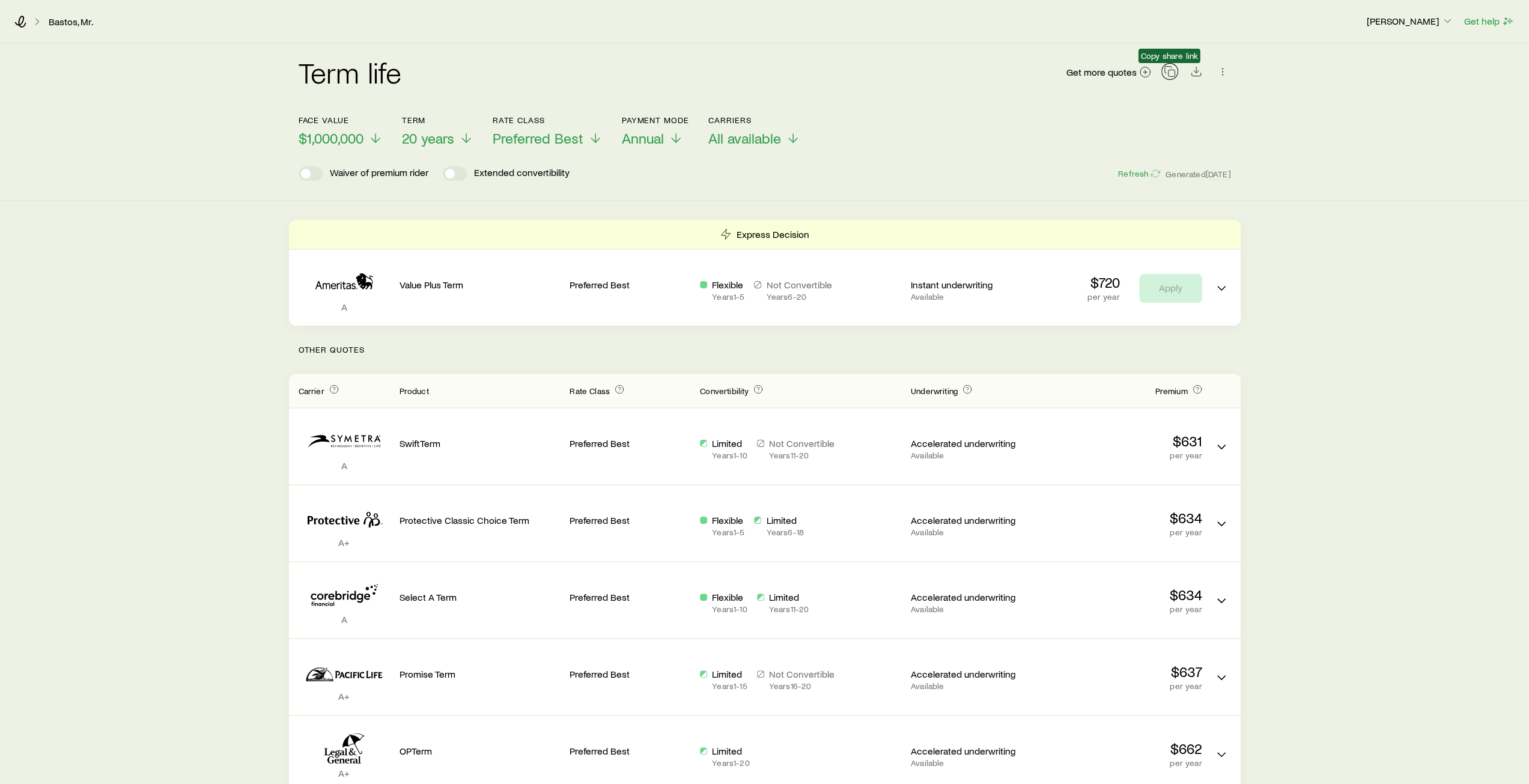
click at [1170, 73] on icon "button" at bounding box center [1170, 71] width 12 height 12
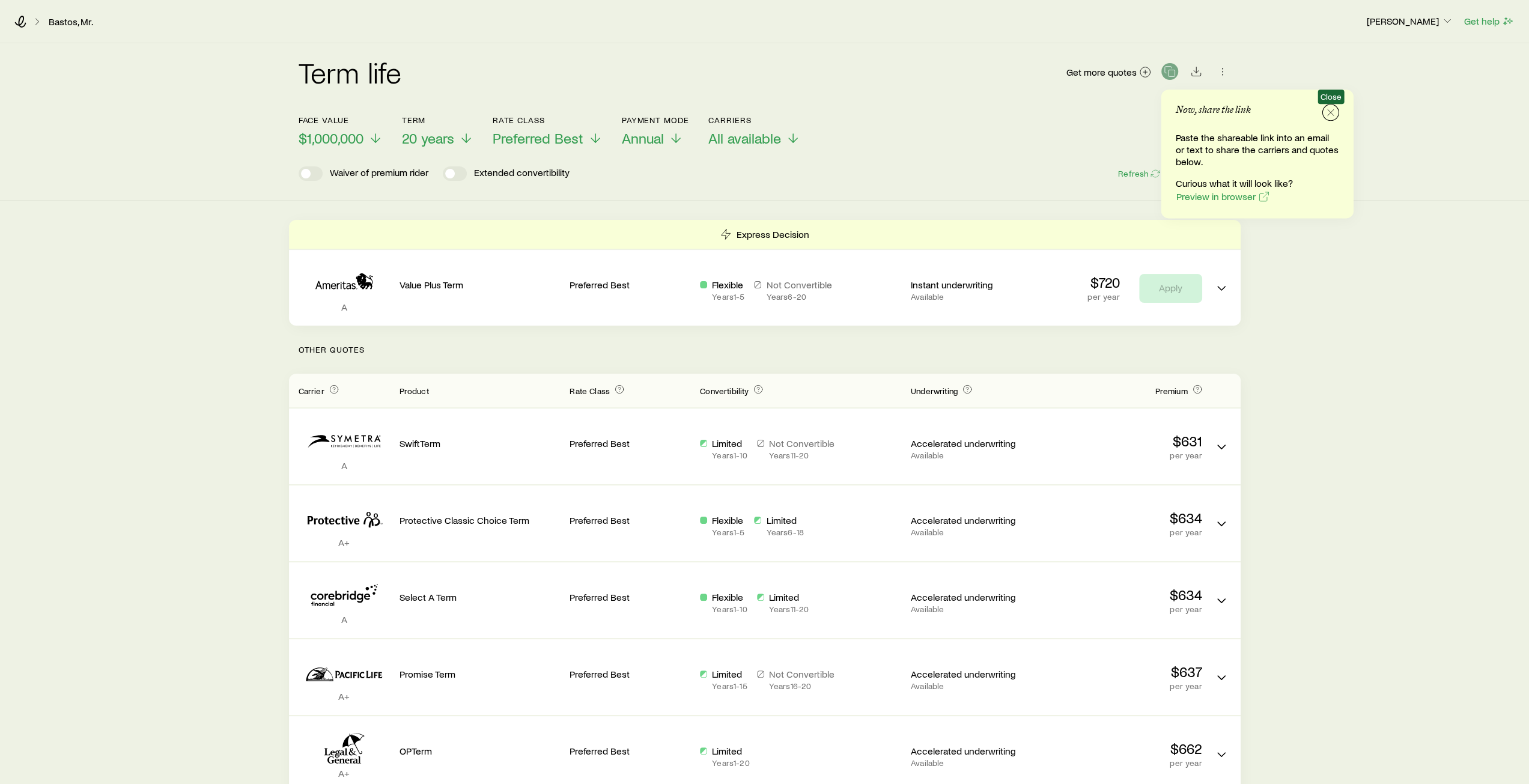
click at [1333, 111] on icon "button" at bounding box center [1330, 112] width 12 height 12
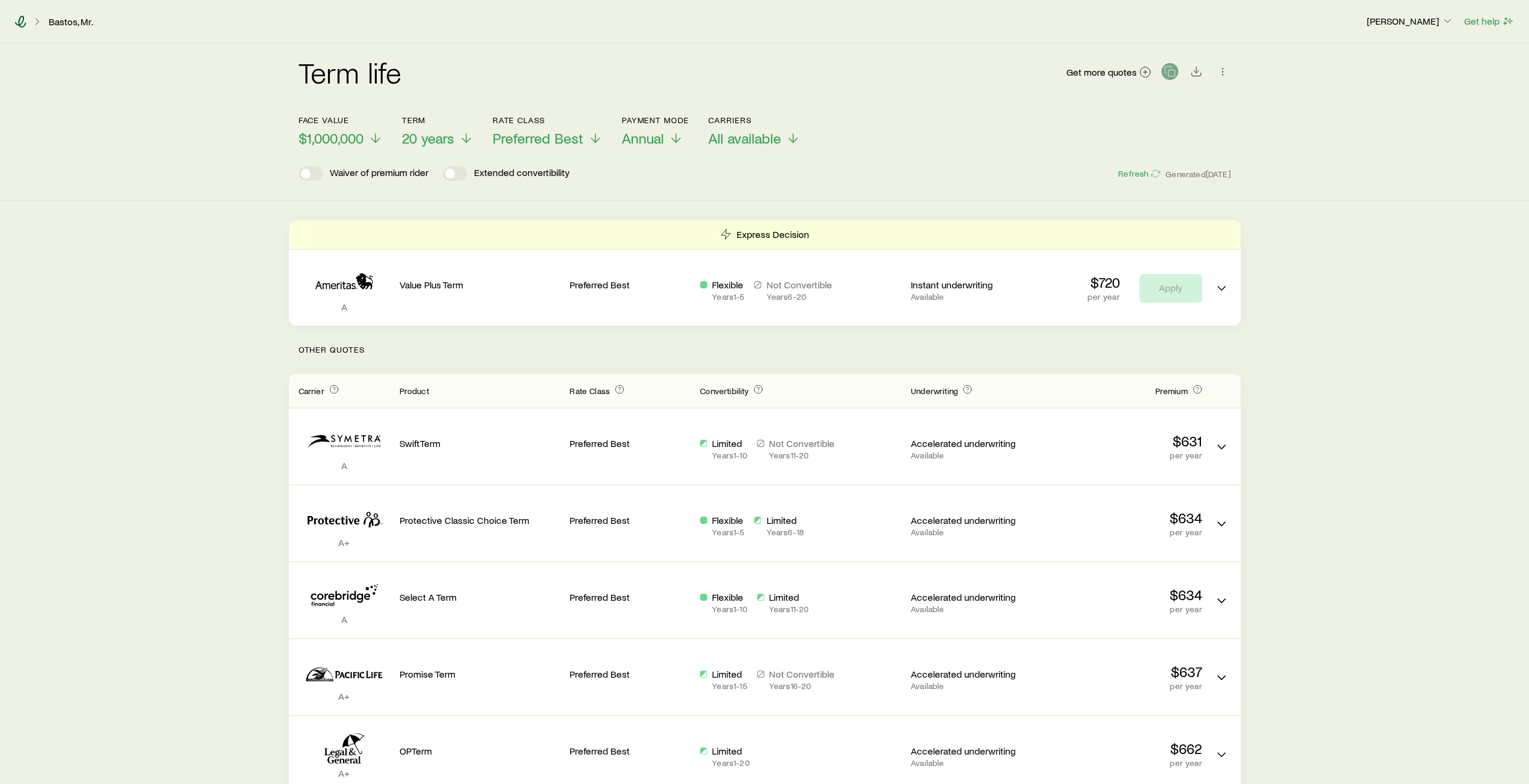
click at [22, 19] on icon at bounding box center [20, 21] width 12 height 12
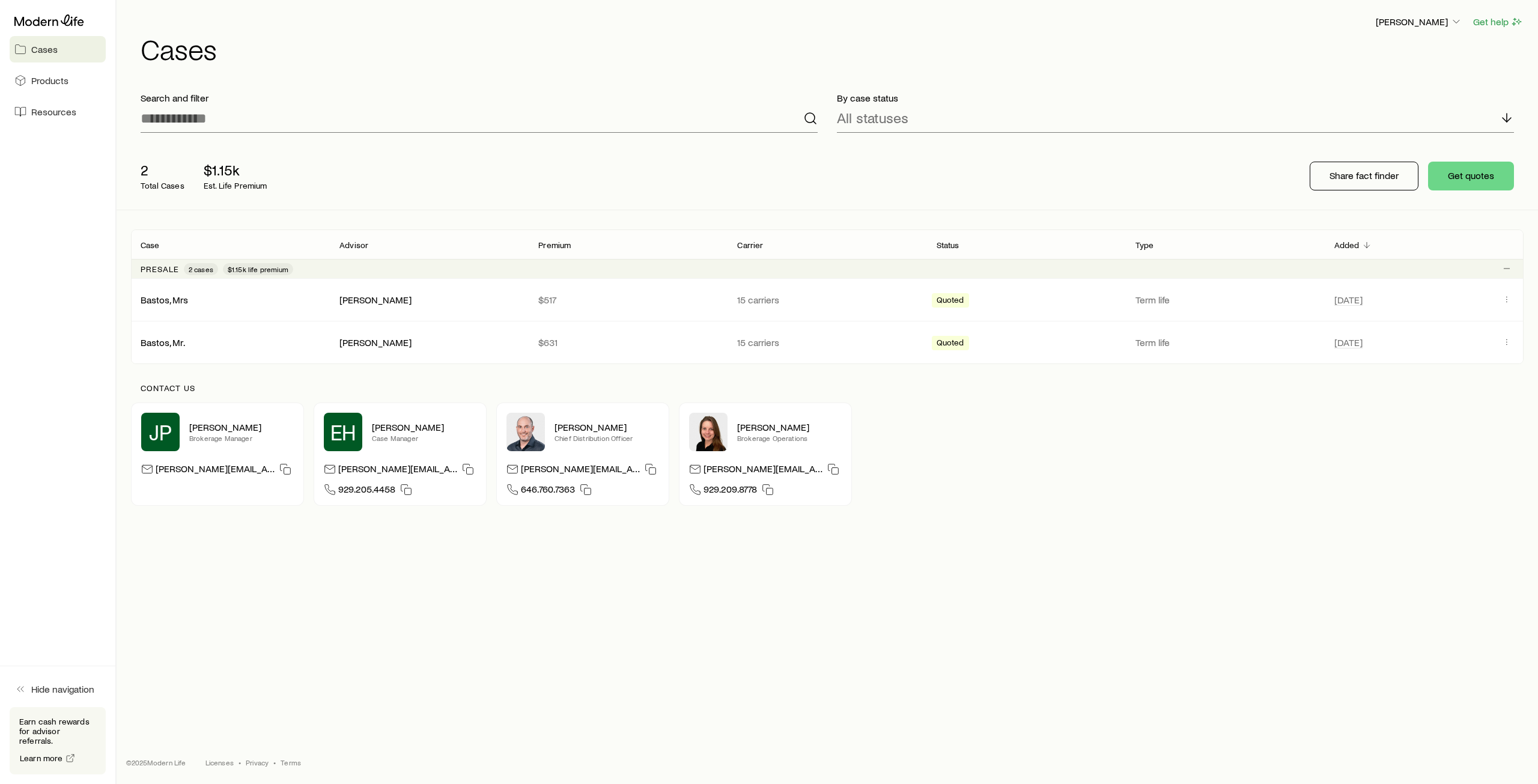
click at [197, 485] on div "JP [PERSON_NAME] Brokerage Manager [PERSON_NAME][EMAIL_ADDRESS][DOMAIN_NAME]" at bounding box center [217, 454] width 173 height 103
click at [1506, 302] on icon "Client cases" at bounding box center [1506, 299] width 10 height 10
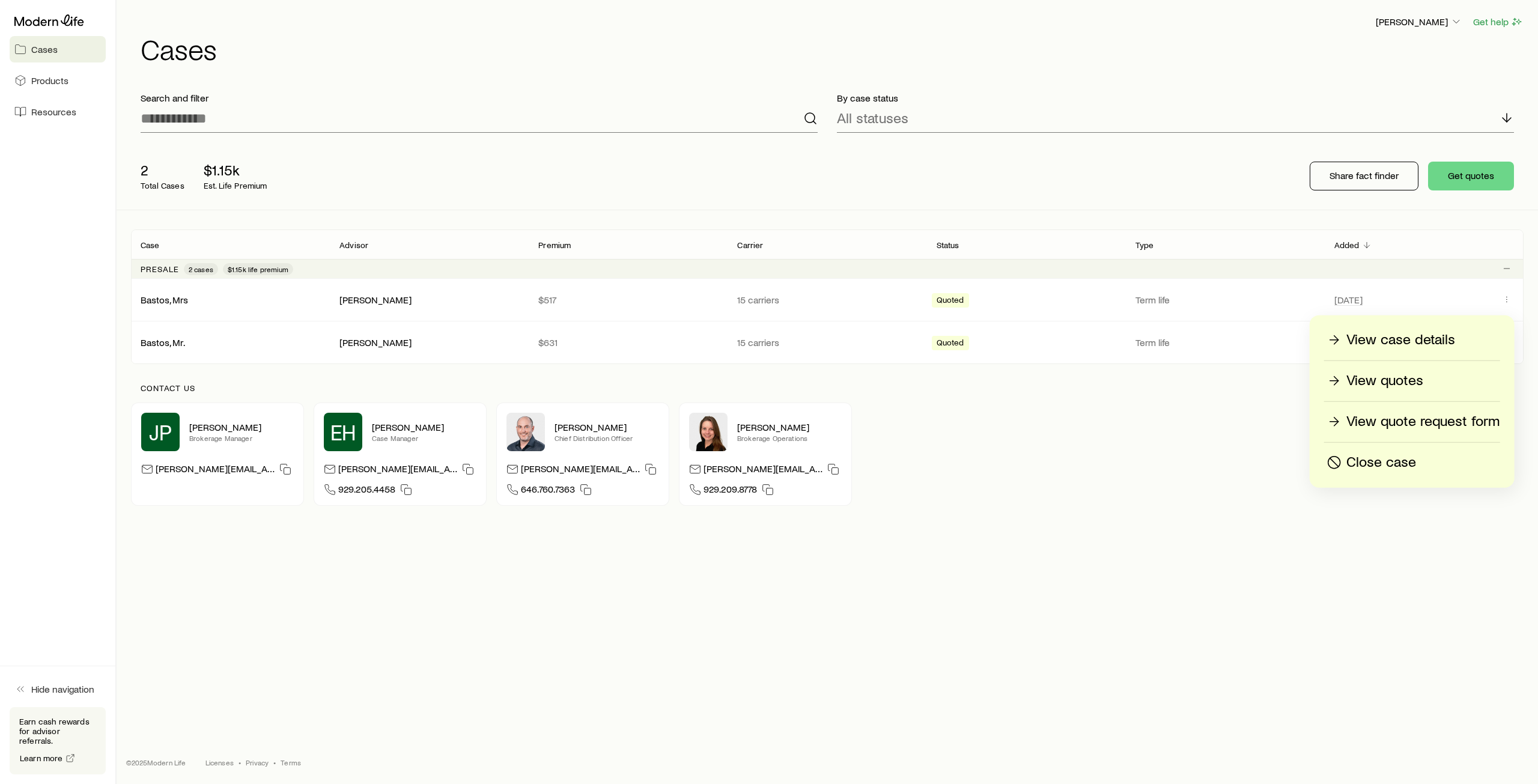
click at [1385, 459] on p "Close case" at bounding box center [1381, 462] width 70 height 19
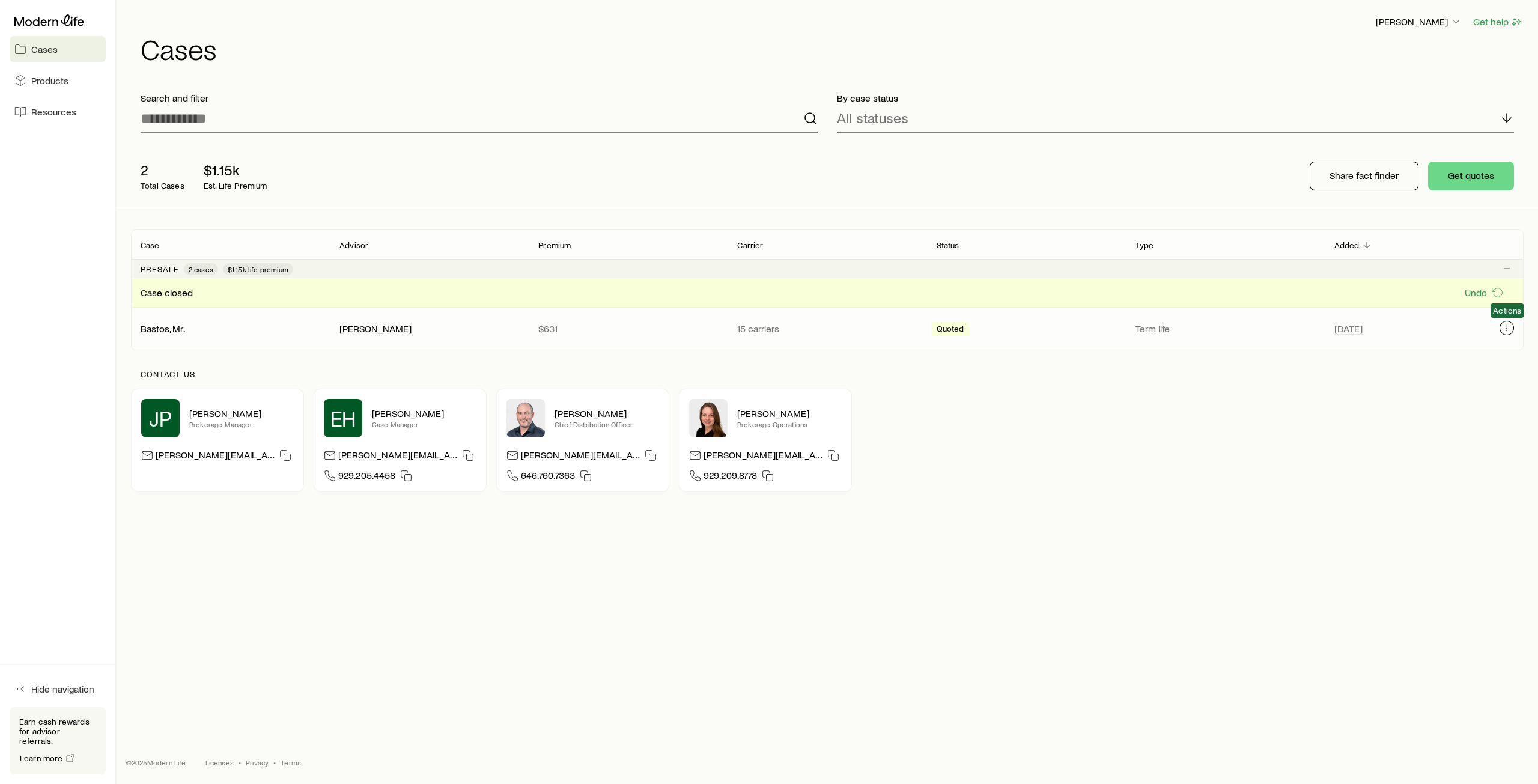
click at [1505, 324] on icon "Client cases" at bounding box center [1506, 328] width 10 height 10
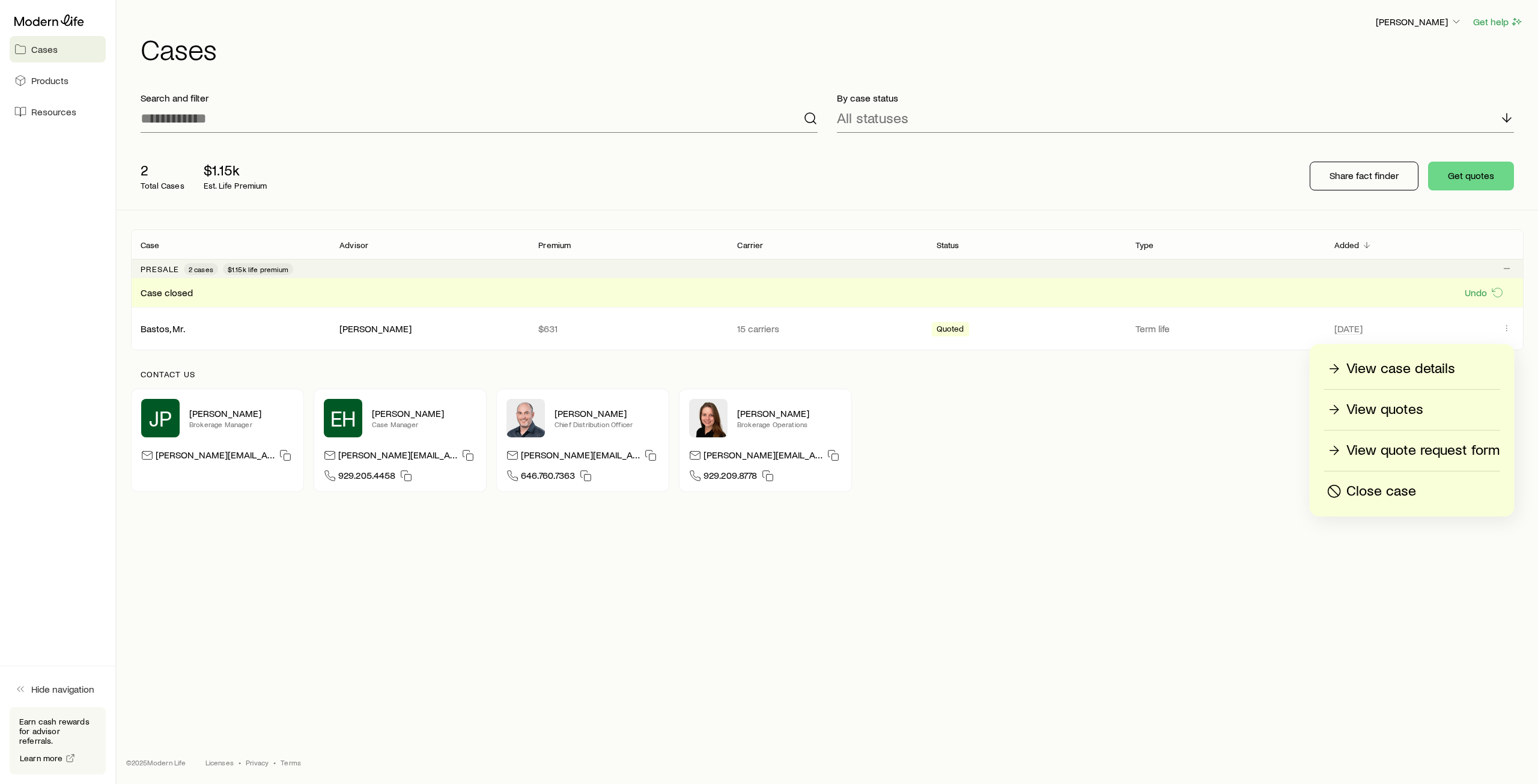
click at [1402, 491] on p "Close case" at bounding box center [1381, 491] width 70 height 19
